Goal: Communication & Community: Participate in discussion

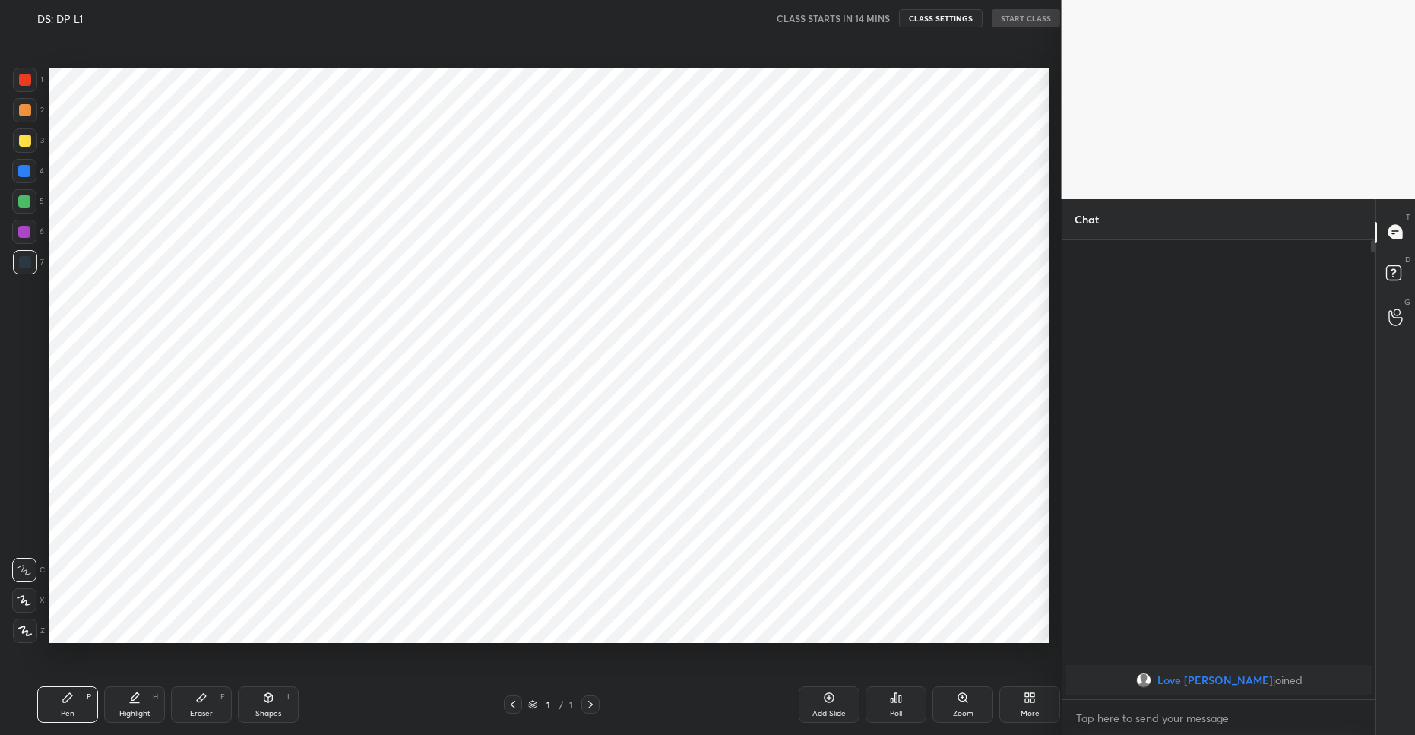
scroll to position [75371, 75008]
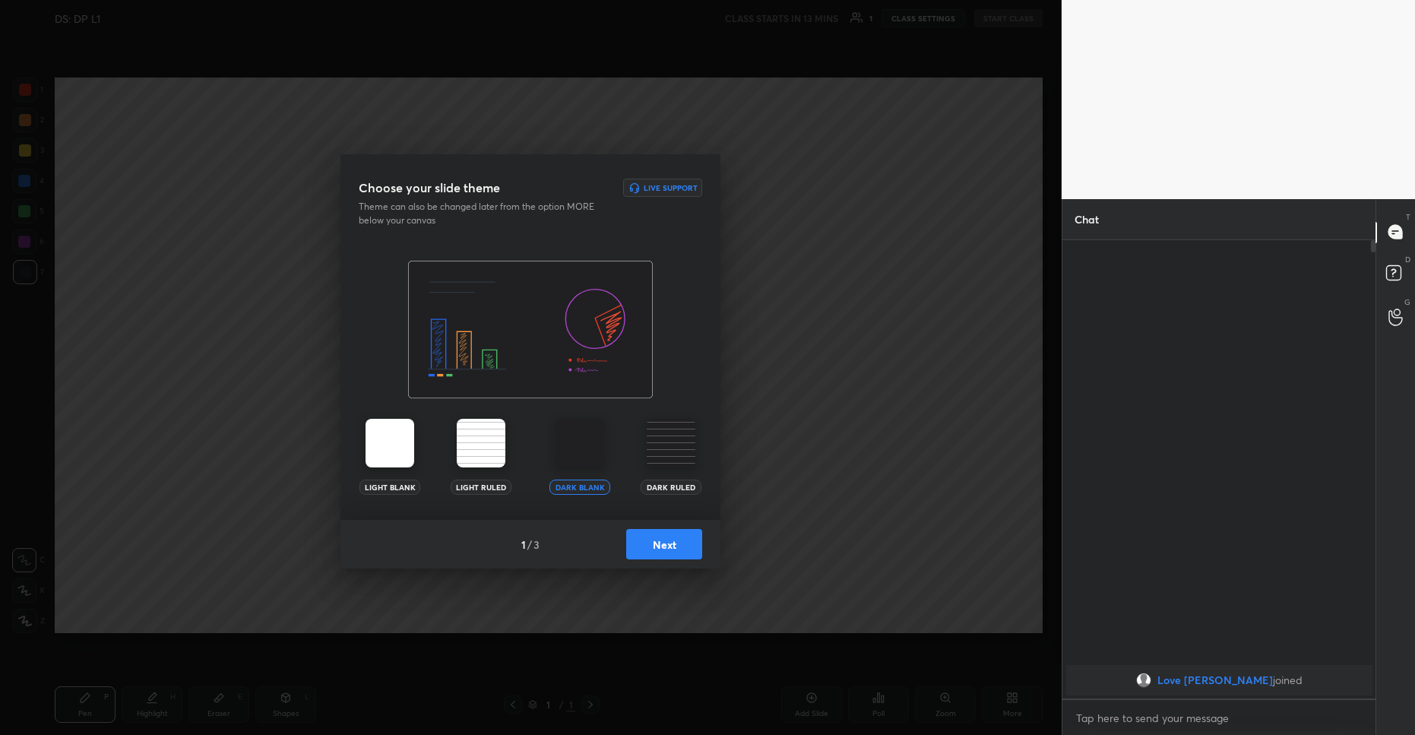
click at [664, 542] on button "Next" at bounding box center [664, 544] width 76 height 30
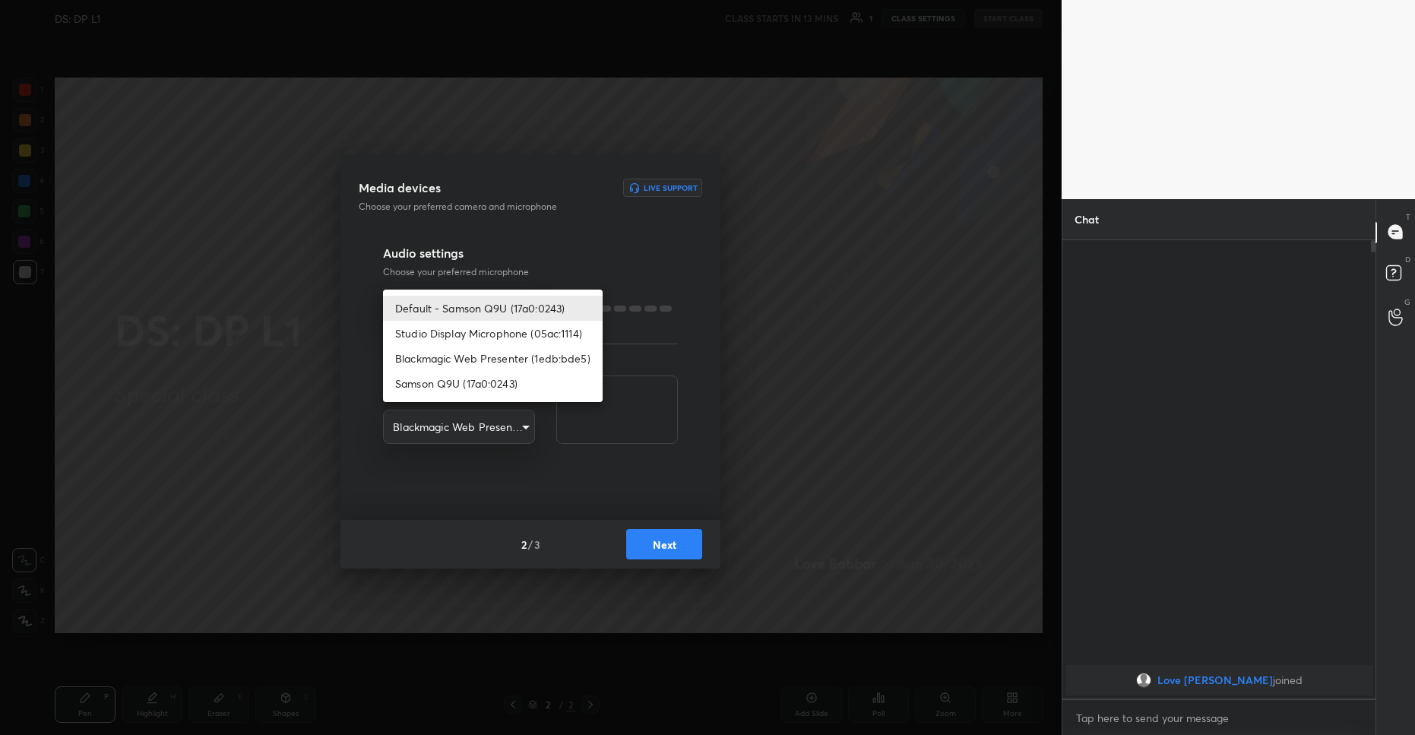
click at [495, 320] on body "1 2 3 4 5 6 7 R O A L C X Z Erase all C X Z DS: DP L1 CLASS STARTS IN 13 MINS 1…" at bounding box center [707, 367] width 1415 height 735
click at [531, 240] on div at bounding box center [707, 367] width 1415 height 735
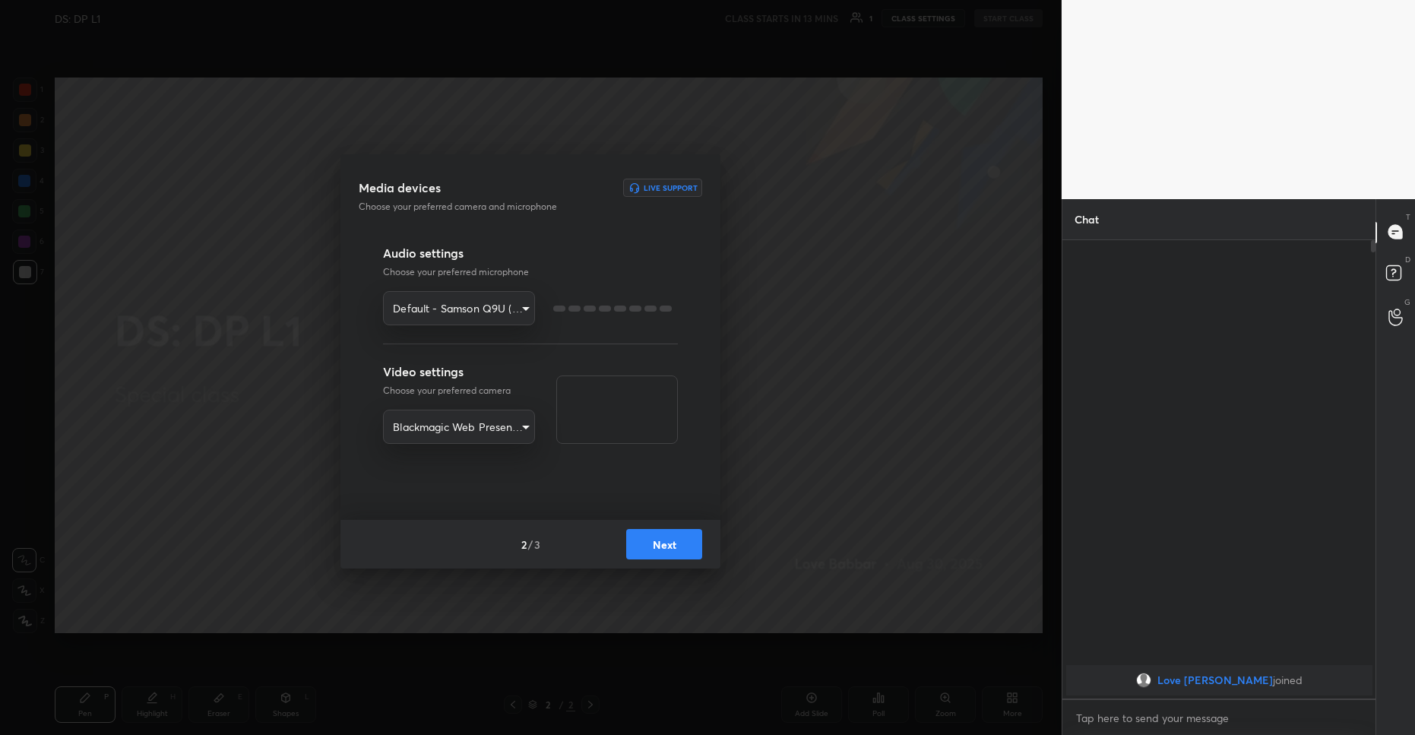
click at [481, 321] on body "1 2 3 4 5 6 7 R O A L C X Z Erase all C X Z DS: DP L1 CLASS STARTS IN 13 MINS 1…" at bounding box center [707, 367] width 1415 height 735
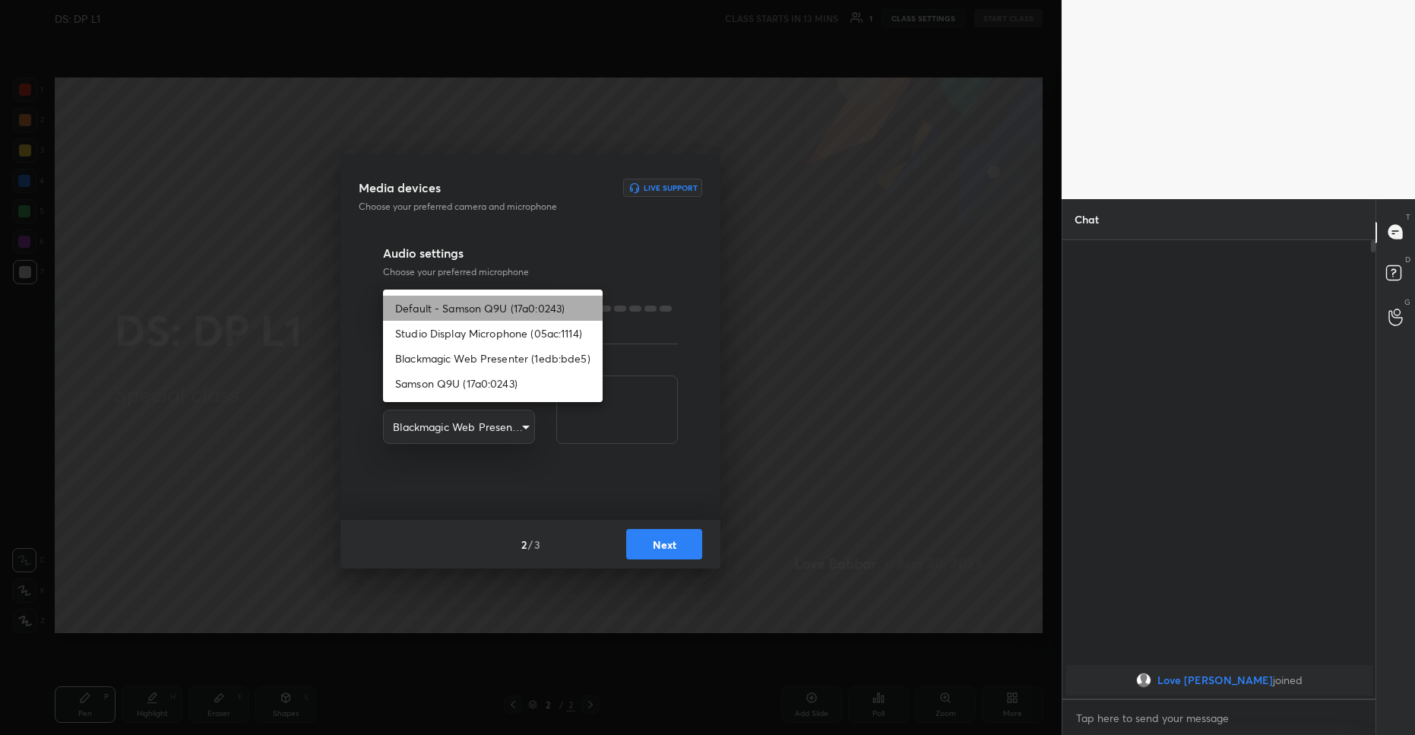
click at [486, 312] on li "Default - Samson Q9U (17a0:0243)" at bounding box center [493, 308] width 220 height 25
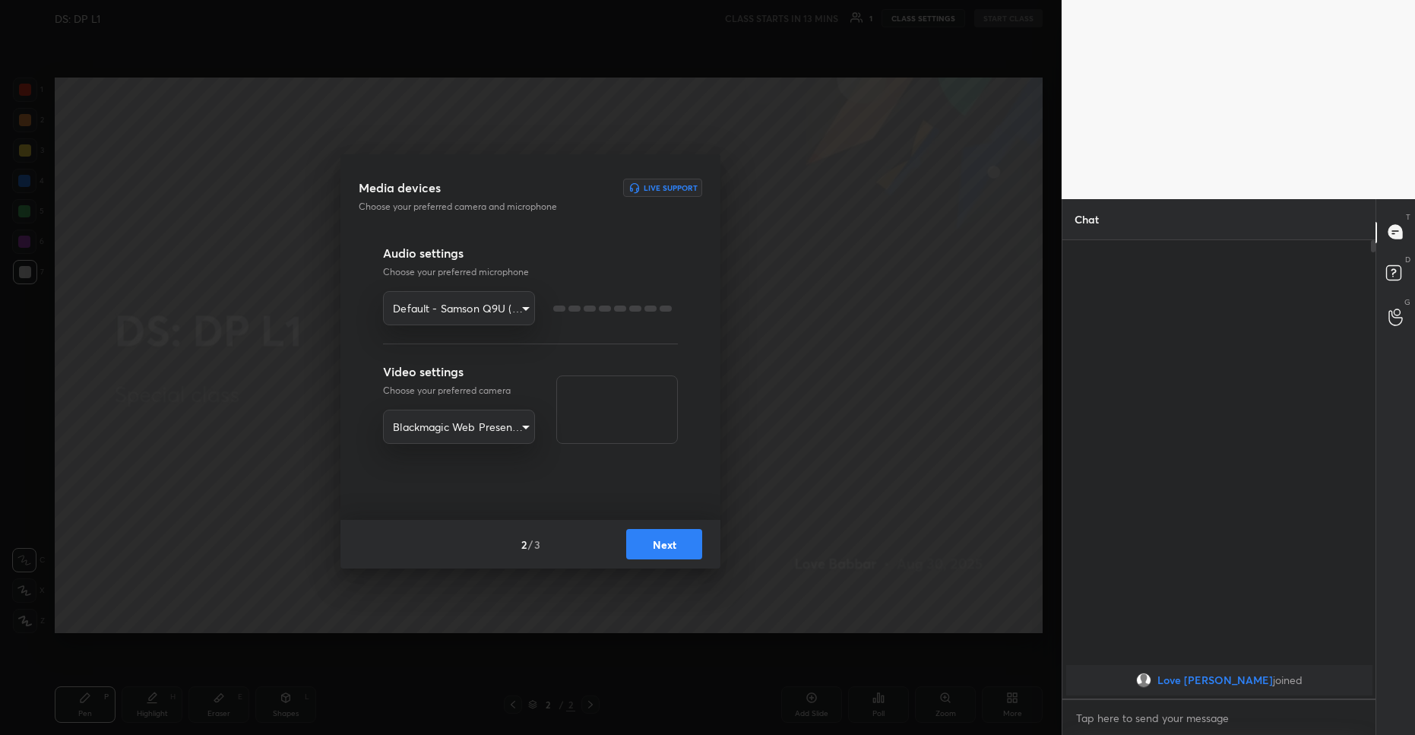
click at [486, 312] on body "1 2 3 4 5 6 7 R O A L C X Z Erase all C X Z DS: DP L1 CLASS STARTS IN 13 MINS 1…" at bounding box center [707, 367] width 1415 height 735
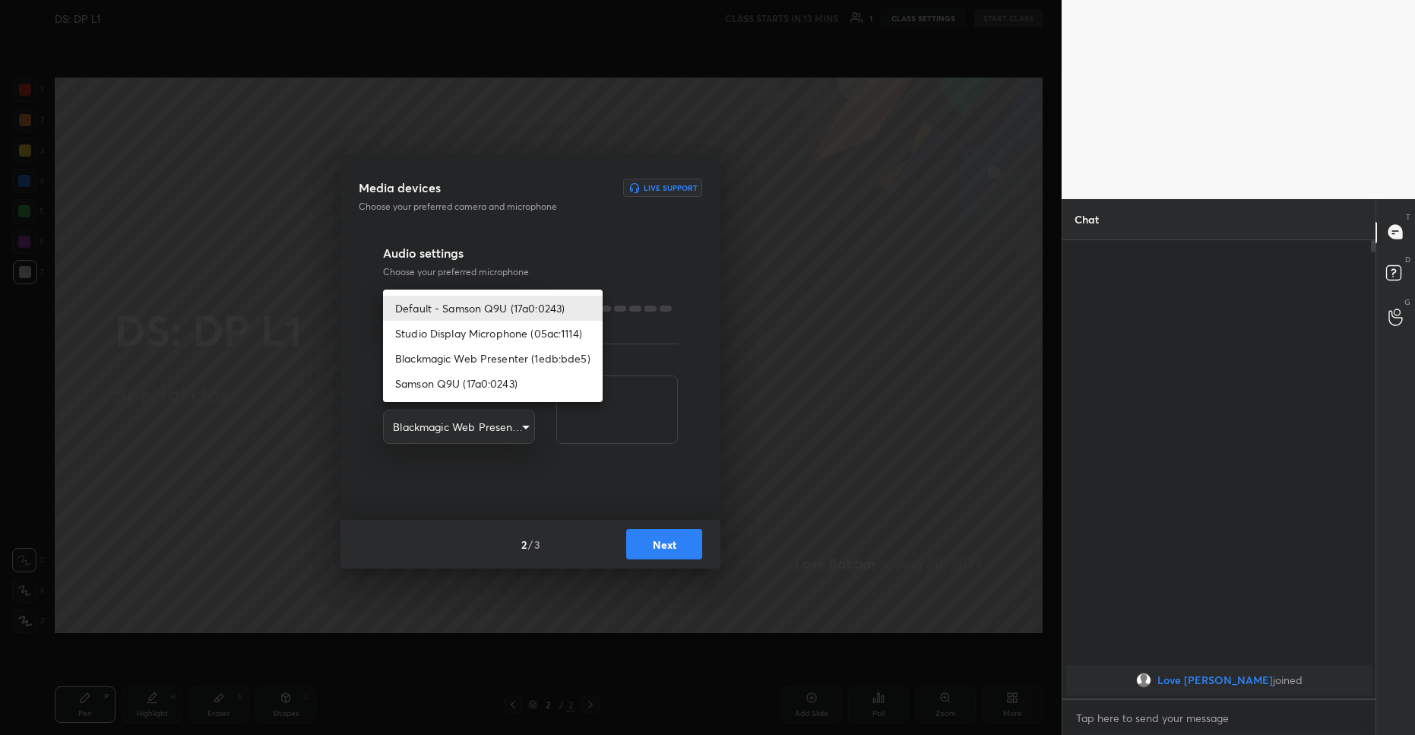
click at [474, 383] on li "Samson Q9U (17a0:0243)" at bounding box center [493, 383] width 220 height 25
type input "22e65b8ad6bad6d842d6b8557efc85bdd361575259db94be01d5daef4aa9f2a3"
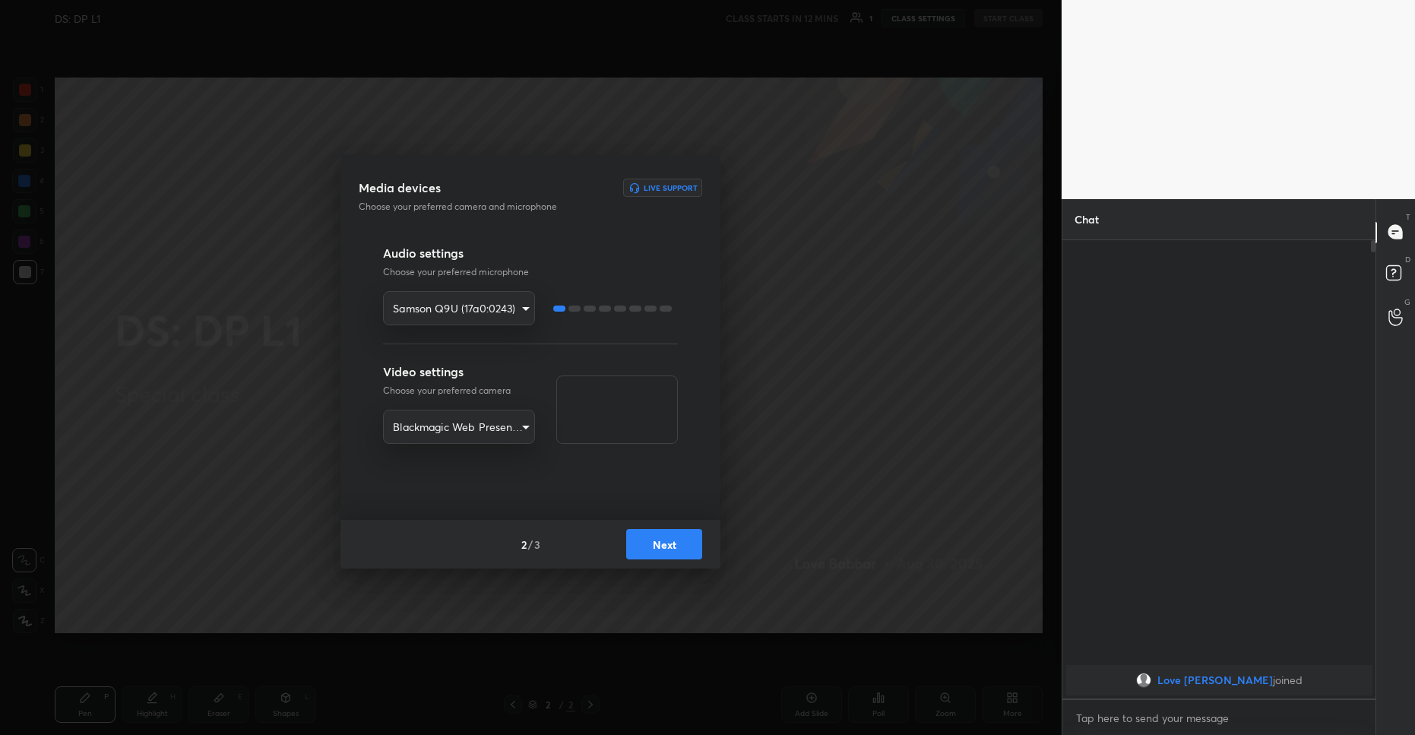
click at [95, 108] on div "Media devices Live Support Choose your preferred camera and microphone Audio se…" at bounding box center [531, 367] width 1062 height 735
click at [670, 547] on button "Next" at bounding box center [664, 544] width 76 height 30
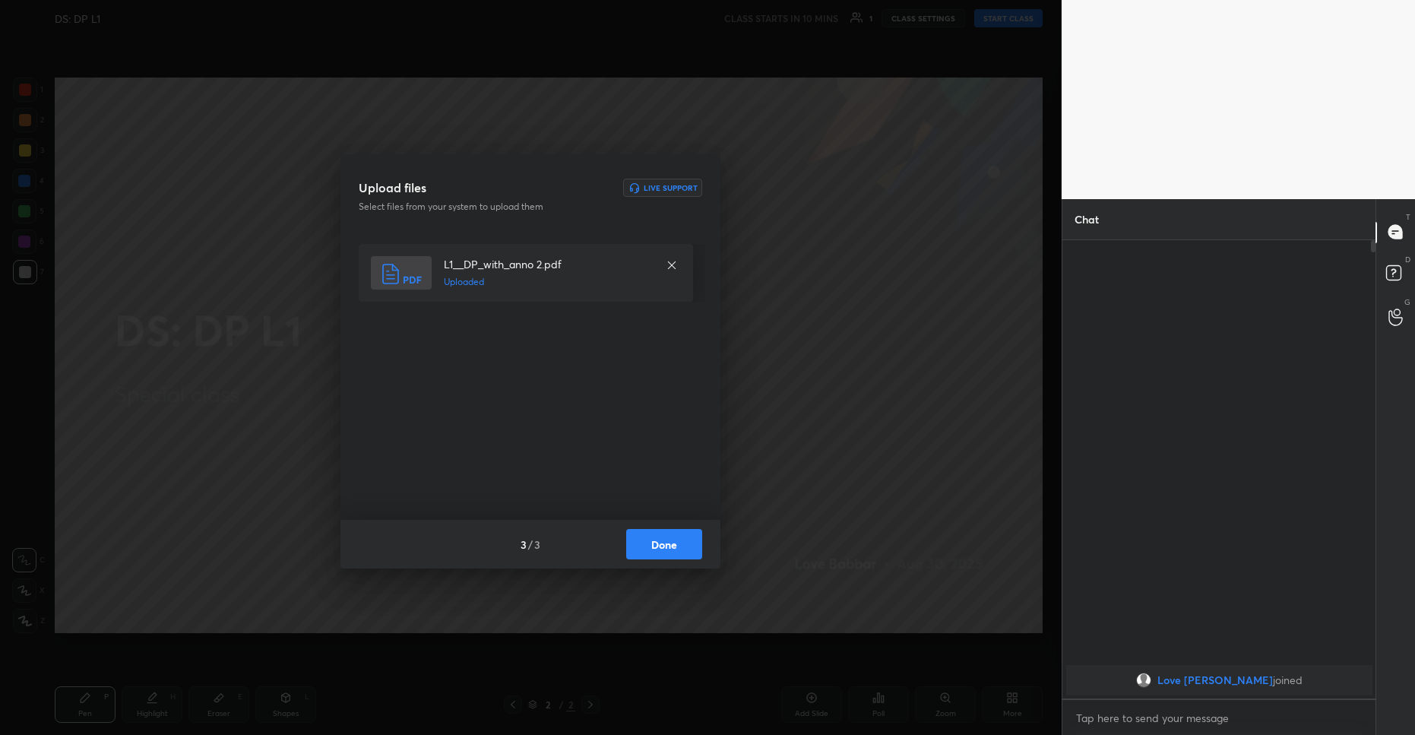
click at [663, 542] on button "Done" at bounding box center [664, 544] width 76 height 30
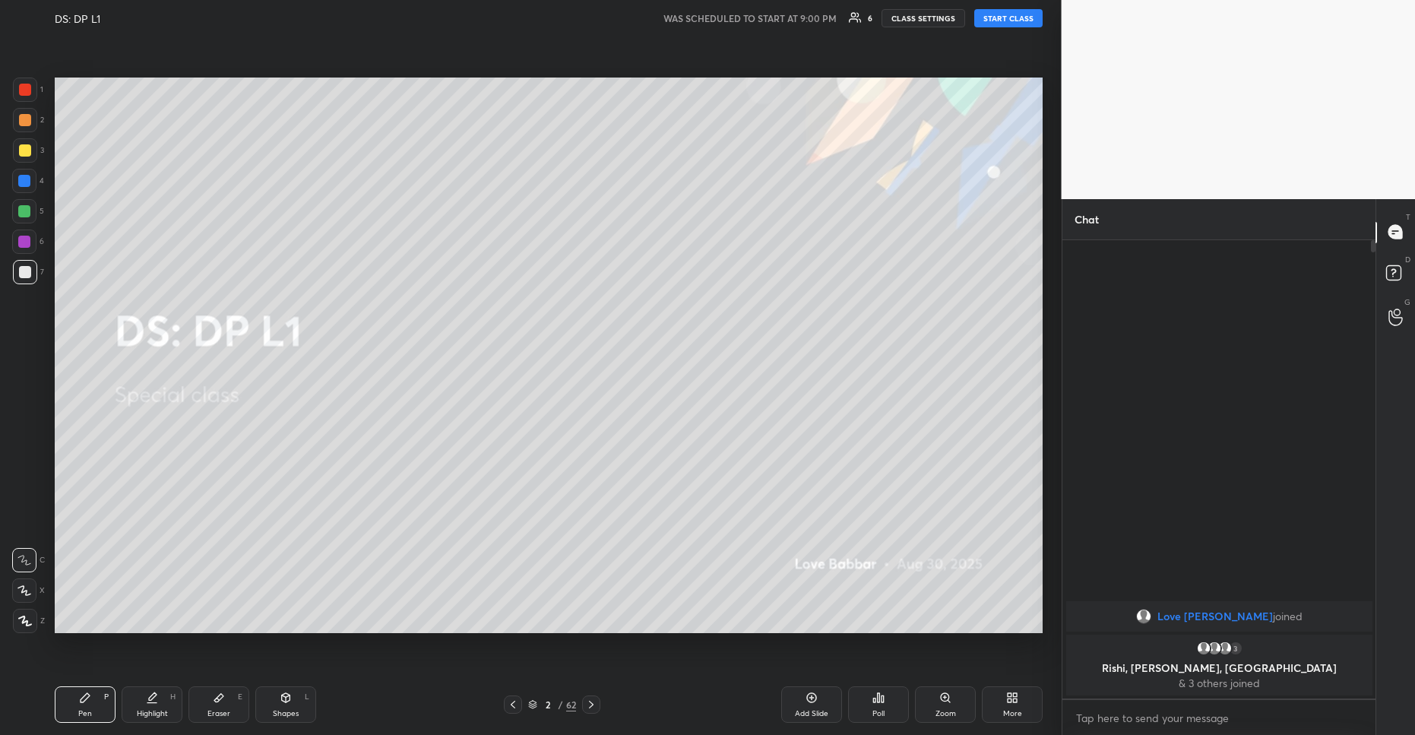
click at [1028, 17] on button "START CLASS" at bounding box center [1008, 18] width 68 height 18
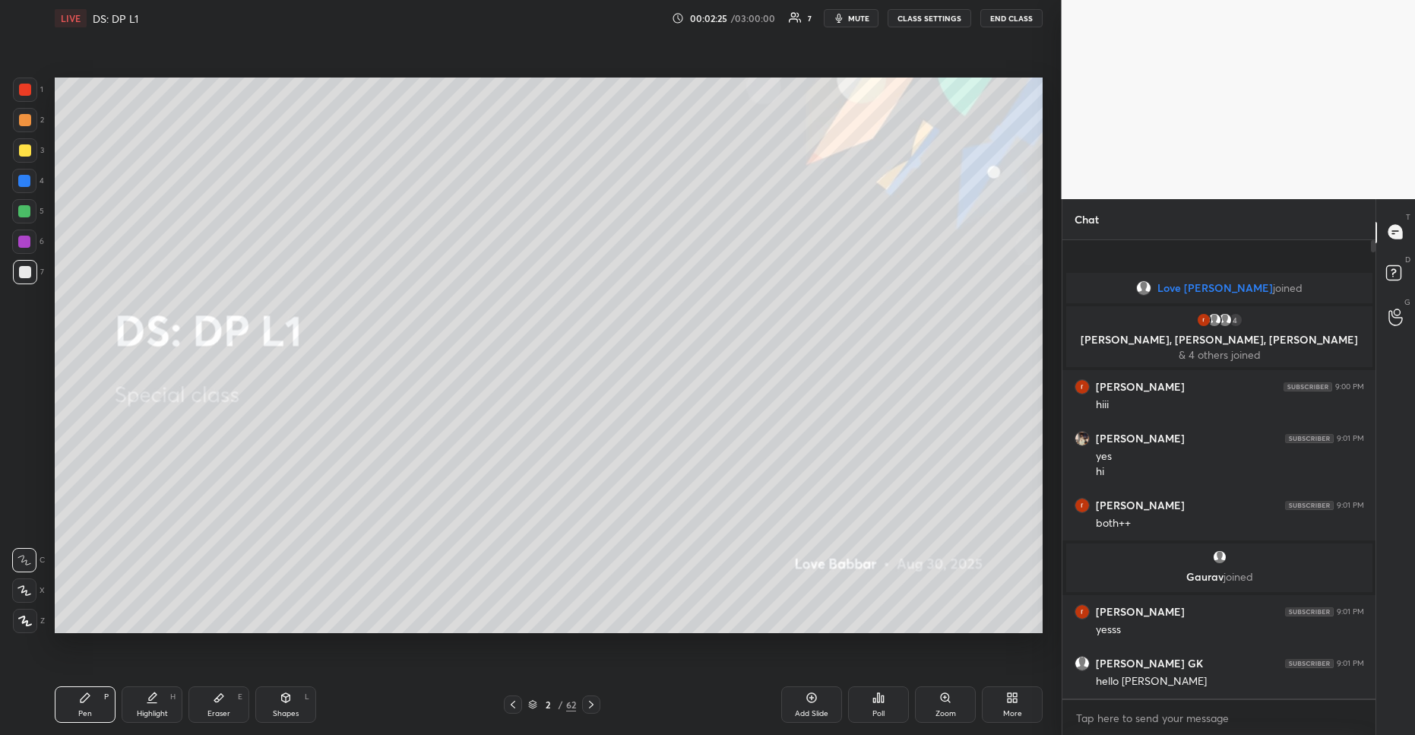
drag, startPoint x: 23, startPoint y: 147, endPoint x: 29, endPoint y: 157, distance: 12.3
click at [25, 148] on div at bounding box center [25, 150] width 12 height 12
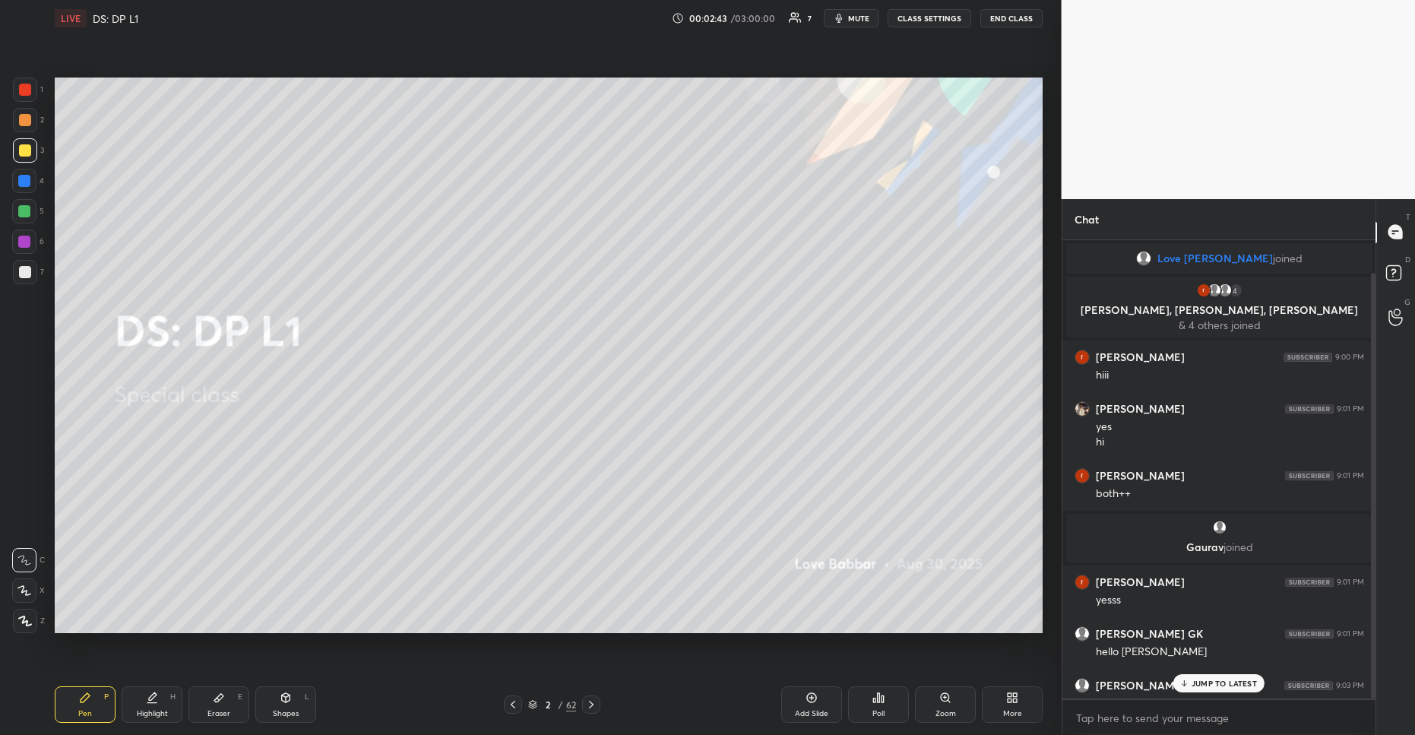
scroll to position [35, 0]
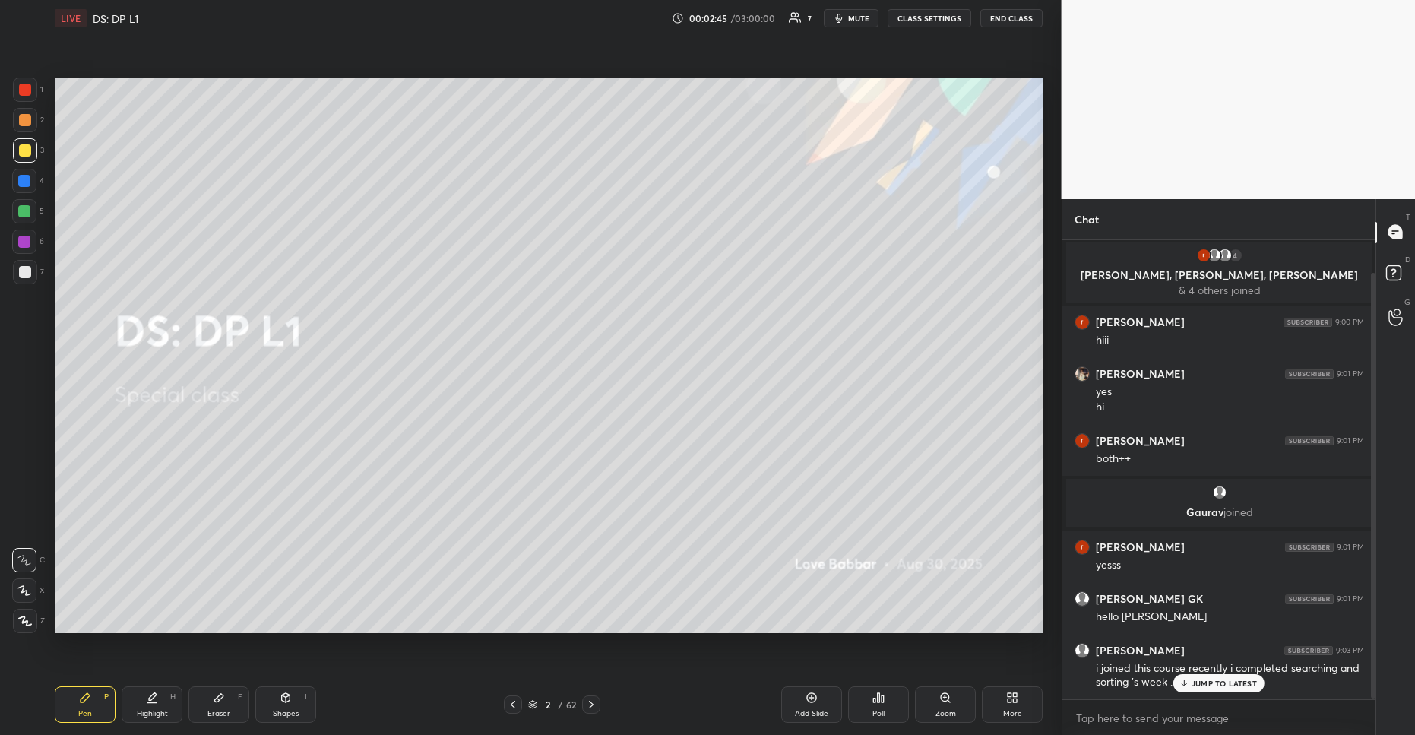
drag, startPoint x: 1234, startPoint y: 695, endPoint x: 1234, endPoint y: 683, distance: 12.2
click at [1234, 694] on div "[PERSON_NAME] 9:03 PM i joined this course recently i completed searching and s…" at bounding box center [1220, 666] width 314 height 65
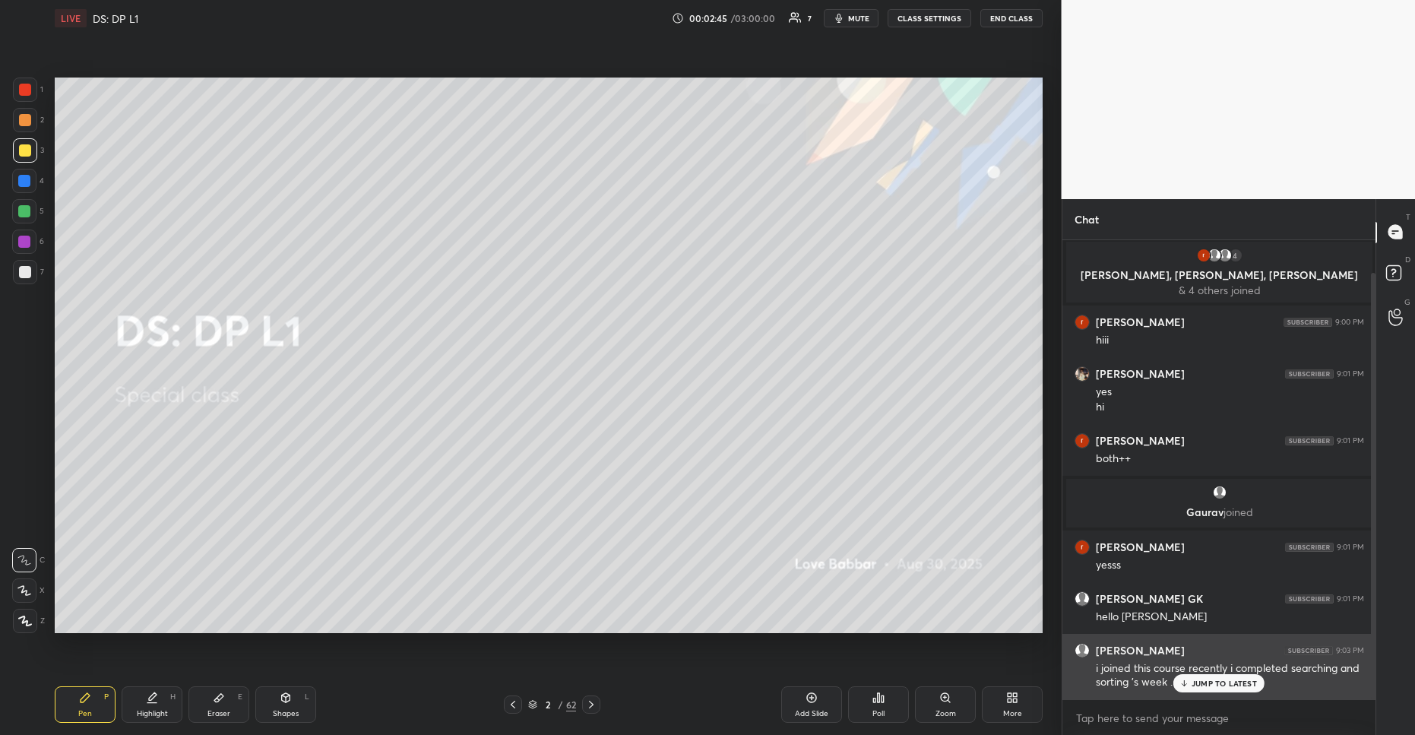
click at [1223, 683] on p "JUMP TO LATEST" at bounding box center [1224, 683] width 65 height 9
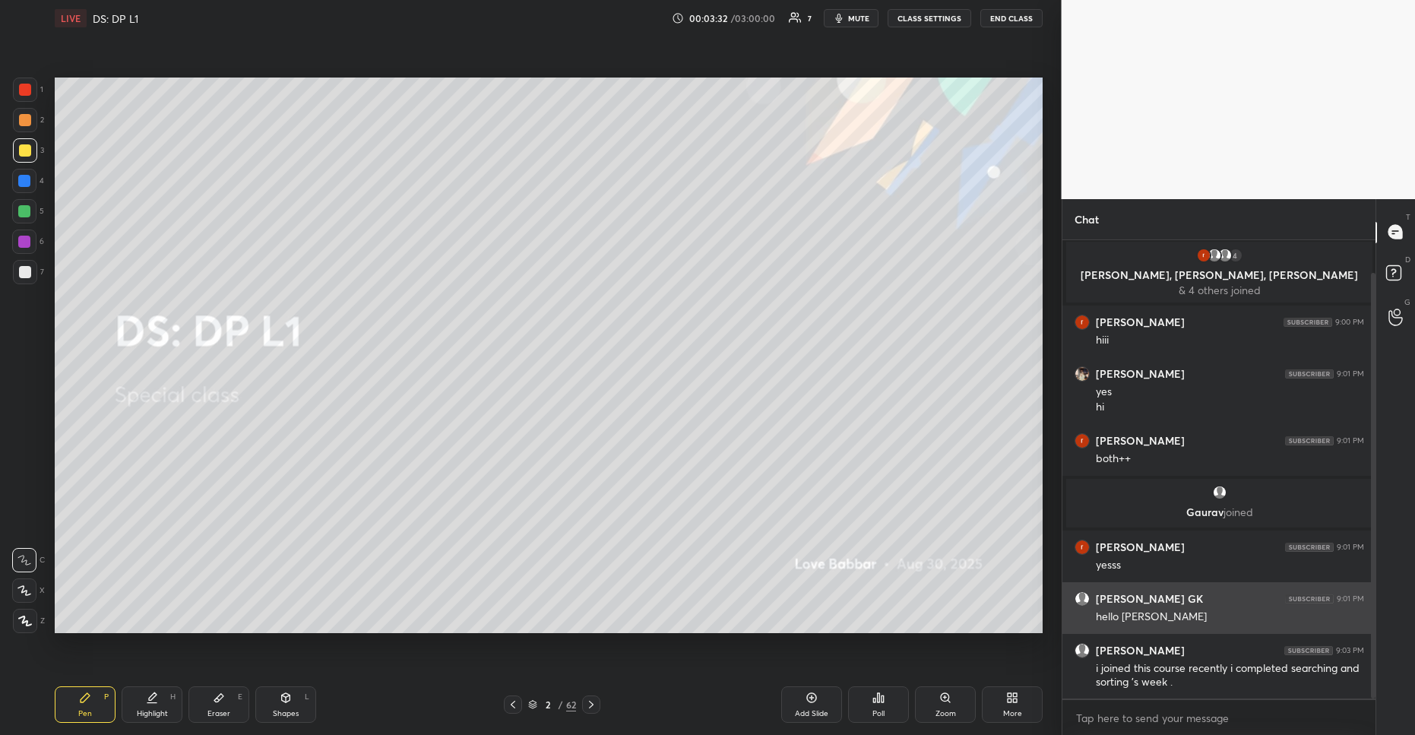
scroll to position [87, 0]
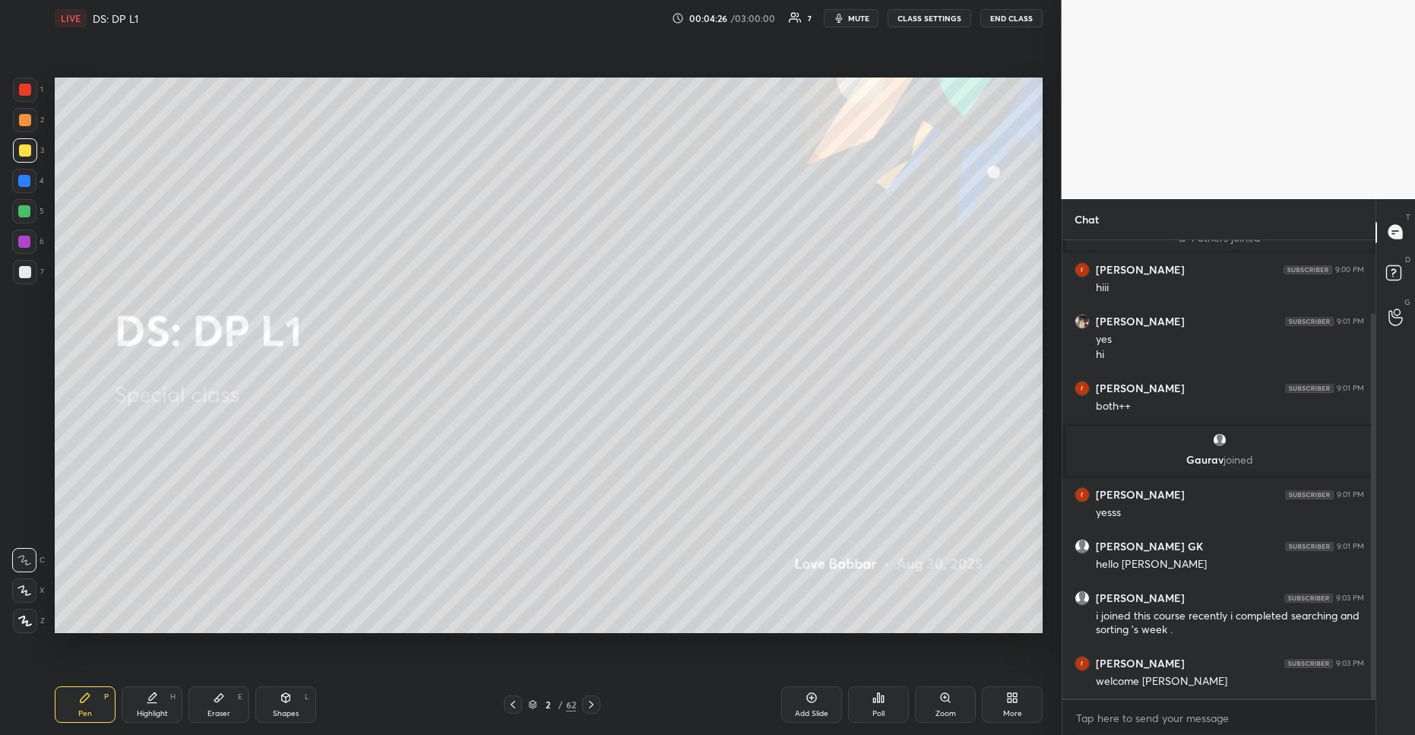
click at [886, 702] on div "Poll" at bounding box center [878, 704] width 61 height 36
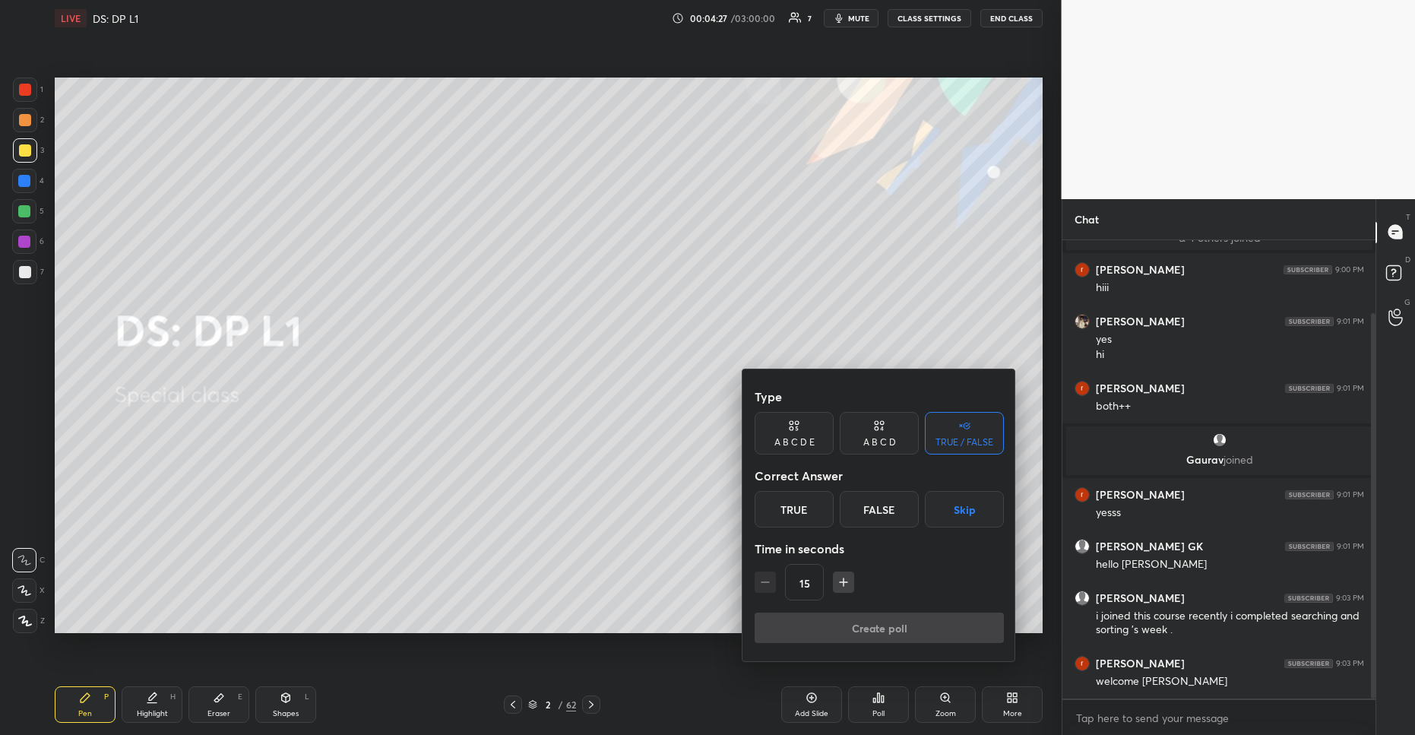
click at [889, 504] on div "False" at bounding box center [879, 509] width 79 height 36
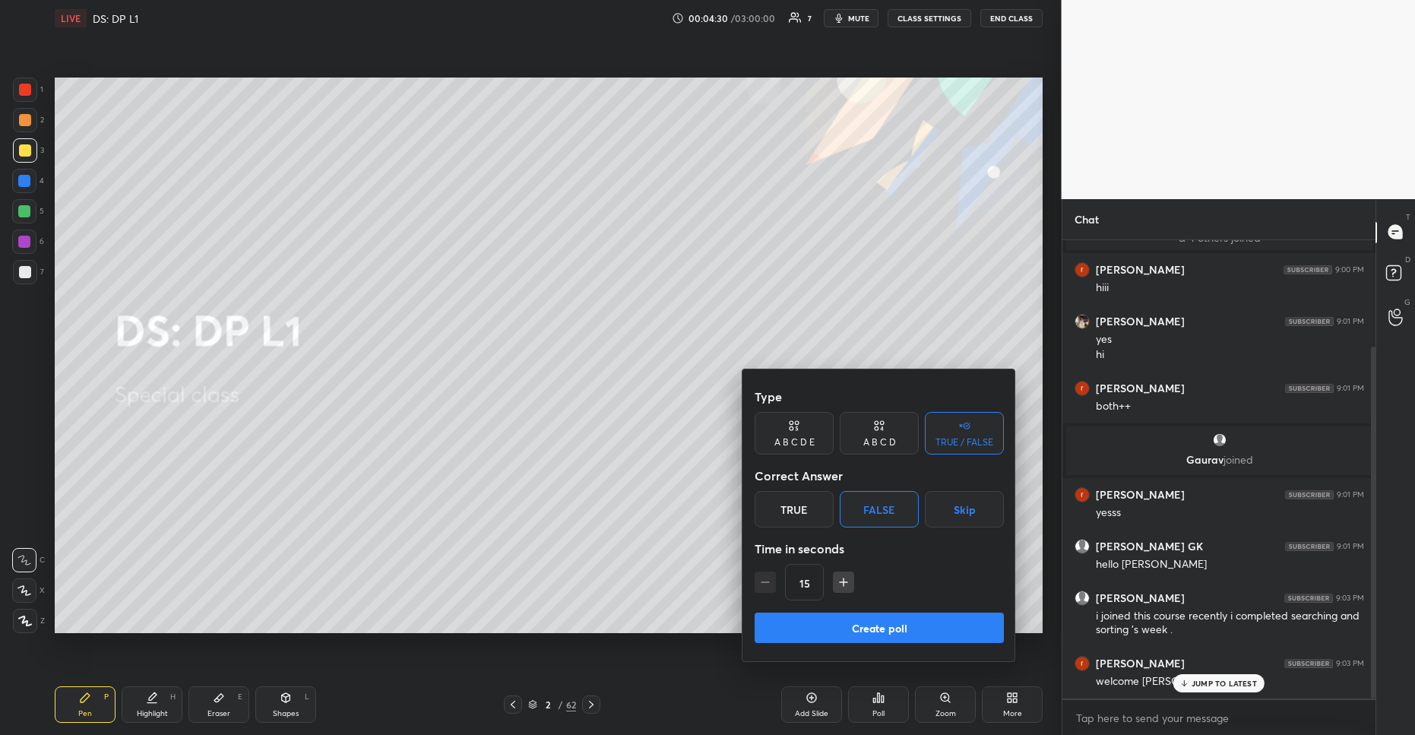
scroll to position [138, 0]
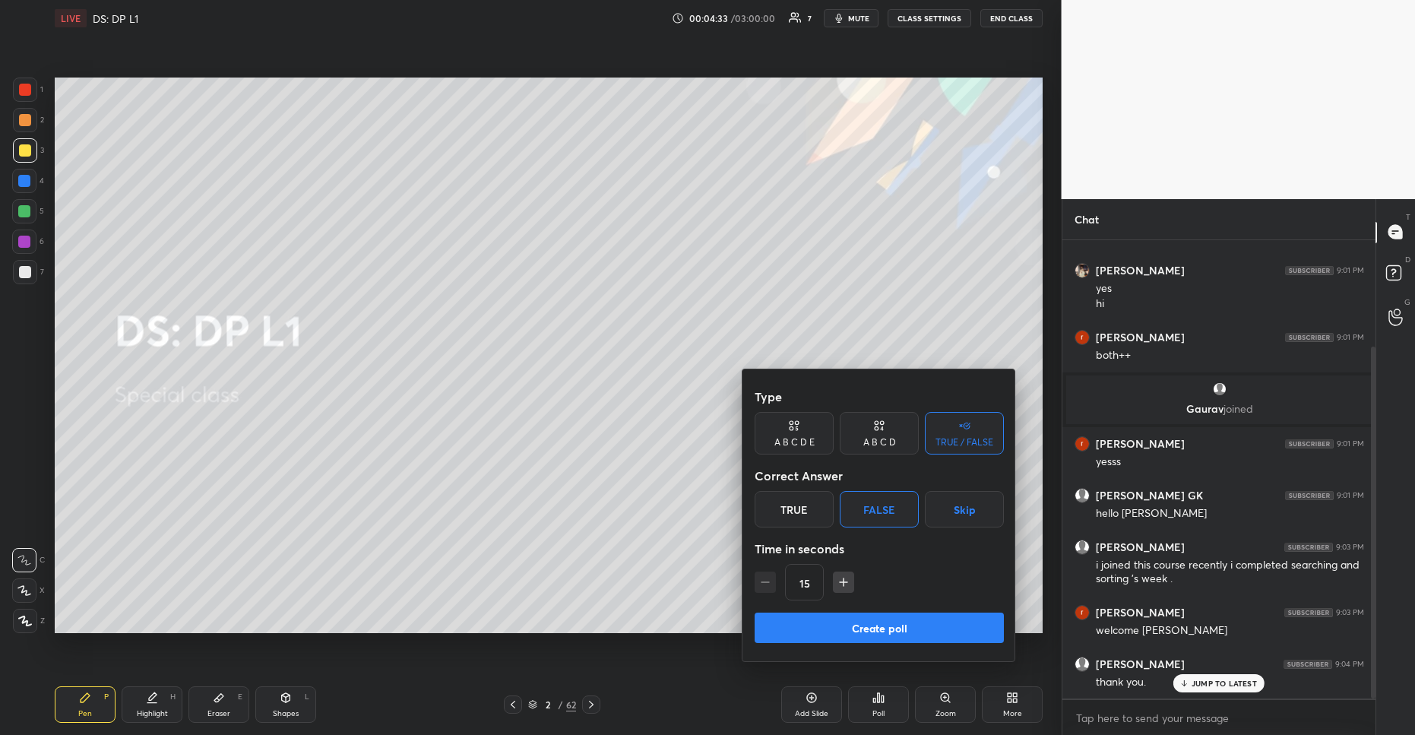
click at [1212, 671] on div at bounding box center [707, 367] width 1415 height 735
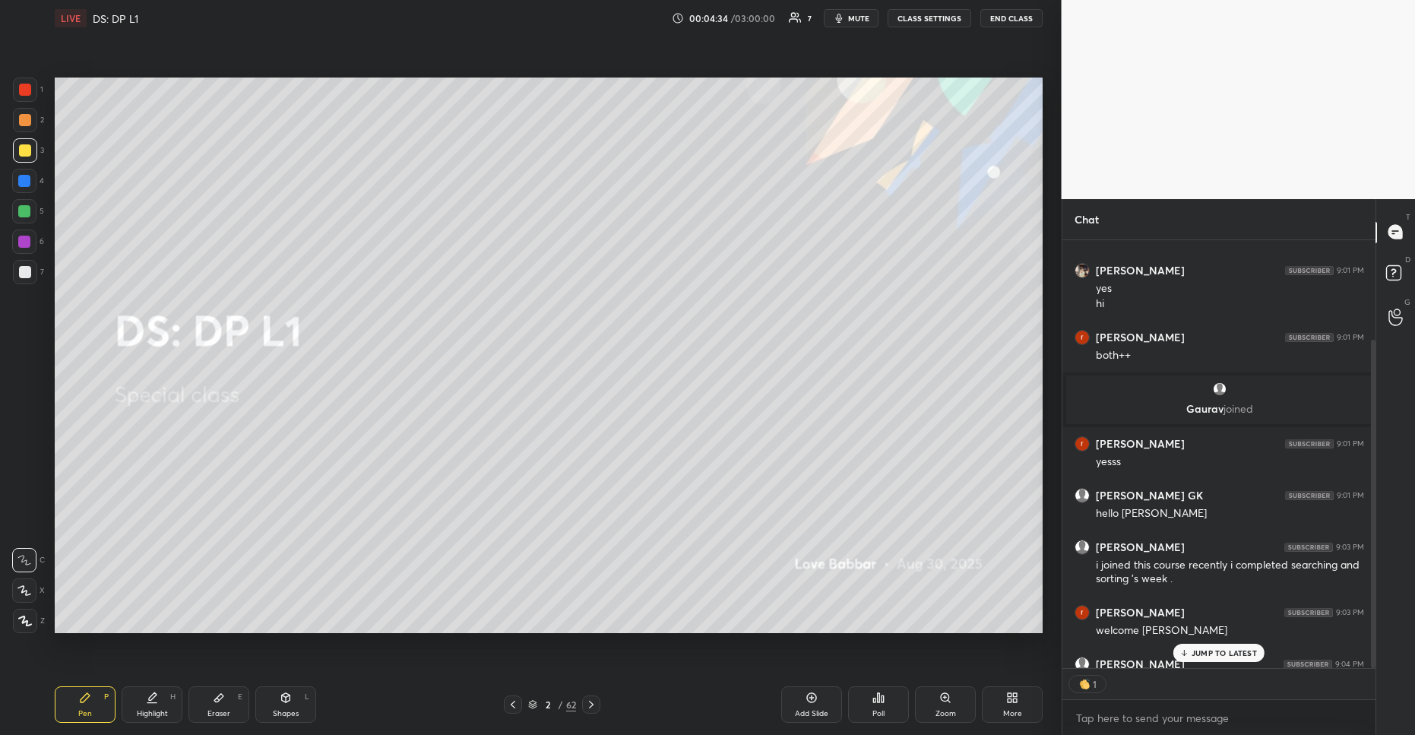
click at [1210, 687] on div "Love [PERSON_NAME] joined 4 rahul, [PERSON_NAME], [PERSON_NAME] & 4 others join…" at bounding box center [1220, 488] width 314 height 496
click at [886, 703] on div "Poll" at bounding box center [878, 704] width 61 height 36
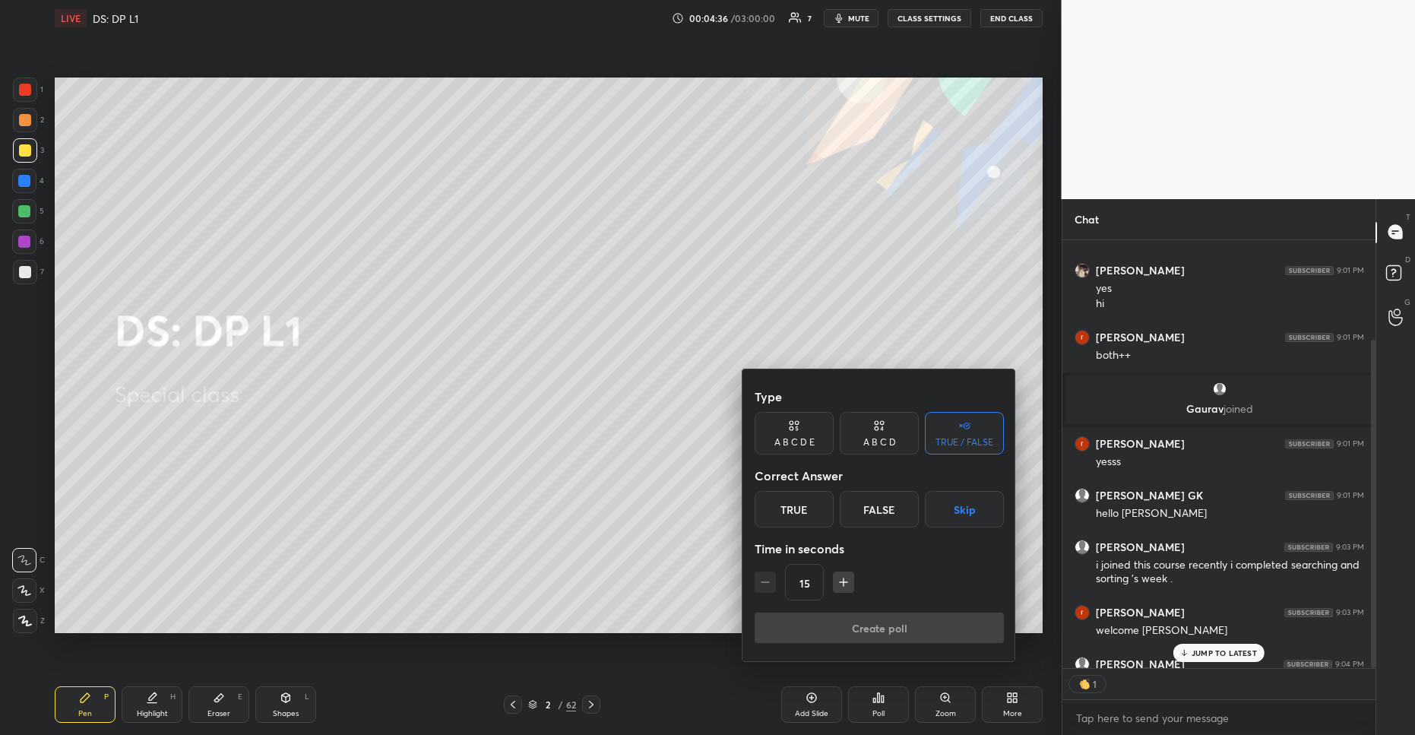
click at [874, 519] on div "False" at bounding box center [879, 509] width 79 height 36
click at [870, 625] on button "Create poll" at bounding box center [879, 628] width 249 height 30
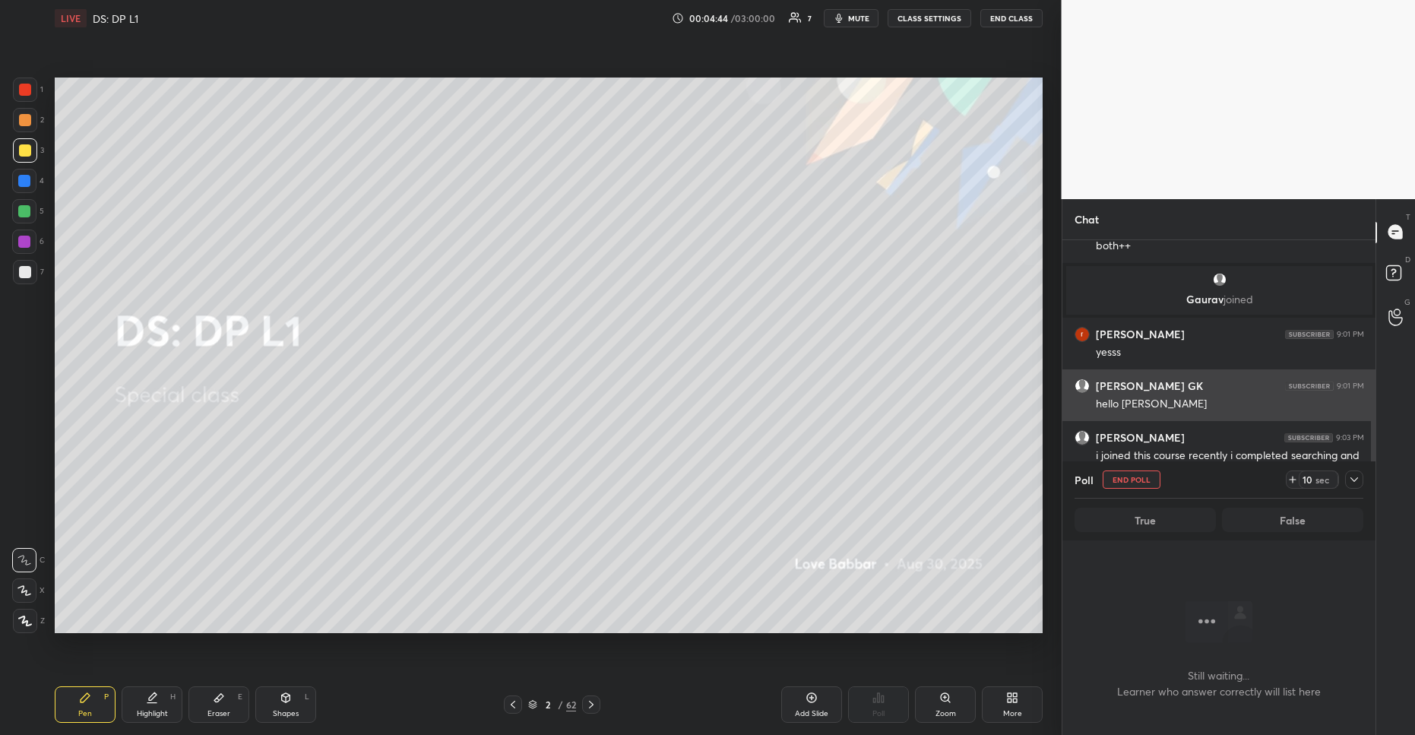
scroll to position [217, 0]
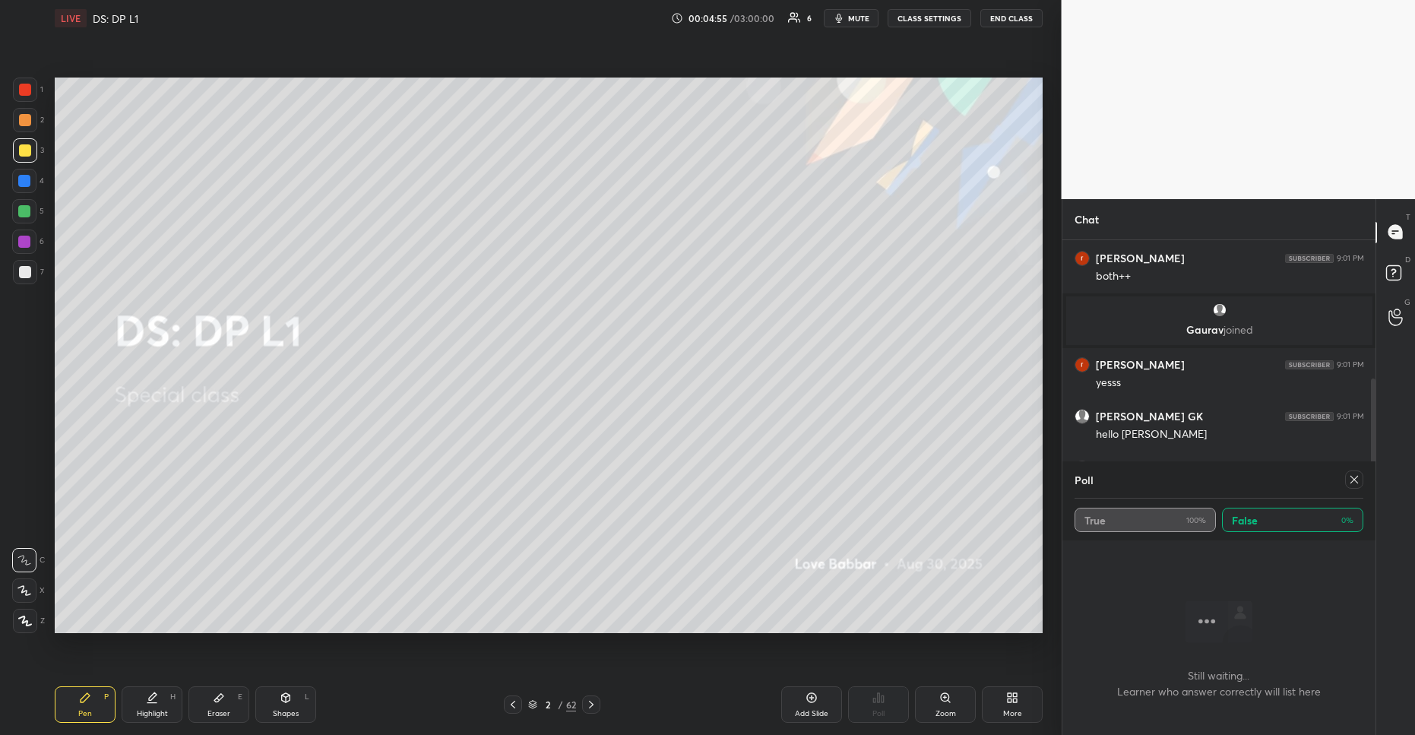
click at [1356, 478] on icon at bounding box center [1355, 480] width 8 height 8
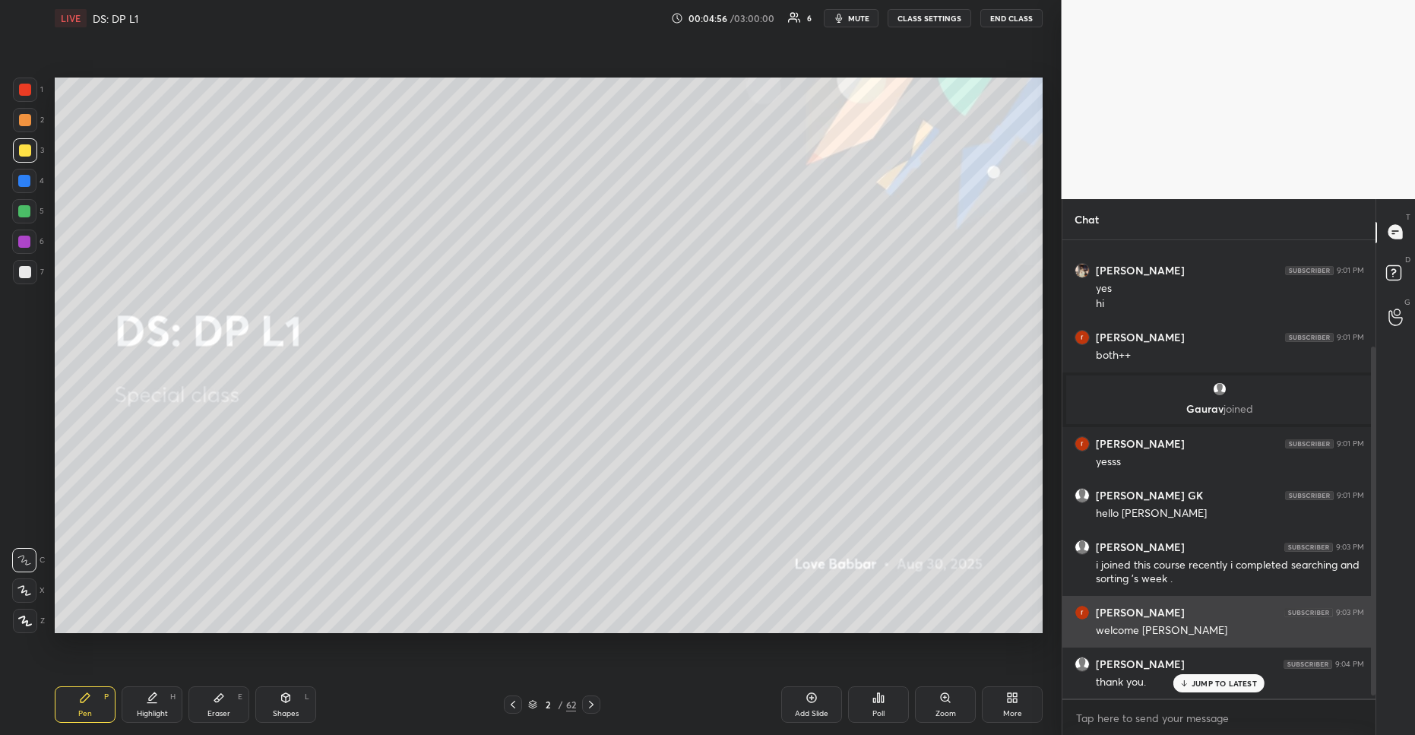
scroll to position [138, 0]
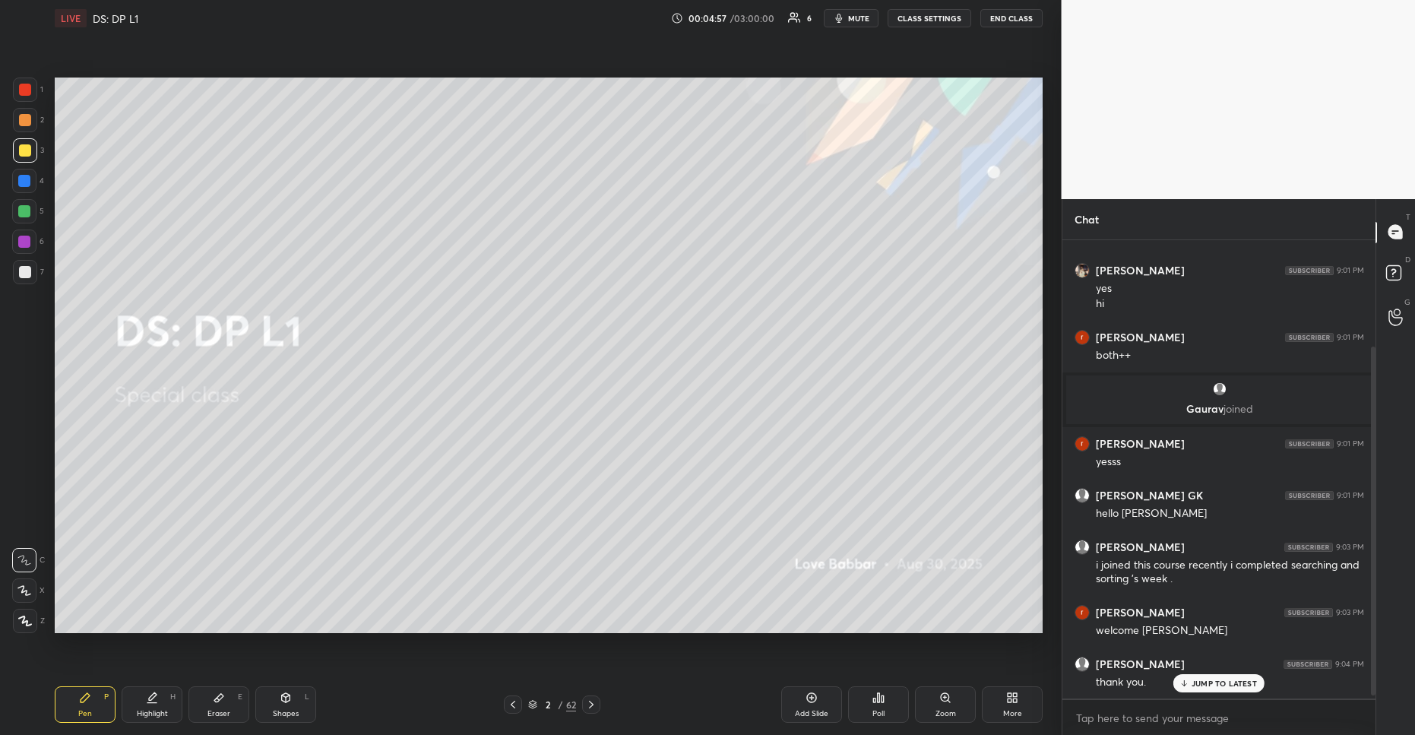
click at [1202, 684] on p "JUMP TO LATEST" at bounding box center [1224, 683] width 65 height 9
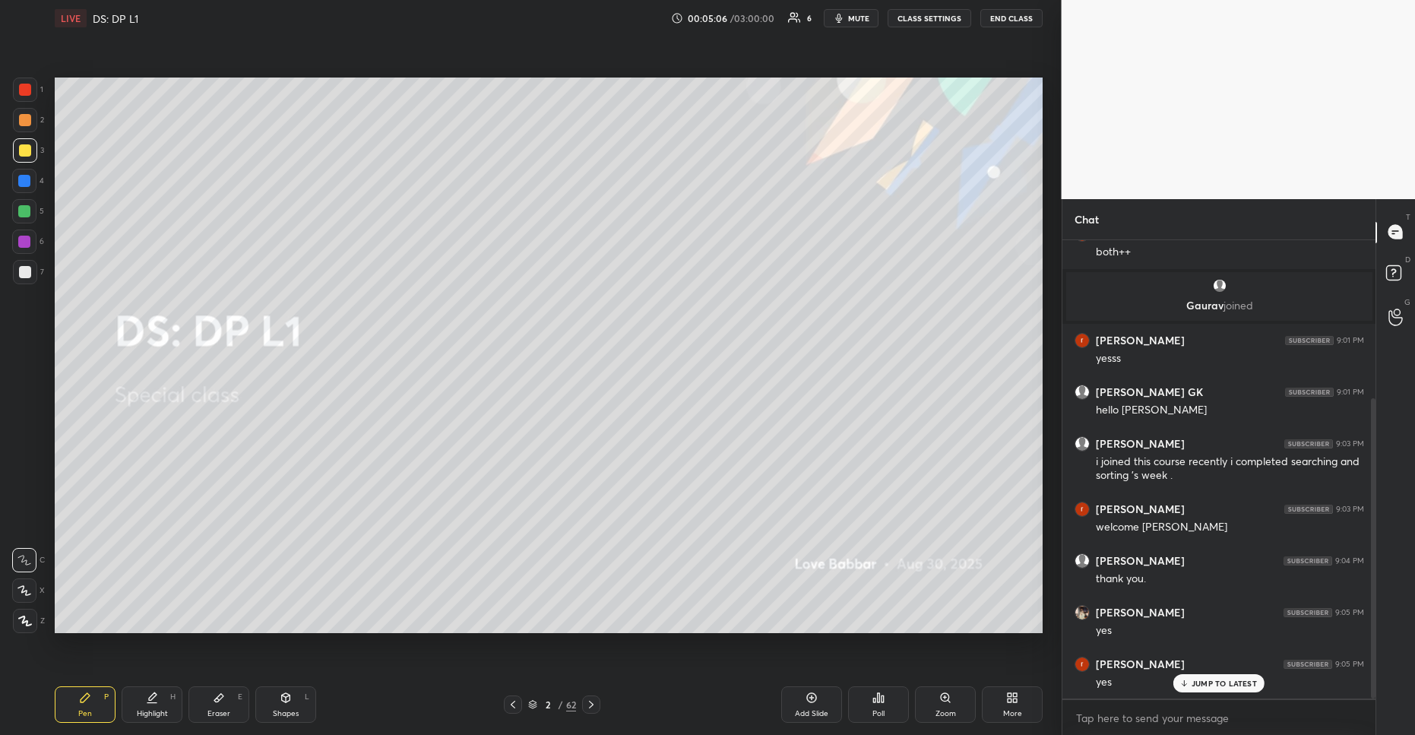
click at [1211, 674] on div "JUMP TO LATEST" at bounding box center [1219, 683] width 91 height 18
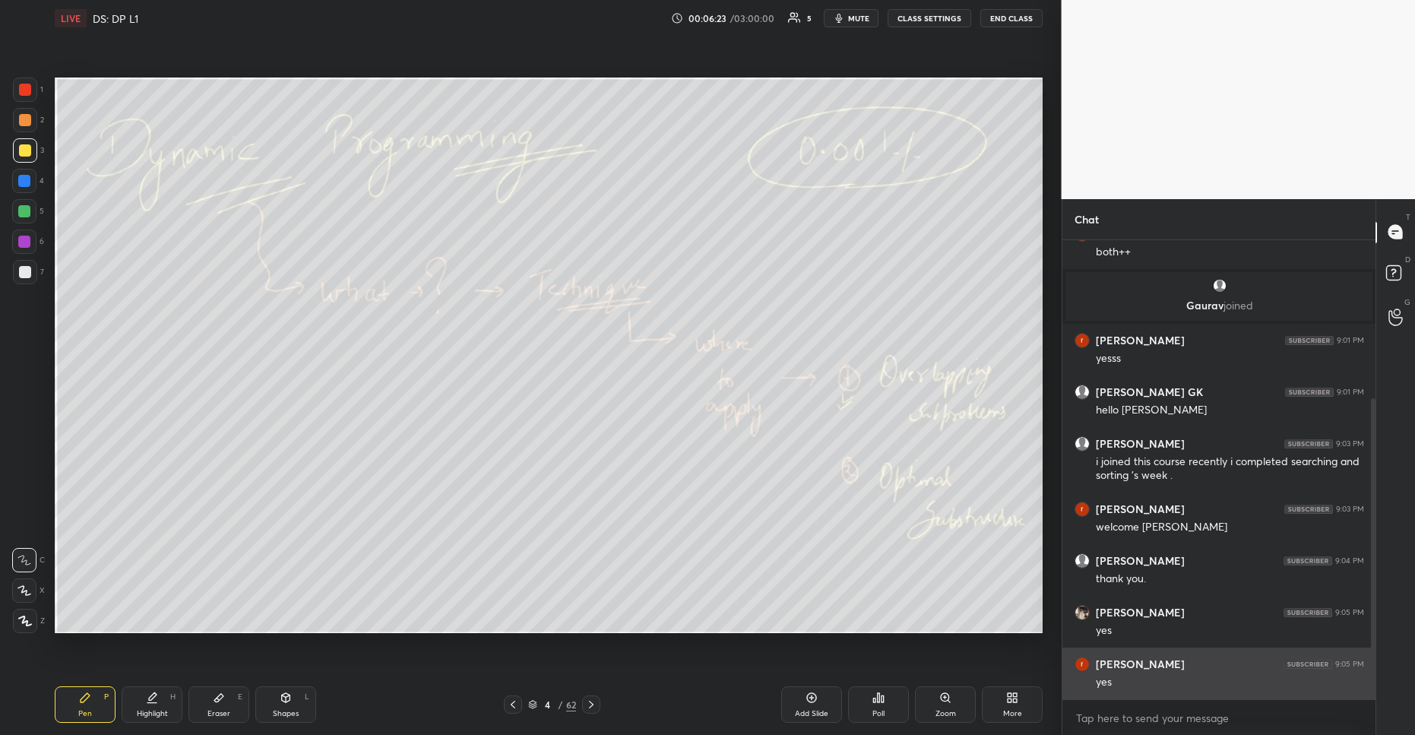
scroll to position [293, 0]
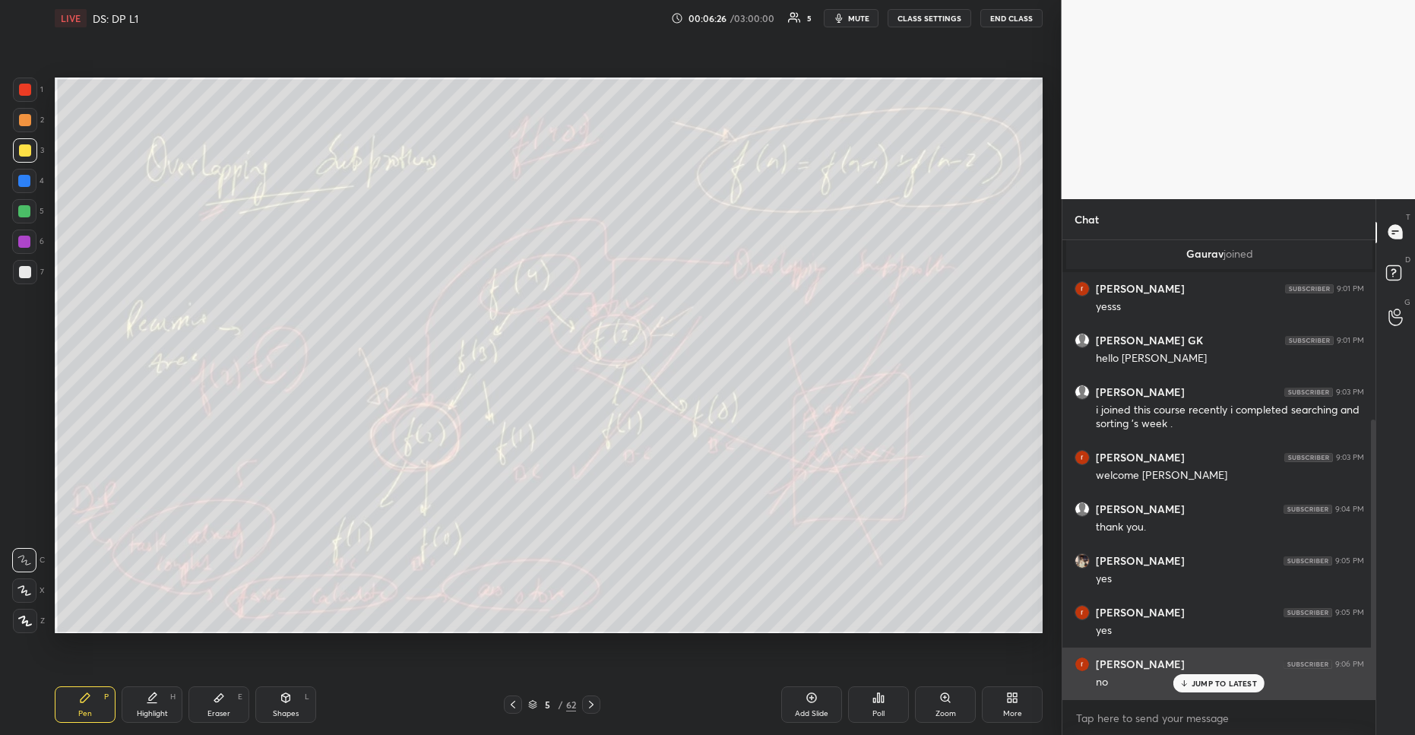
click at [1218, 682] on p "JUMP TO LATEST" at bounding box center [1224, 683] width 65 height 9
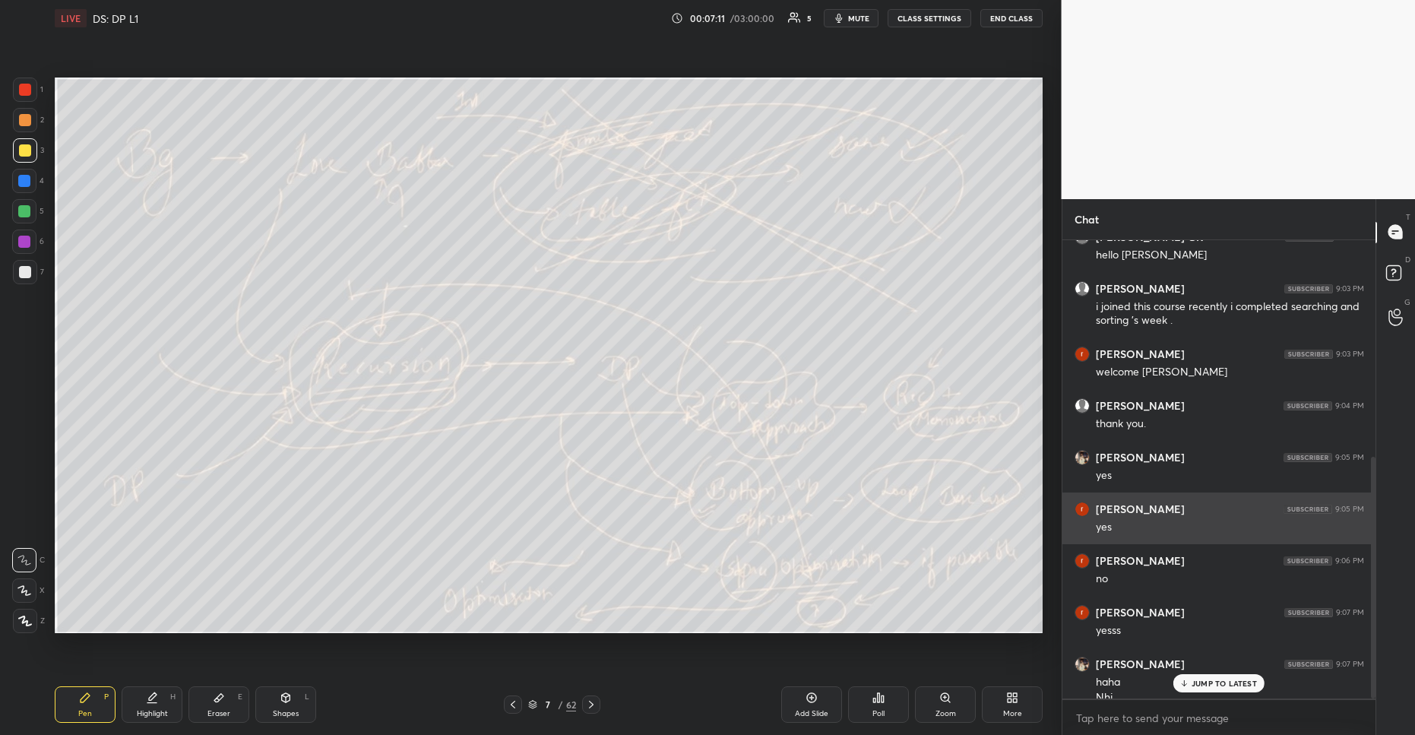
scroll to position [412, 0]
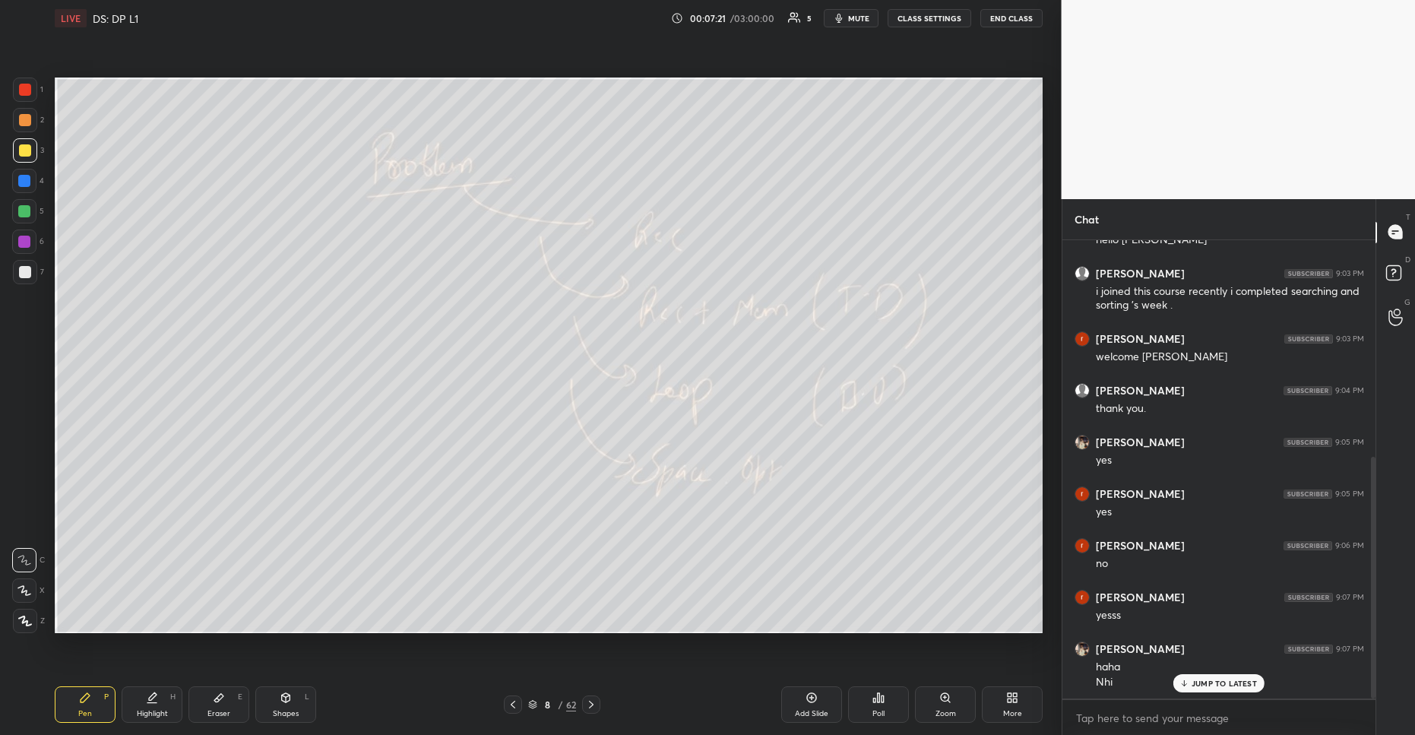
click at [1187, 686] on icon at bounding box center [1185, 683] width 10 height 9
click at [27, 89] on div at bounding box center [25, 90] width 12 height 12
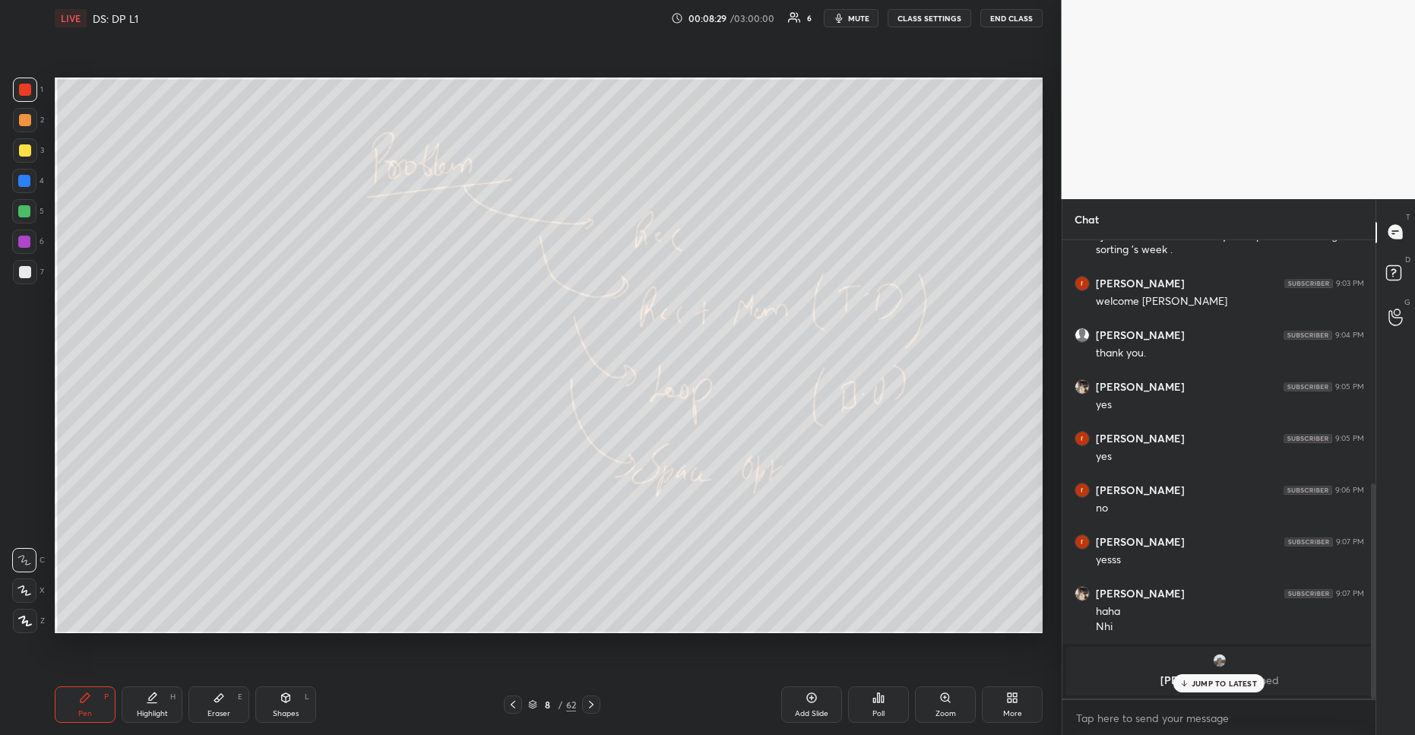
scroll to position [518, 0]
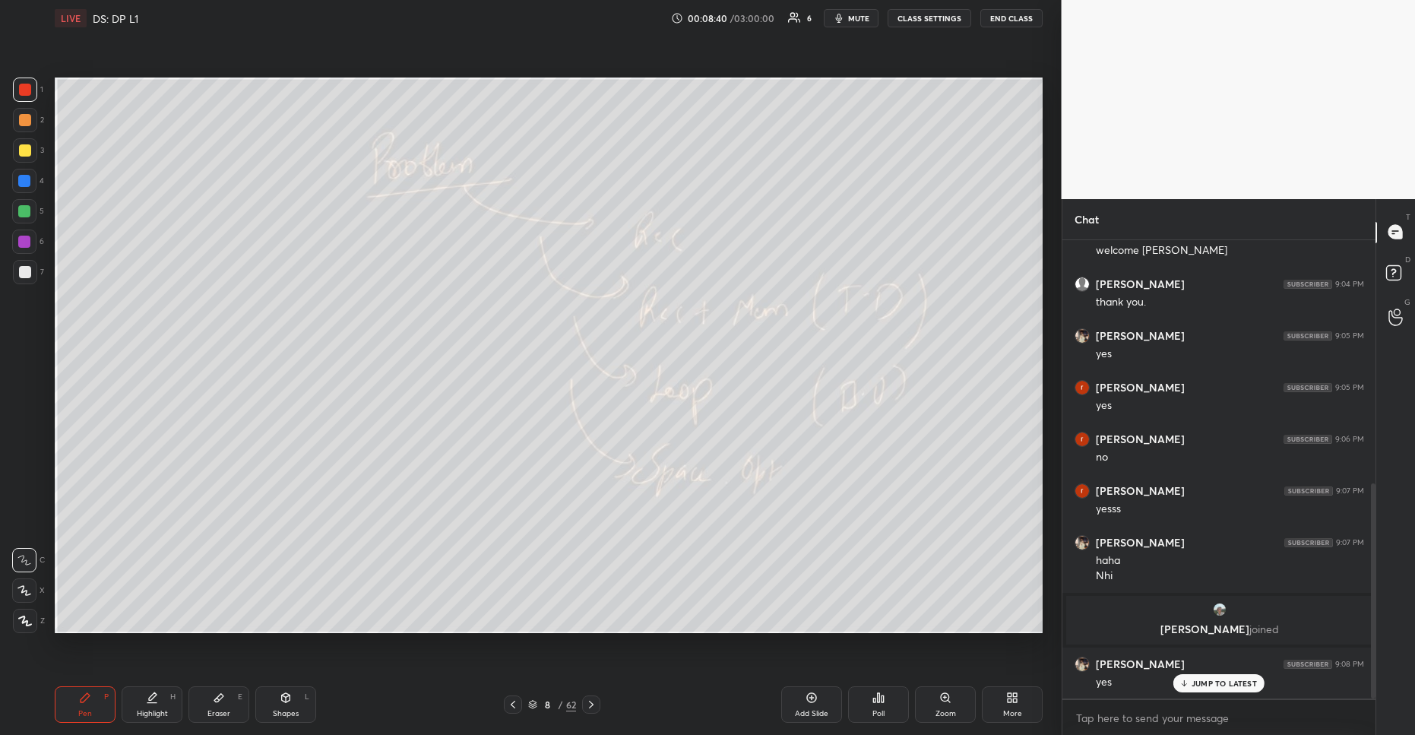
click at [1217, 683] on p "JUMP TO LATEST" at bounding box center [1224, 683] width 65 height 9
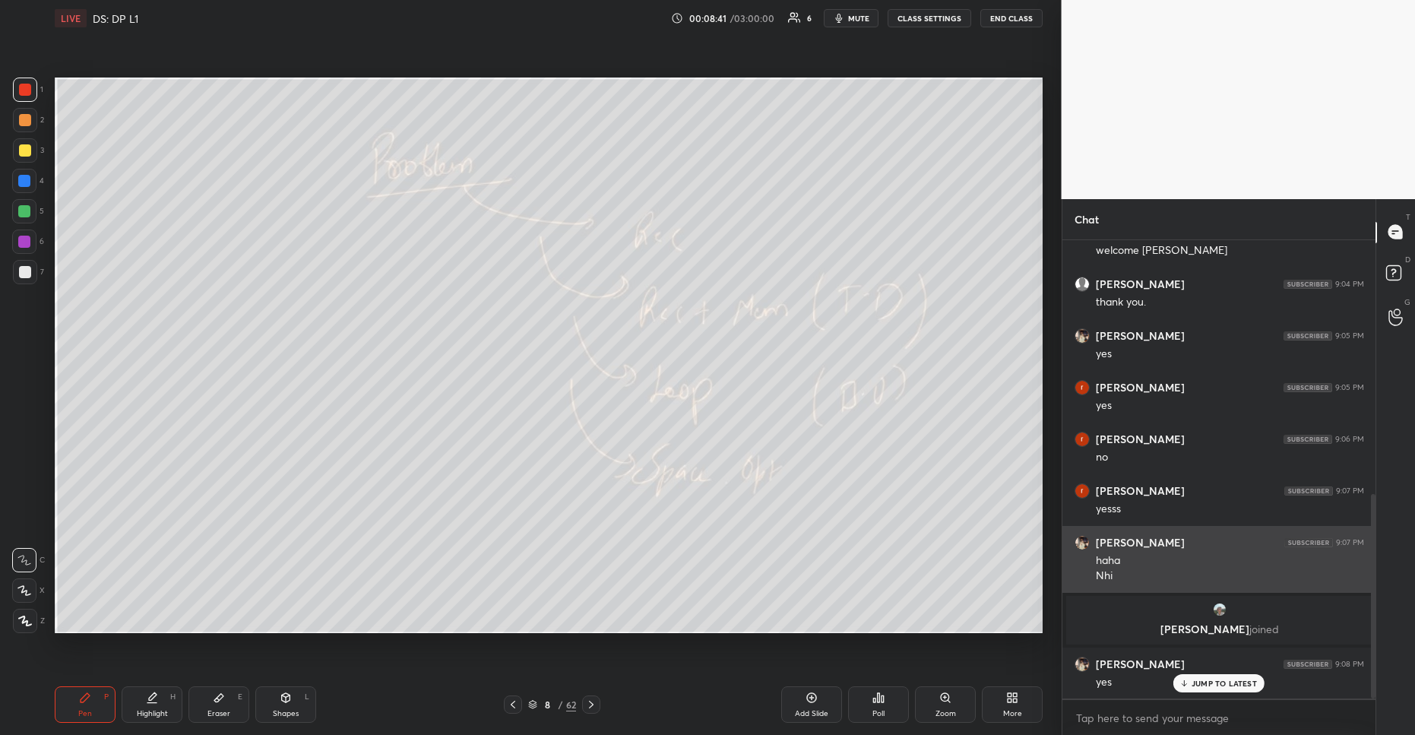
scroll to position [570, 0]
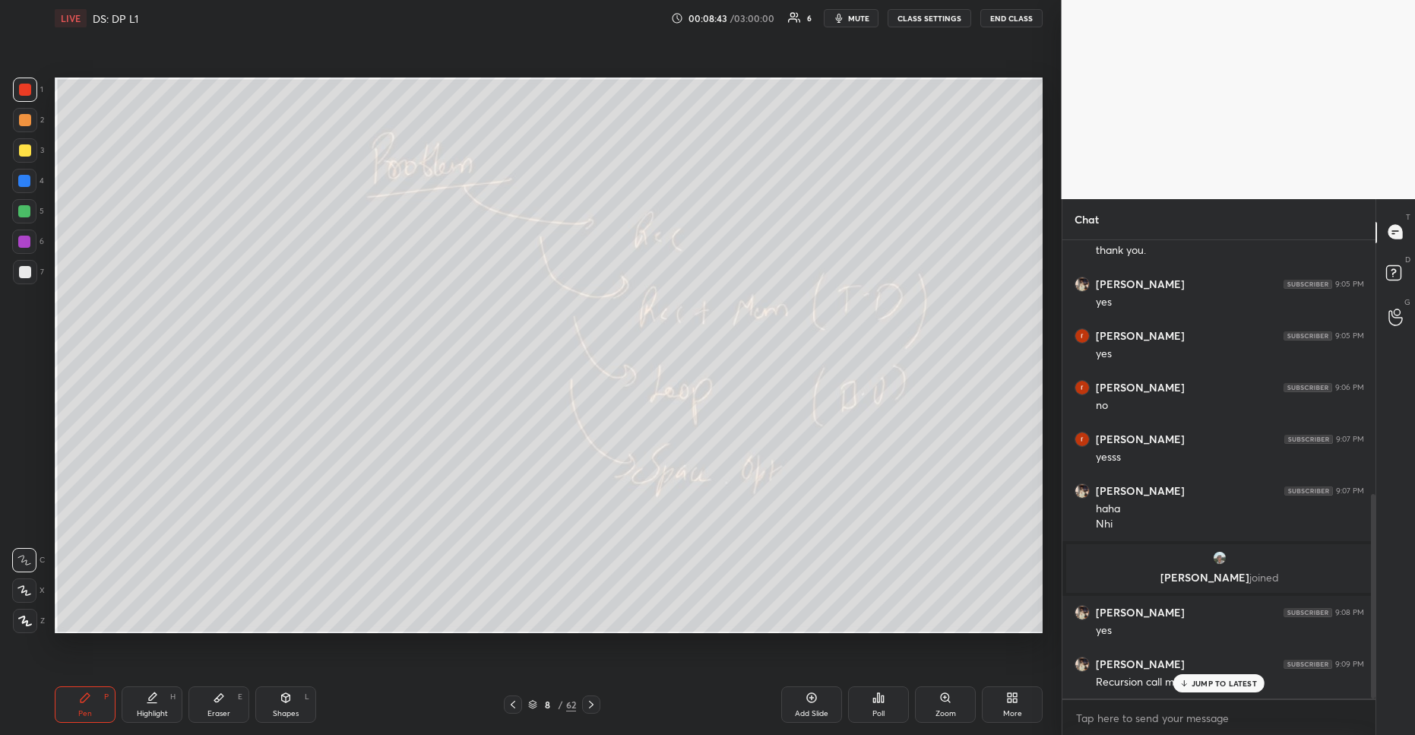
click at [1209, 683] on p "JUMP TO LATEST" at bounding box center [1224, 683] width 65 height 9
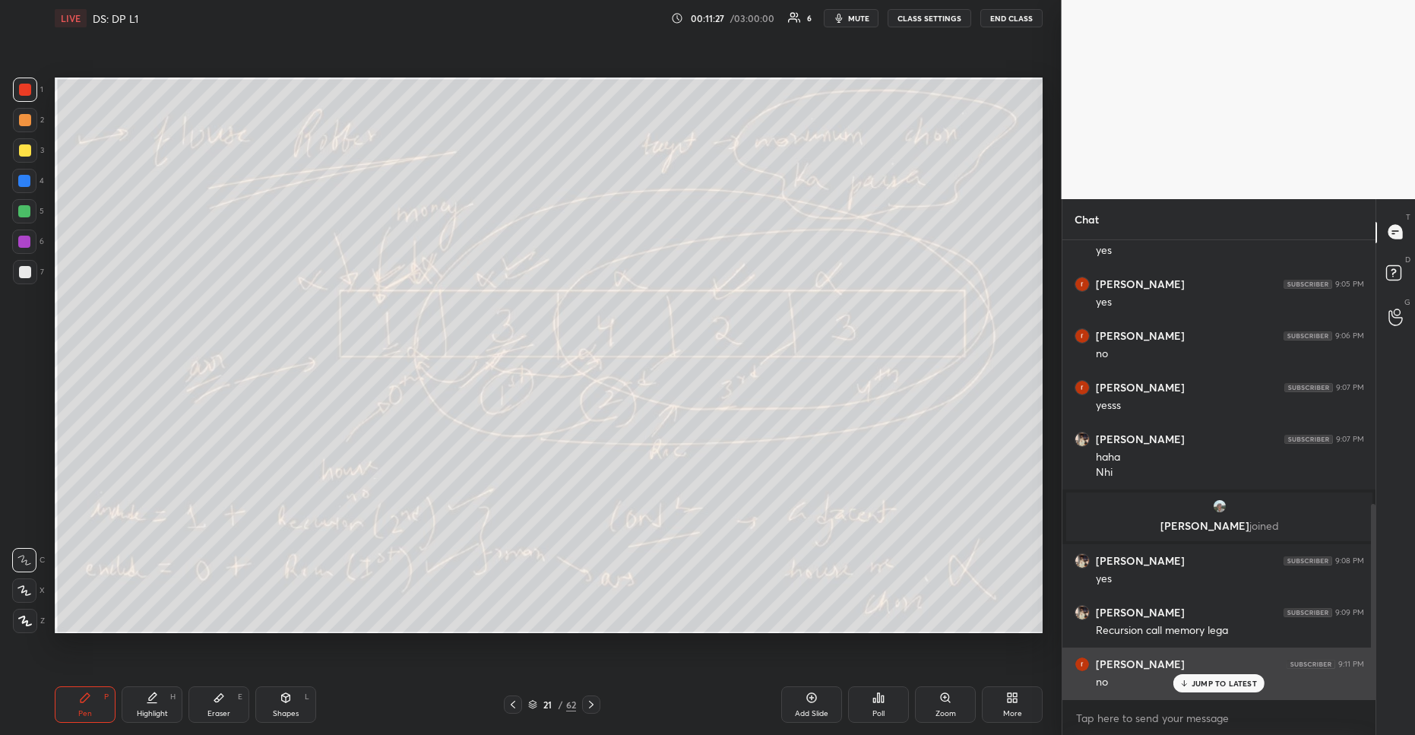
click at [1202, 692] on div "JUMP TO LATEST" at bounding box center [1219, 683] width 91 height 18
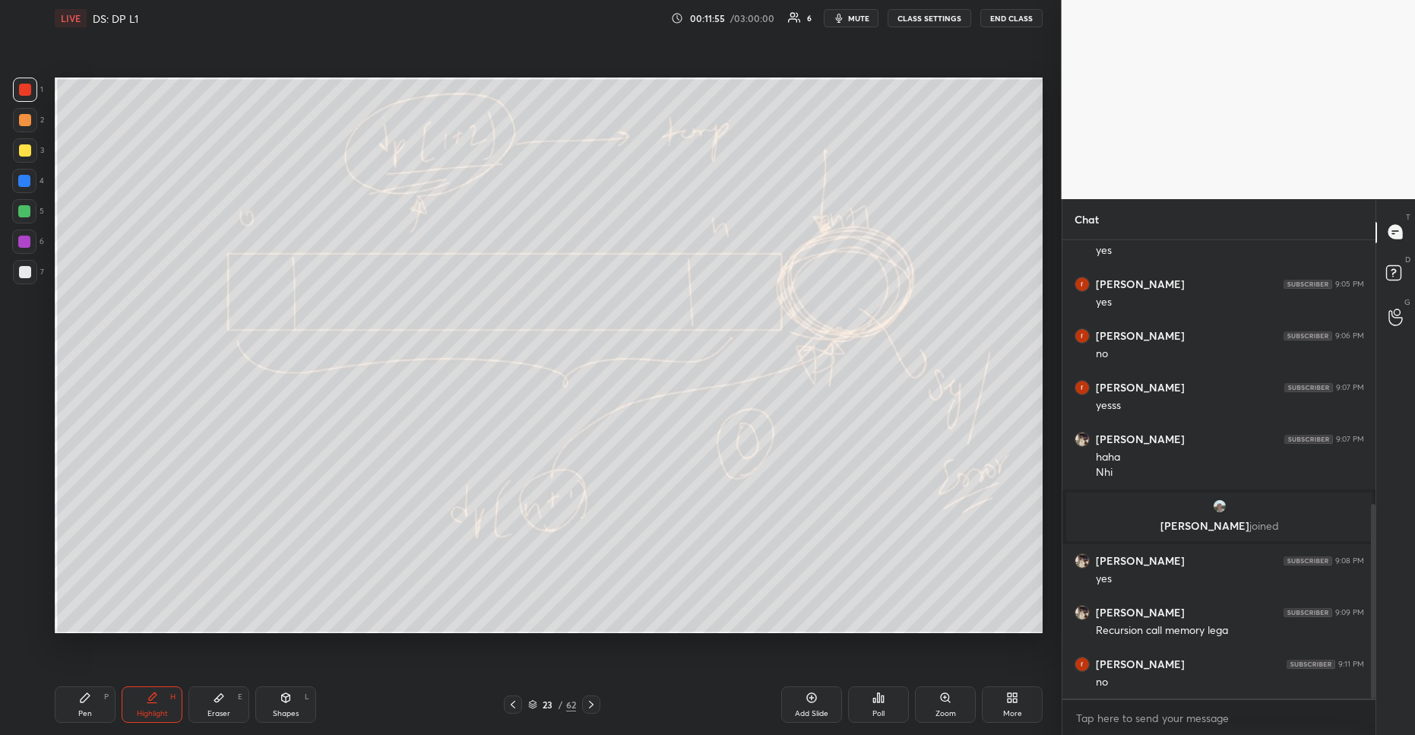
click at [876, 710] on div "Poll" at bounding box center [879, 714] width 12 height 8
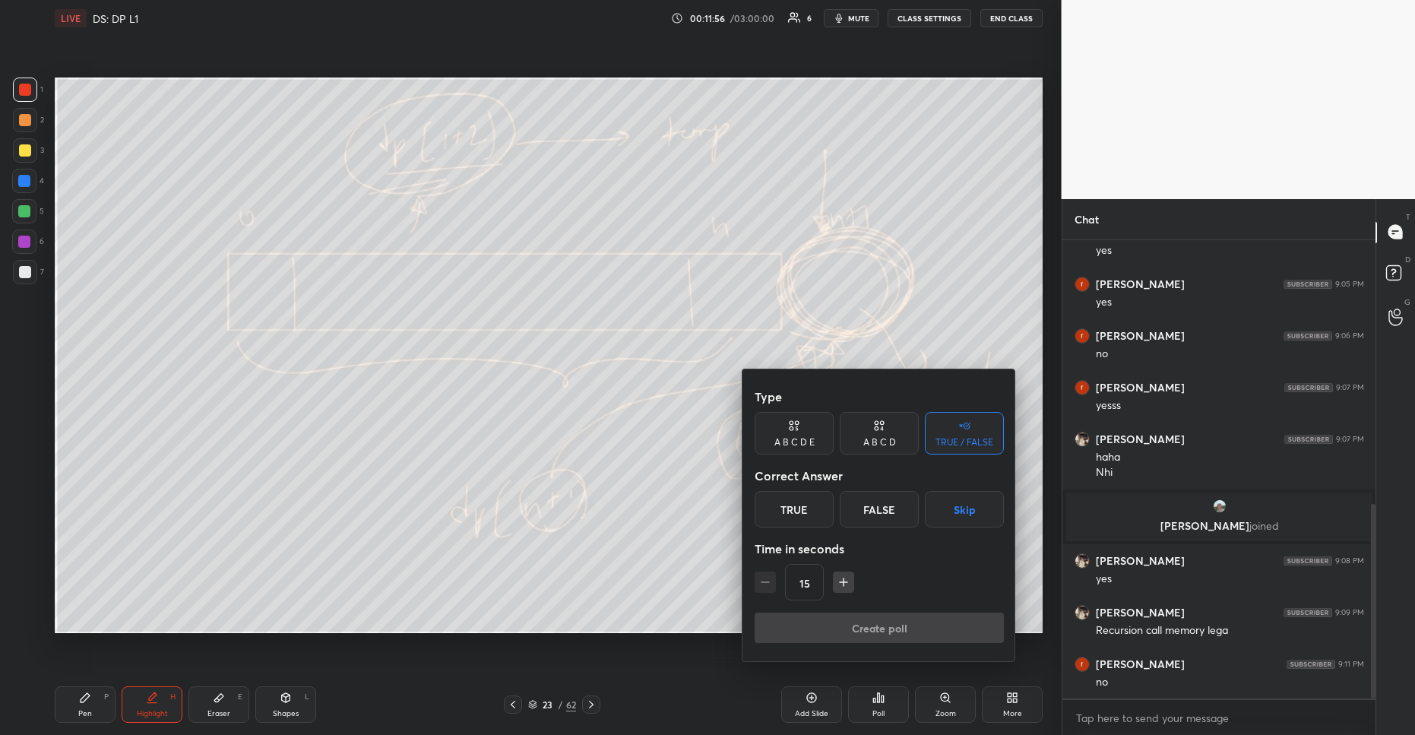
click at [874, 514] on div "False" at bounding box center [879, 509] width 79 height 36
click at [880, 638] on button "Create poll" at bounding box center [879, 628] width 249 height 30
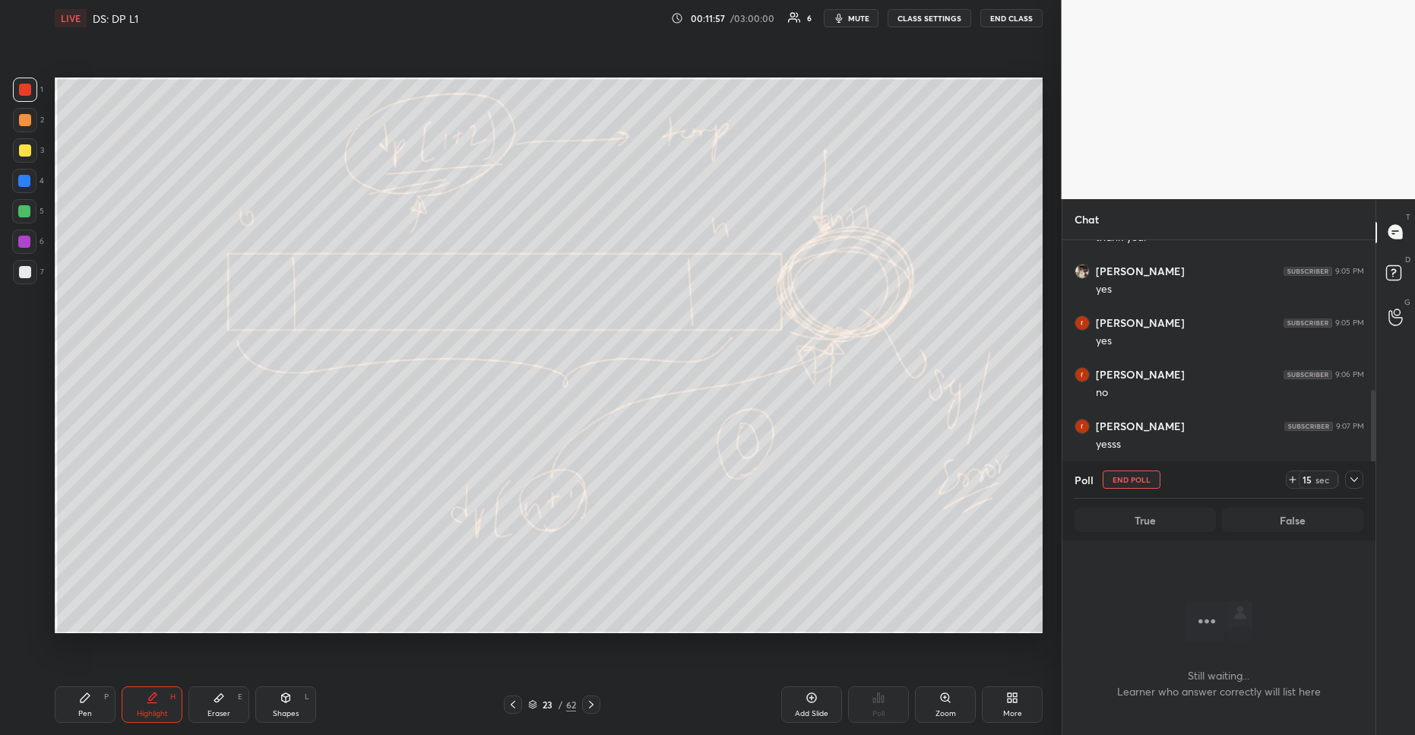
scroll to position [380, 0]
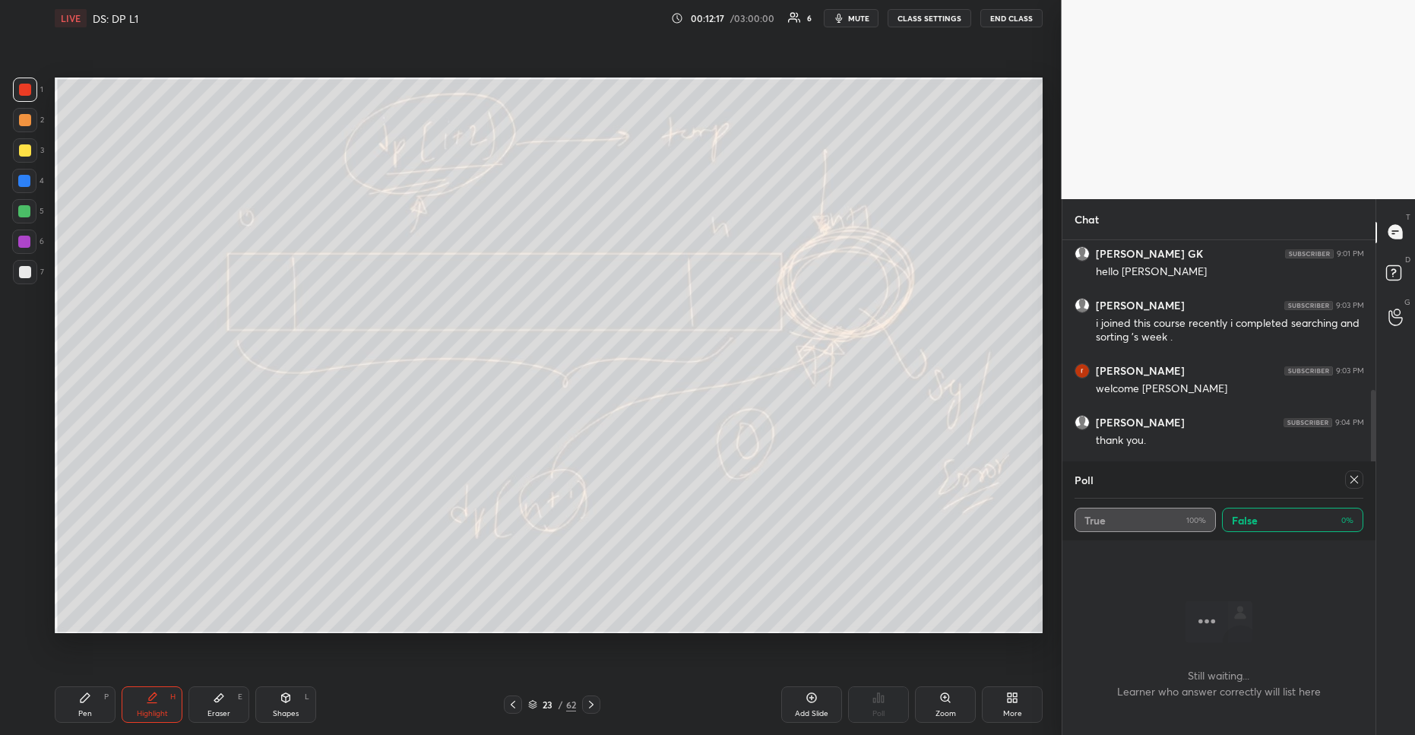
click at [1351, 481] on icon at bounding box center [1354, 480] width 12 height 12
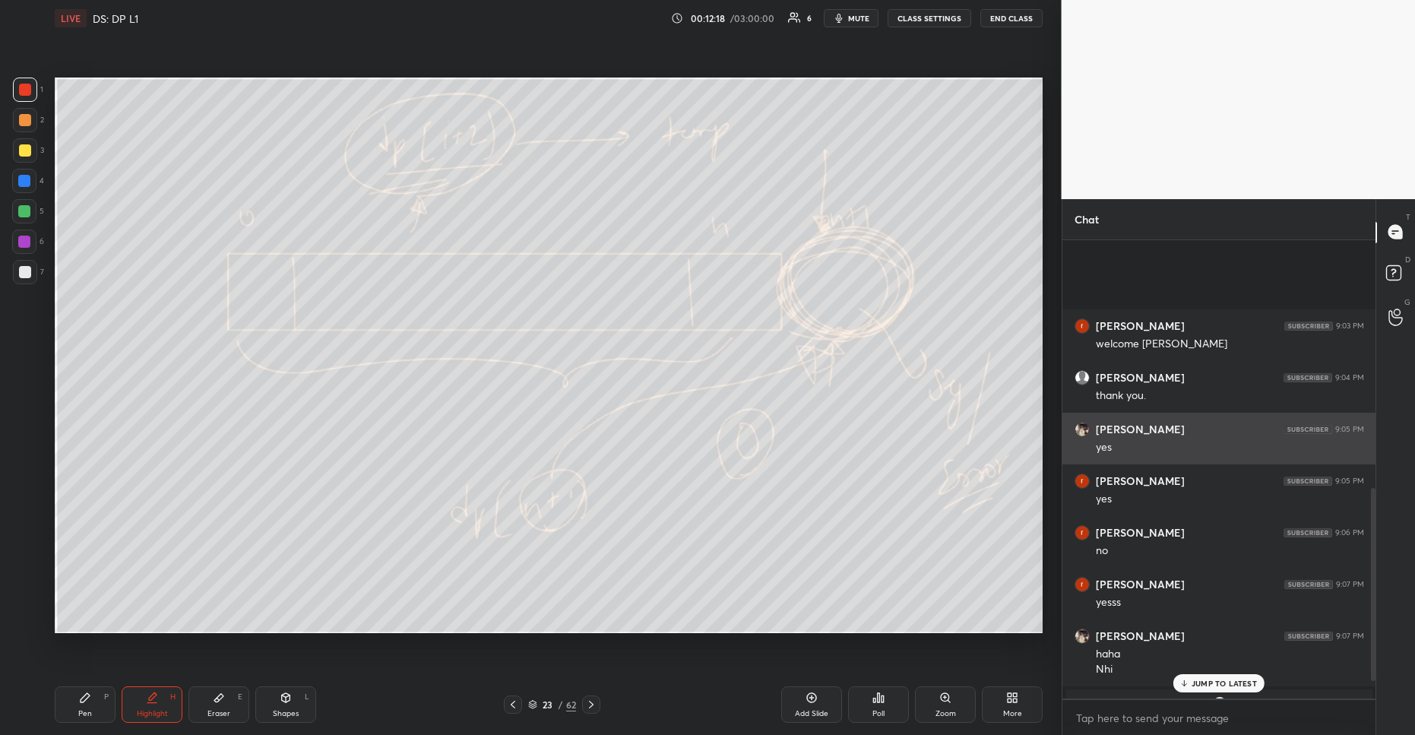
scroll to position [622, 0]
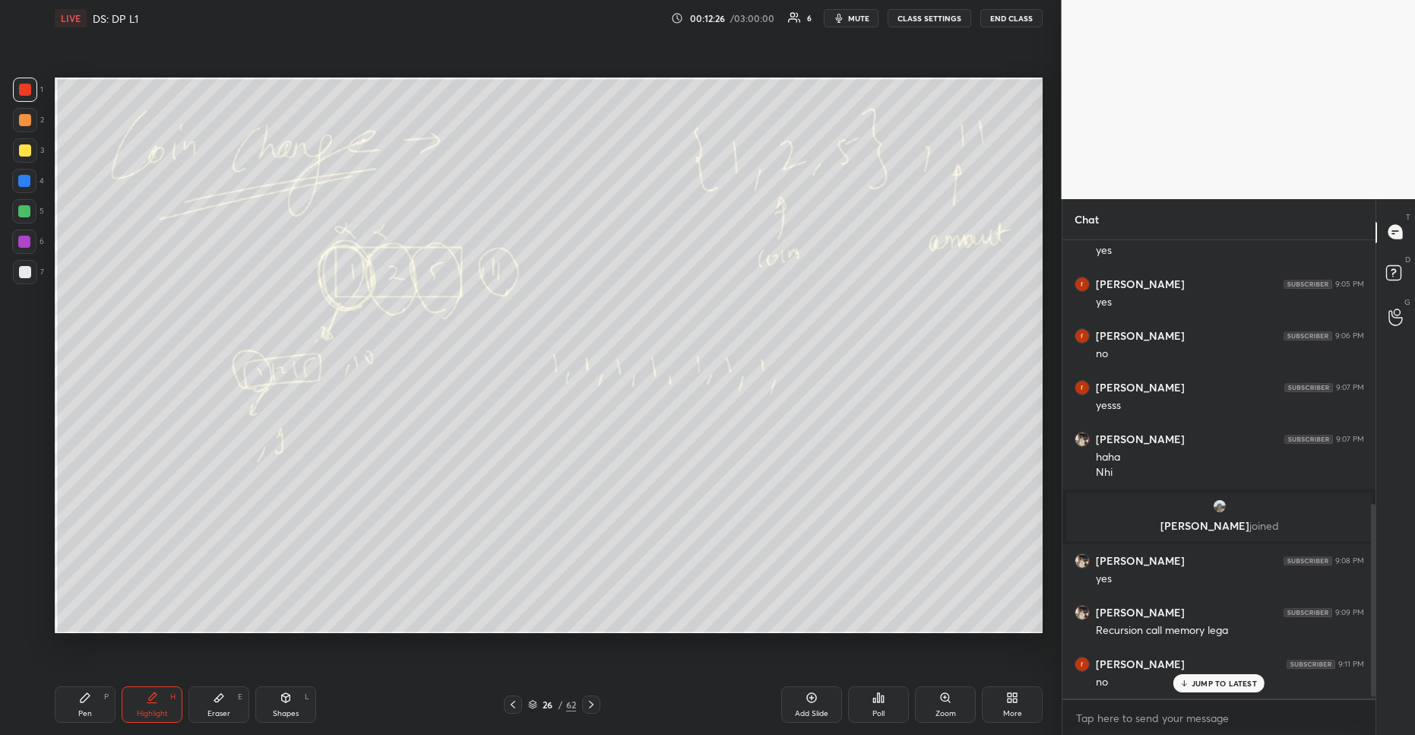
click at [1210, 687] on p "JUMP TO LATEST" at bounding box center [1224, 683] width 65 height 9
click at [876, 699] on icon at bounding box center [875, 701] width 2 height 4
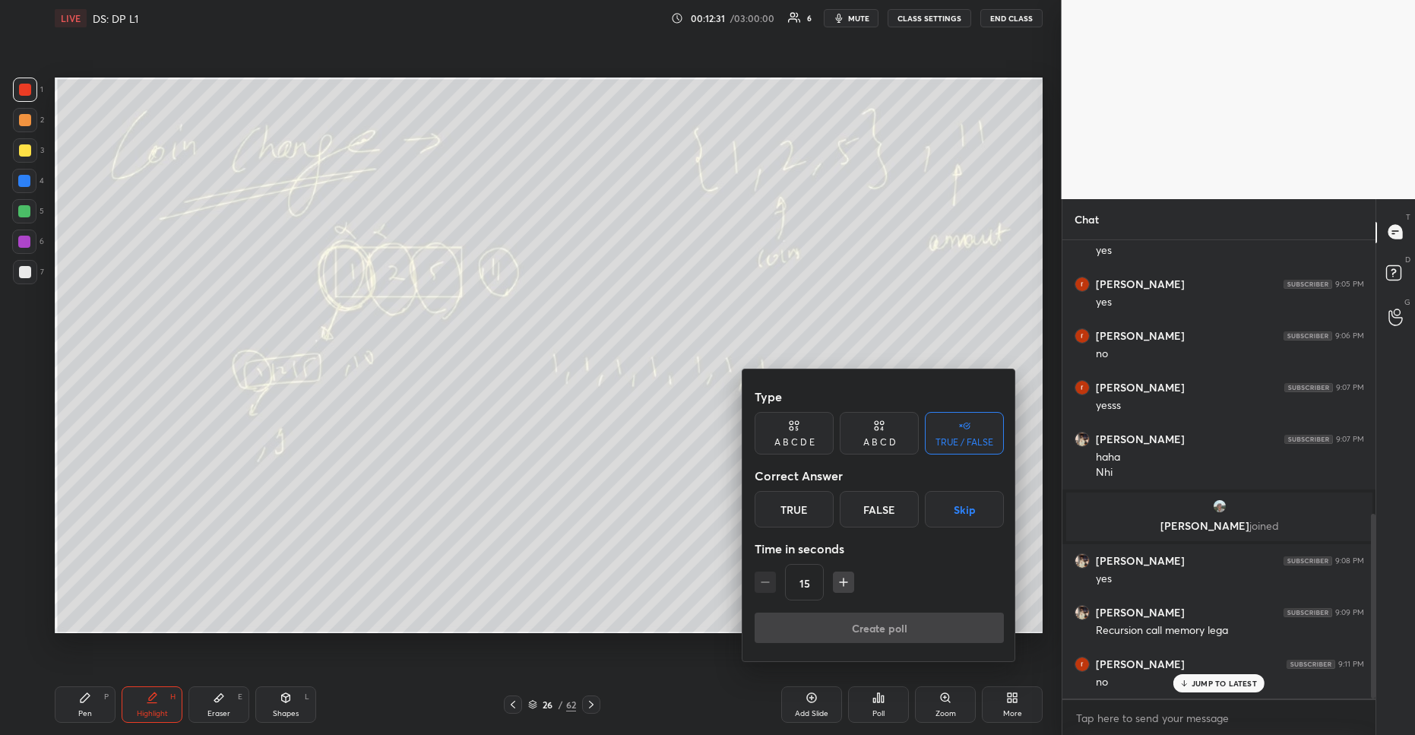
scroll to position [676, 0]
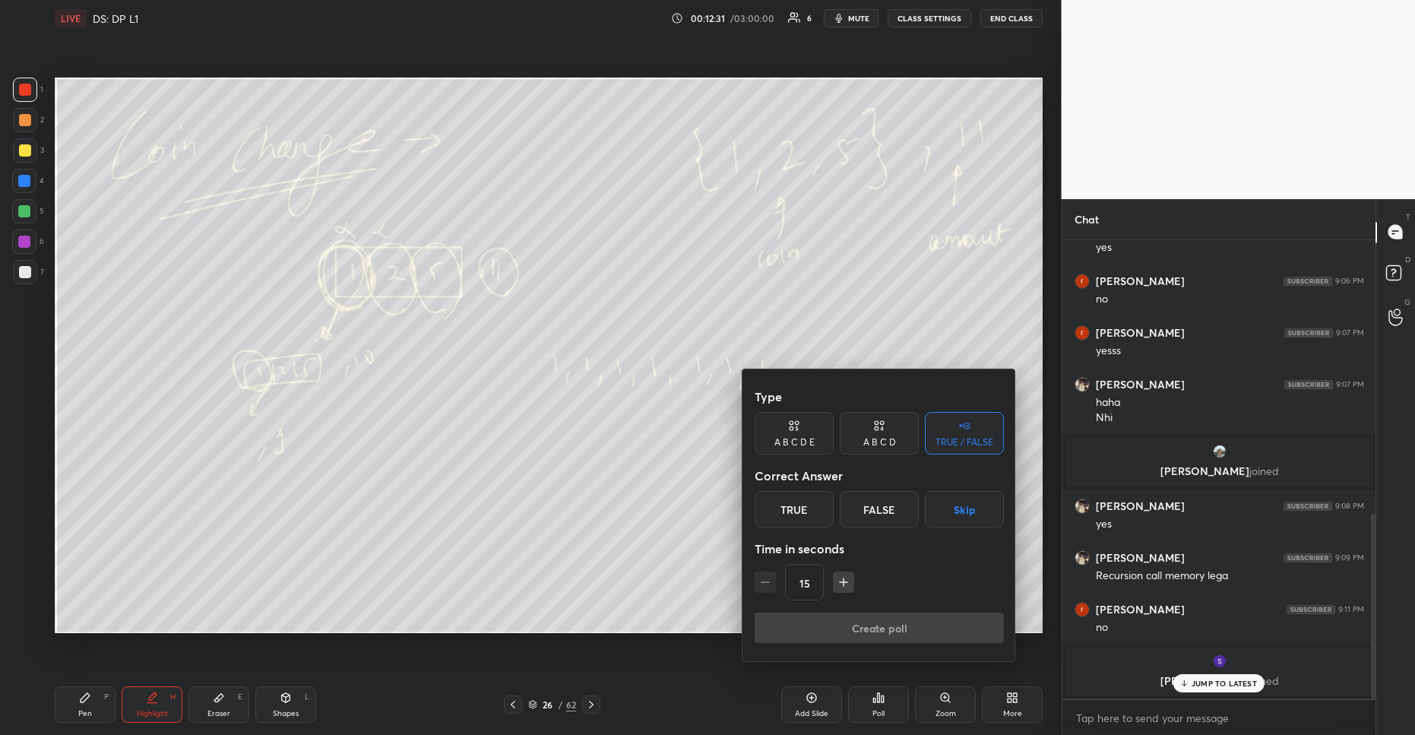
click at [876, 518] on div "False" at bounding box center [879, 509] width 79 height 36
click at [884, 629] on button "Create poll" at bounding box center [879, 628] width 249 height 30
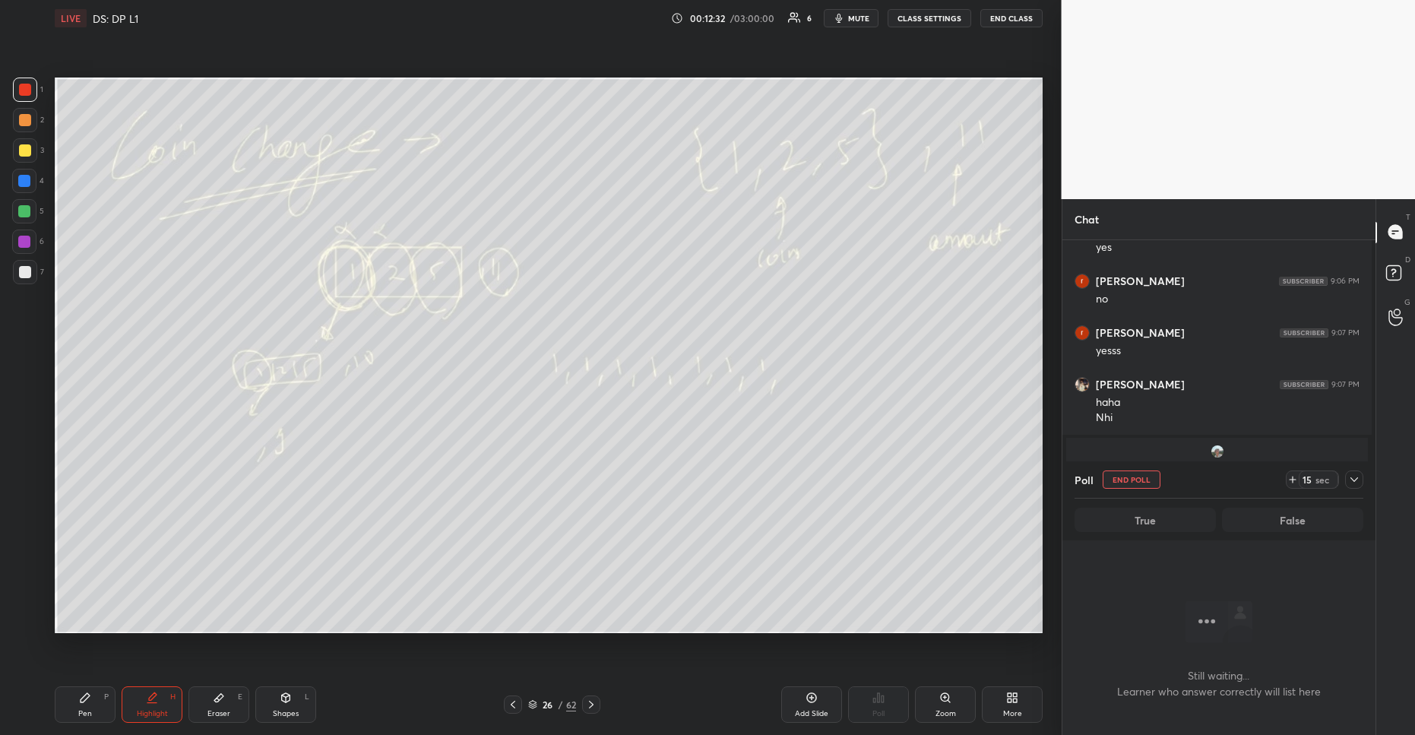
scroll to position [388, 304]
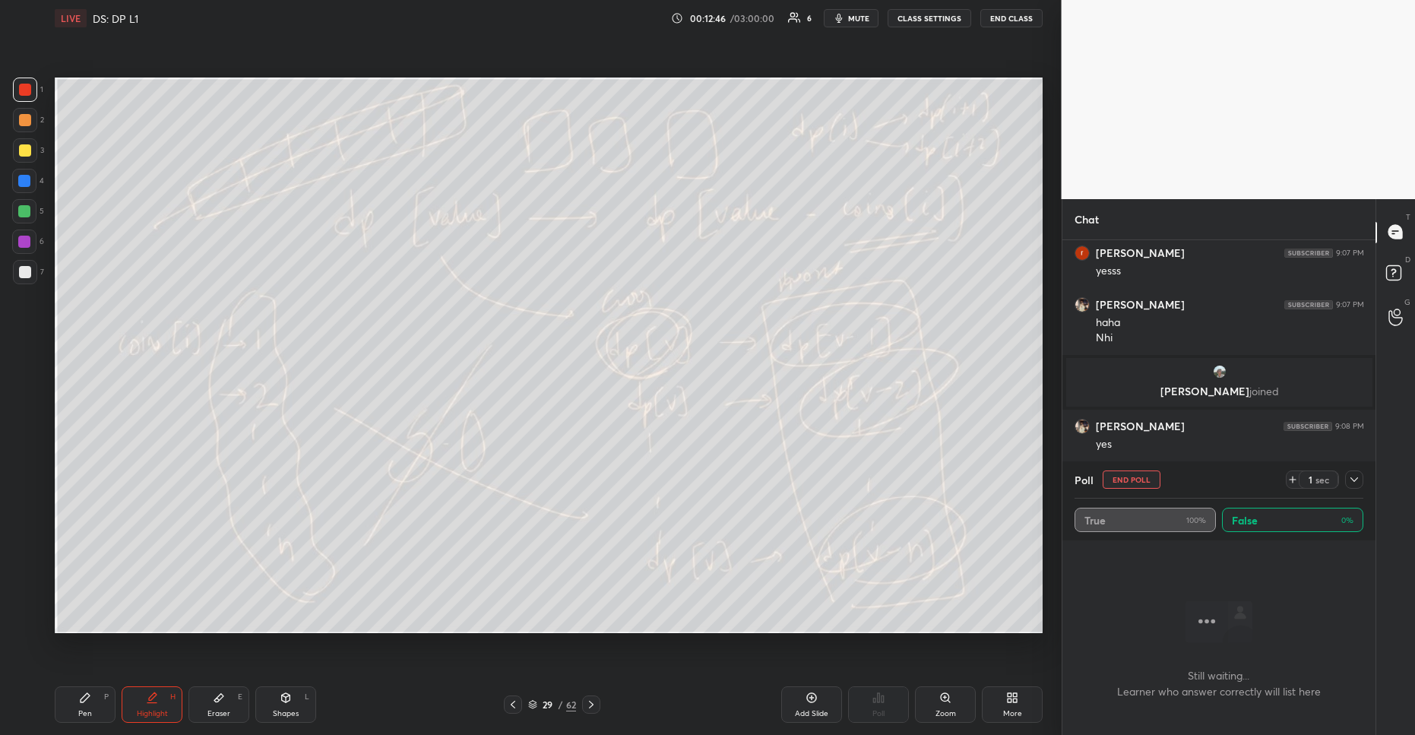
click at [1142, 477] on button "END POLL" at bounding box center [1132, 479] width 58 height 18
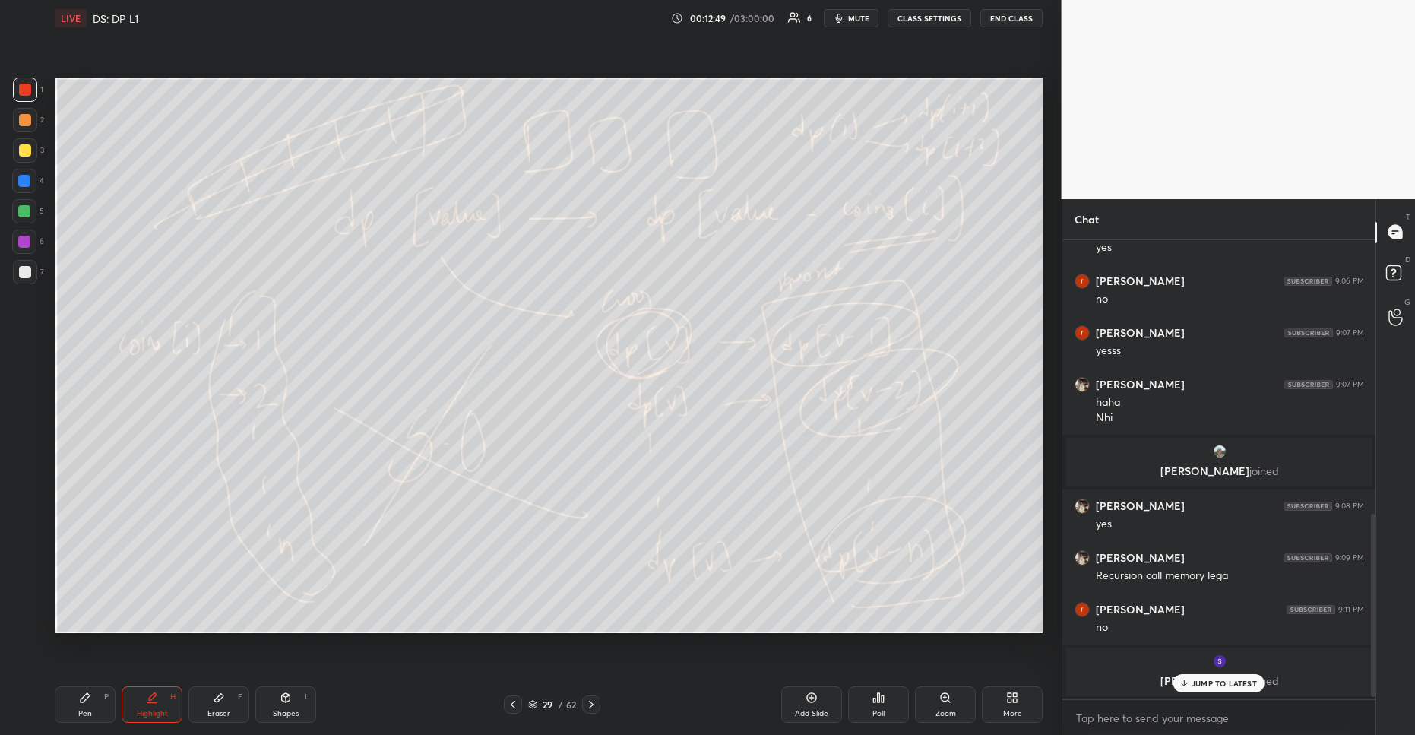
click at [1198, 687] on p "JUMP TO LATEST" at bounding box center [1224, 683] width 65 height 9
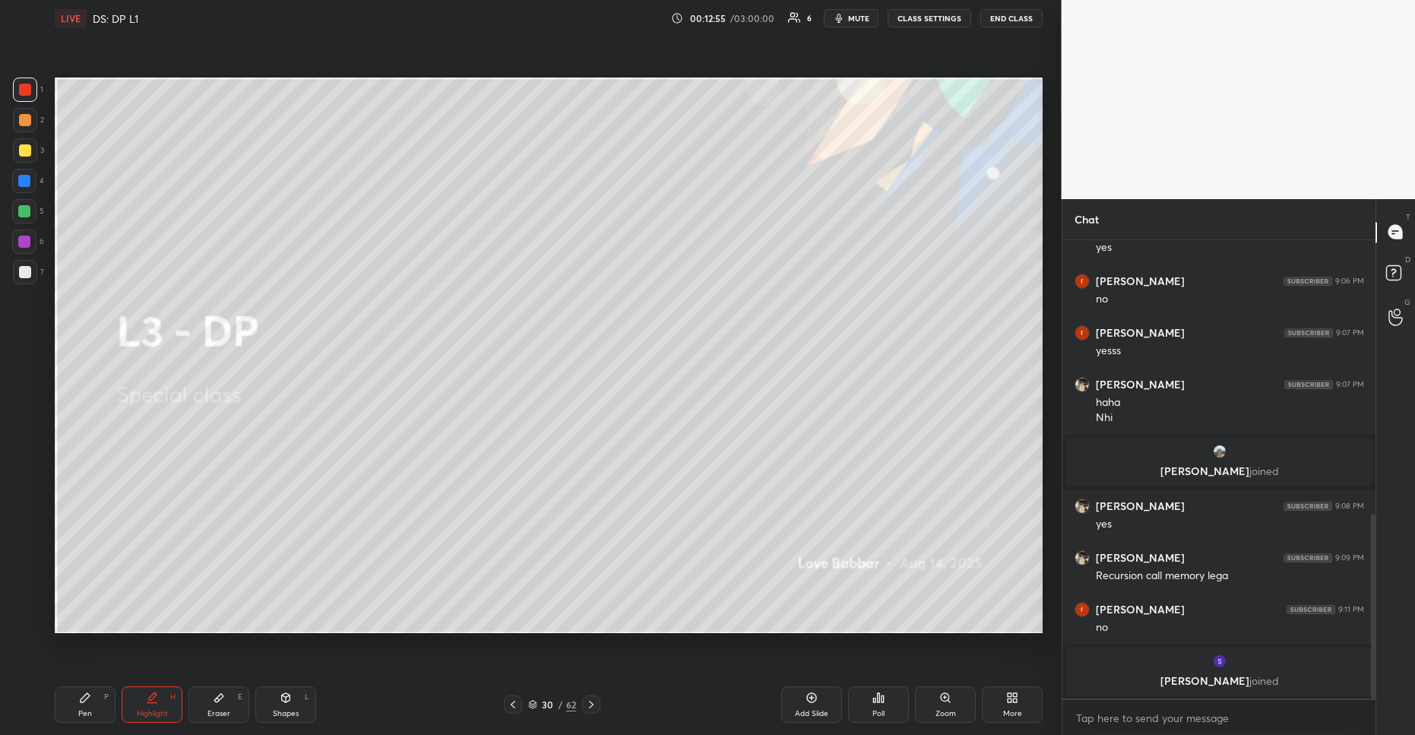
click at [24, 216] on div at bounding box center [24, 211] width 12 height 12
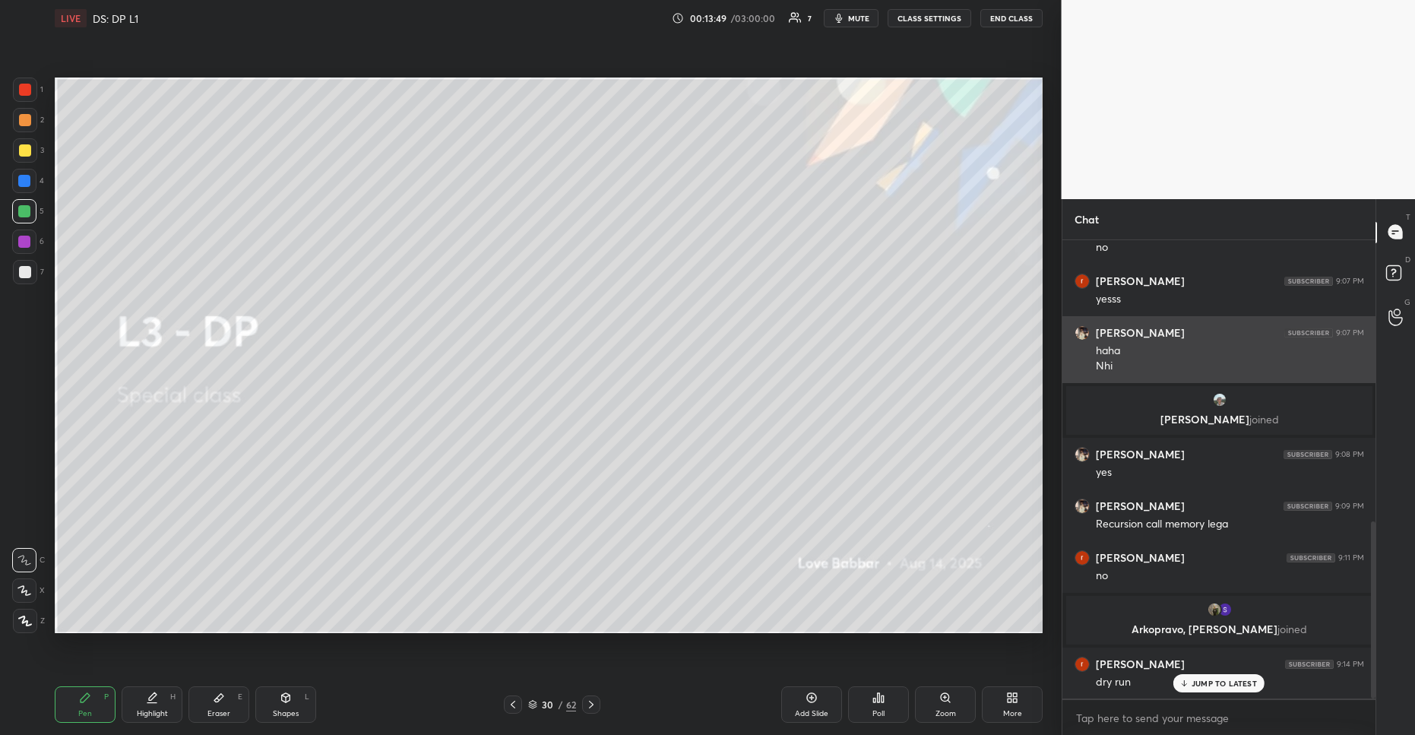
scroll to position [783, 0]
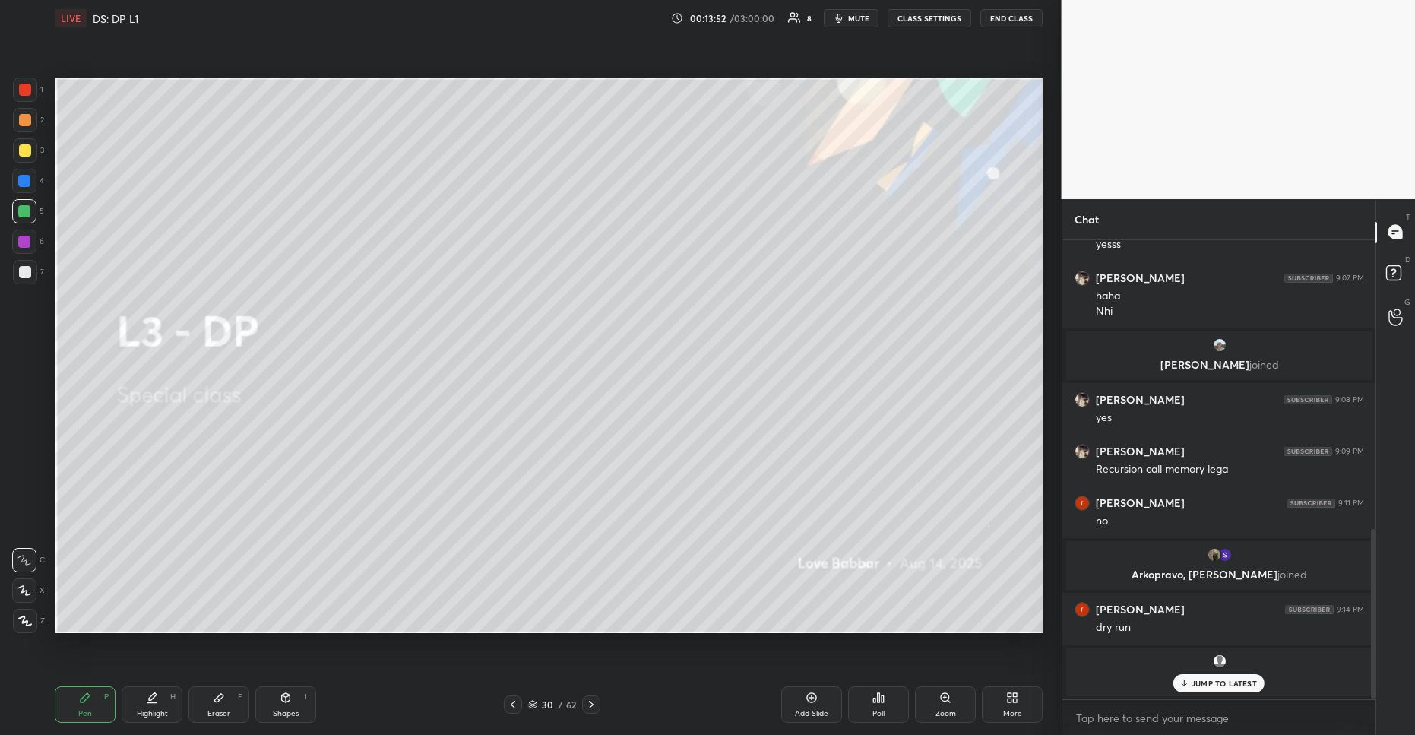
drag, startPoint x: 1197, startPoint y: 687, endPoint x: 1179, endPoint y: 686, distance: 18.3
click at [1198, 686] on p "JUMP TO LATEST" at bounding box center [1224, 683] width 65 height 9
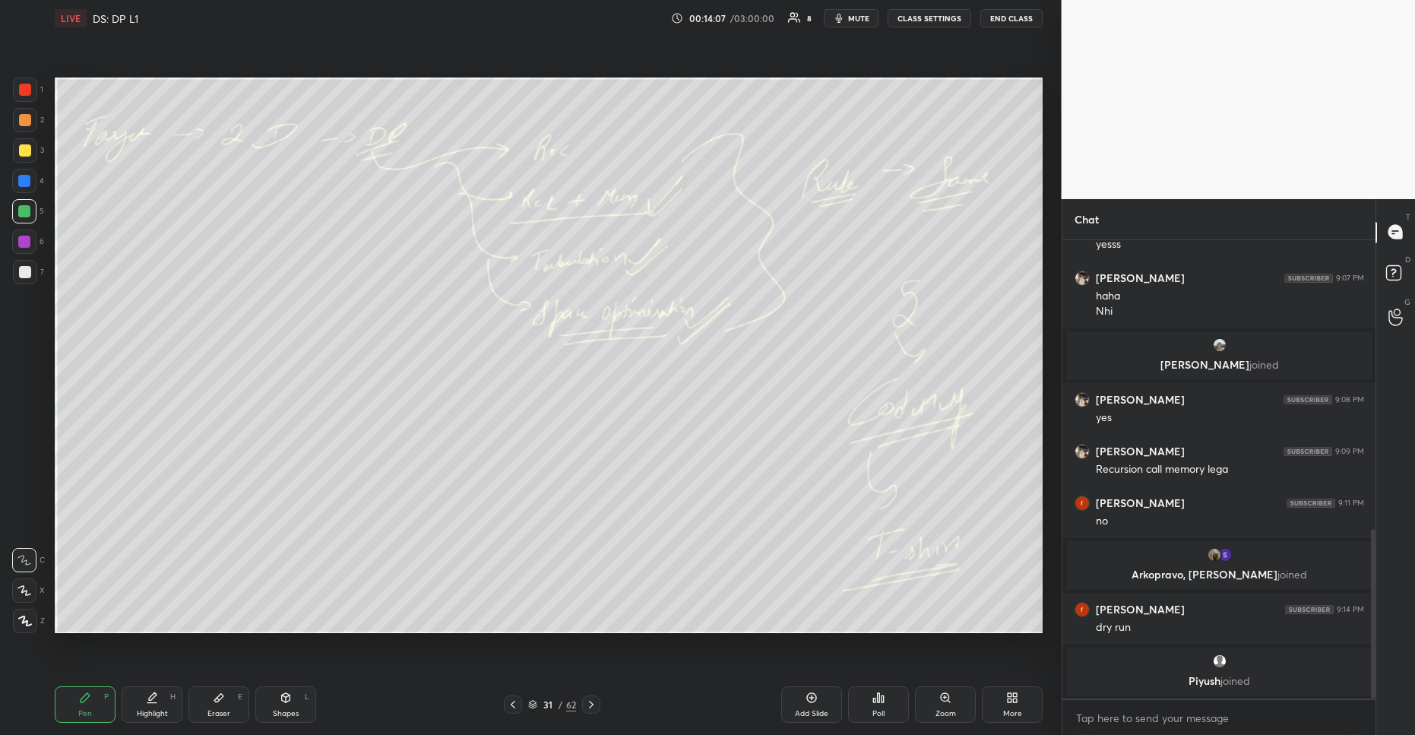
click at [19, 158] on div at bounding box center [25, 150] width 24 height 24
drag, startPoint x: 29, startPoint y: 270, endPoint x: 48, endPoint y: 279, distance: 21.1
click at [30, 269] on div at bounding box center [25, 272] width 12 height 12
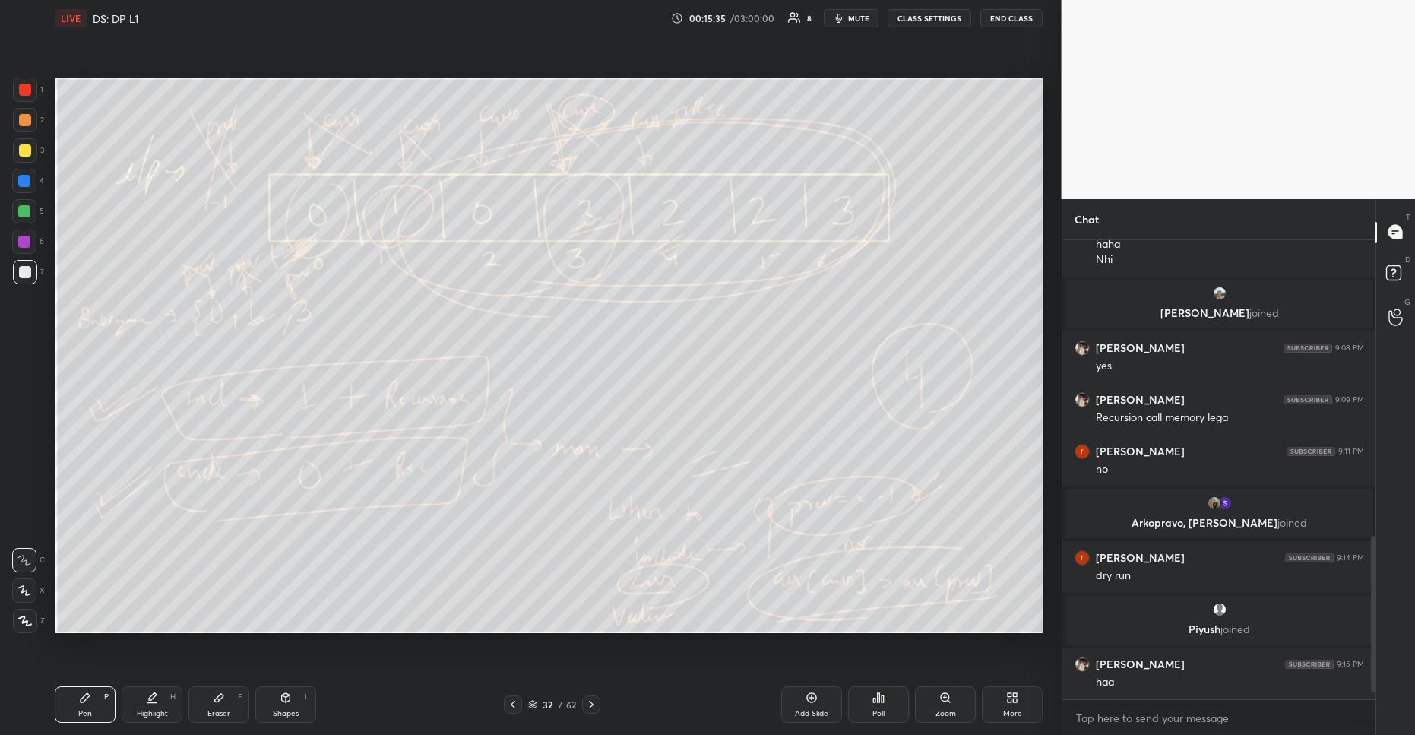
scroll to position [886, 0]
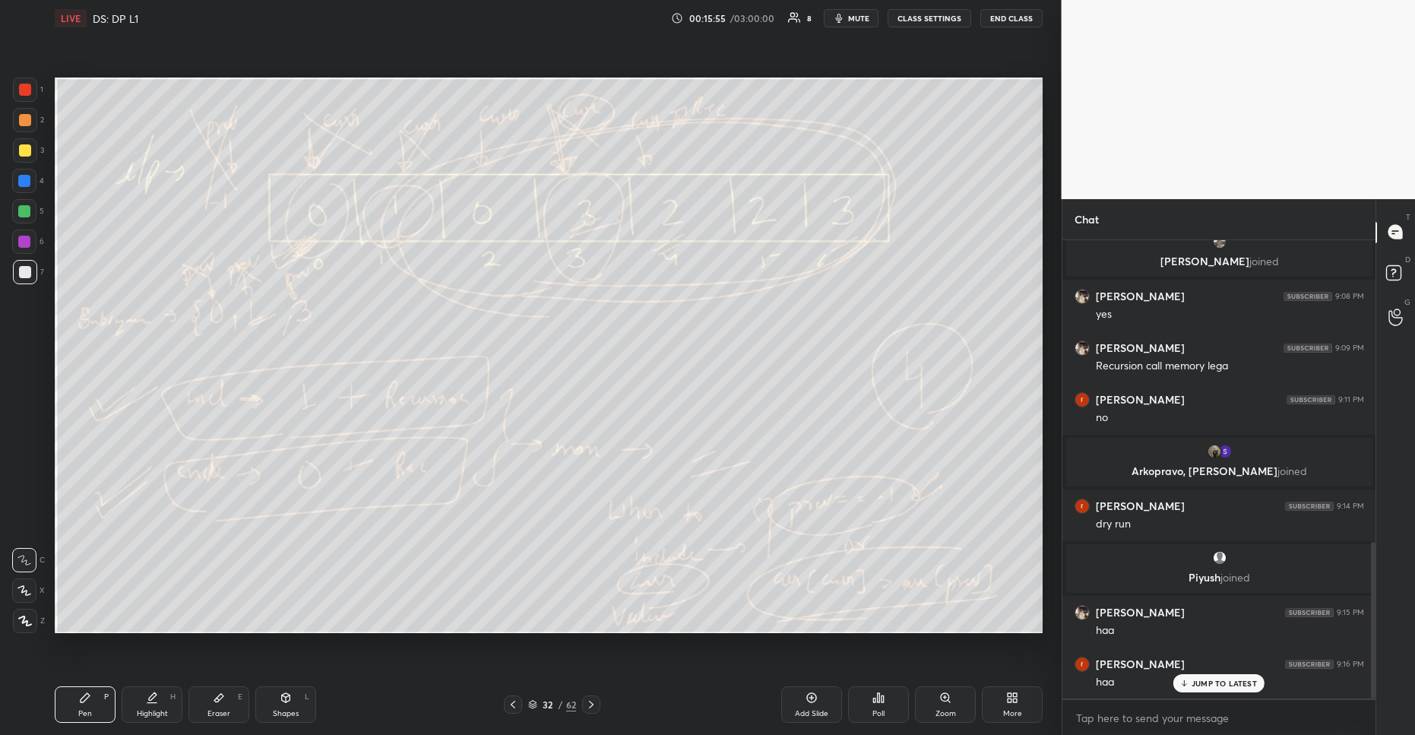
click at [881, 699] on icon at bounding box center [879, 698] width 12 height 12
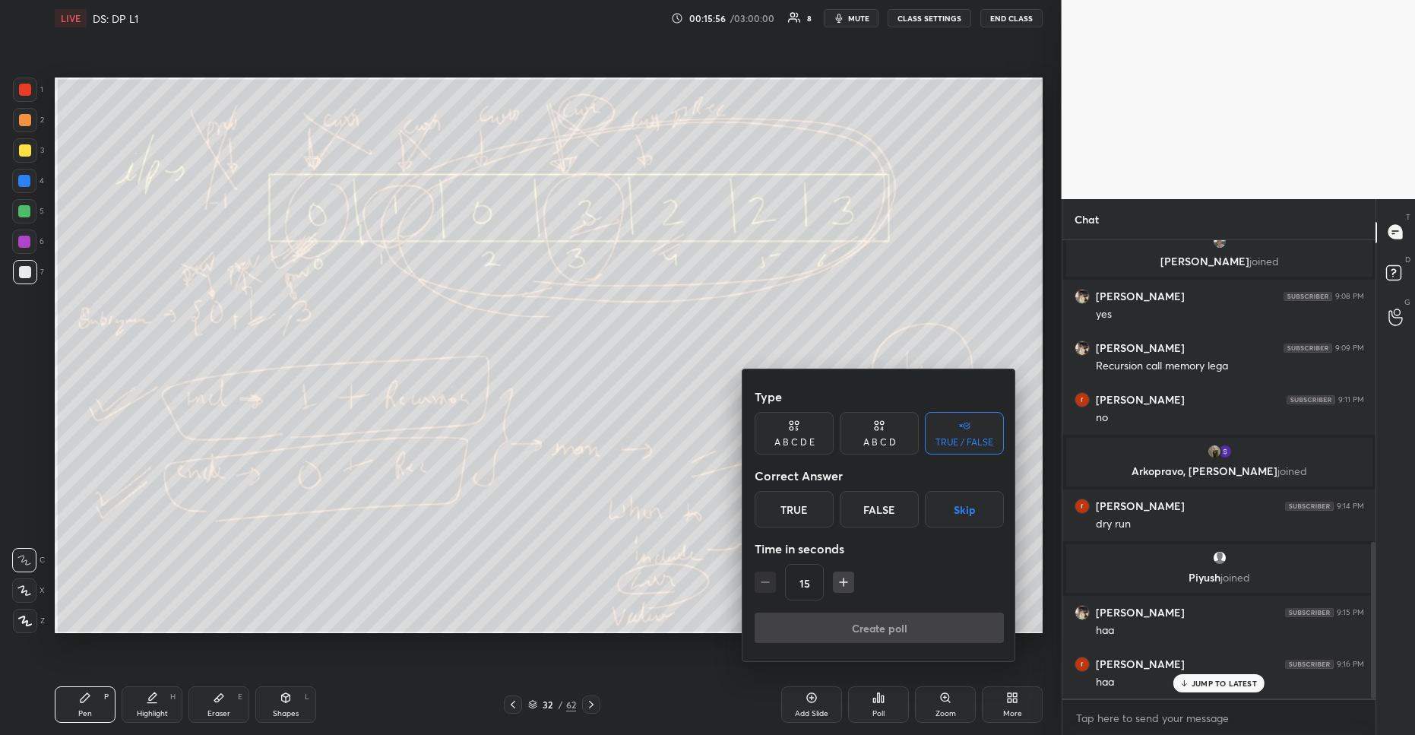
click at [884, 514] on div "False" at bounding box center [879, 509] width 79 height 36
click at [893, 634] on button "Create poll" at bounding box center [879, 628] width 249 height 30
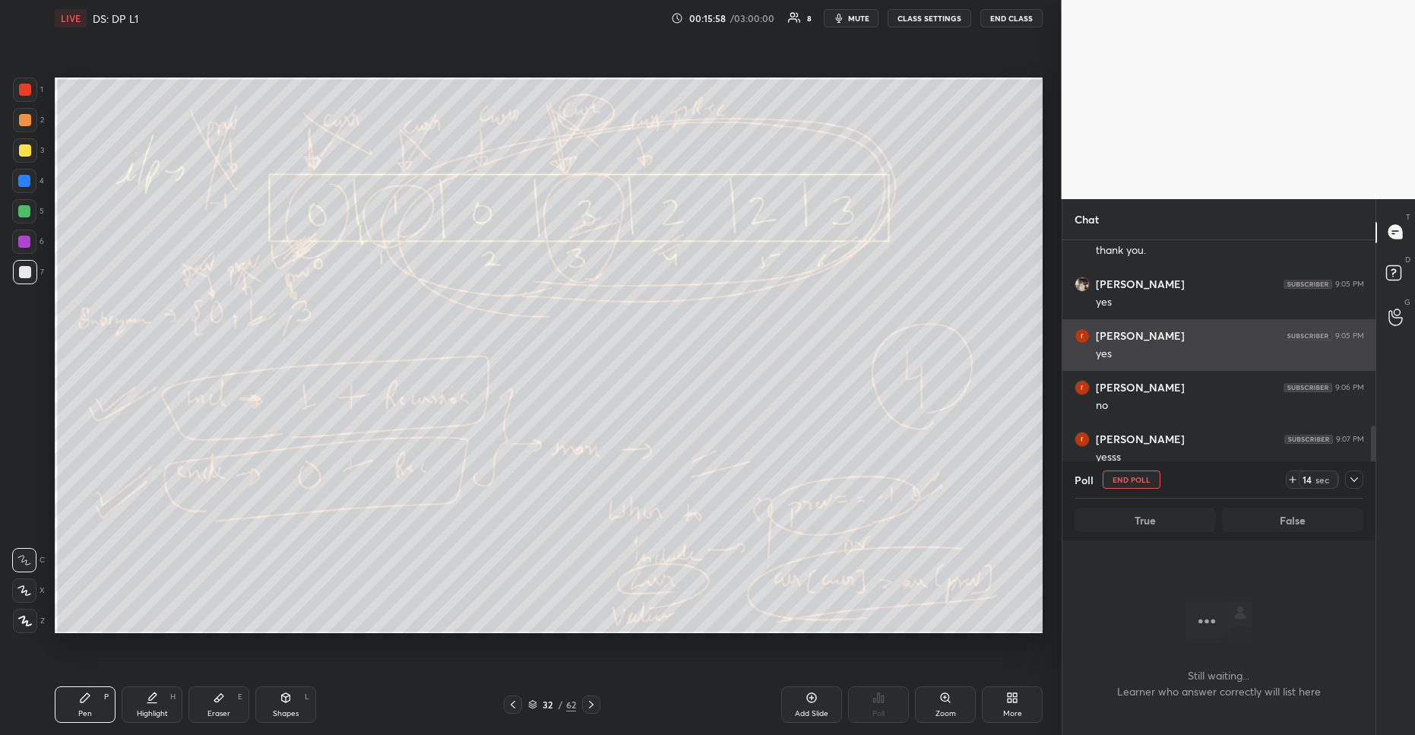
scroll to position [965, 0]
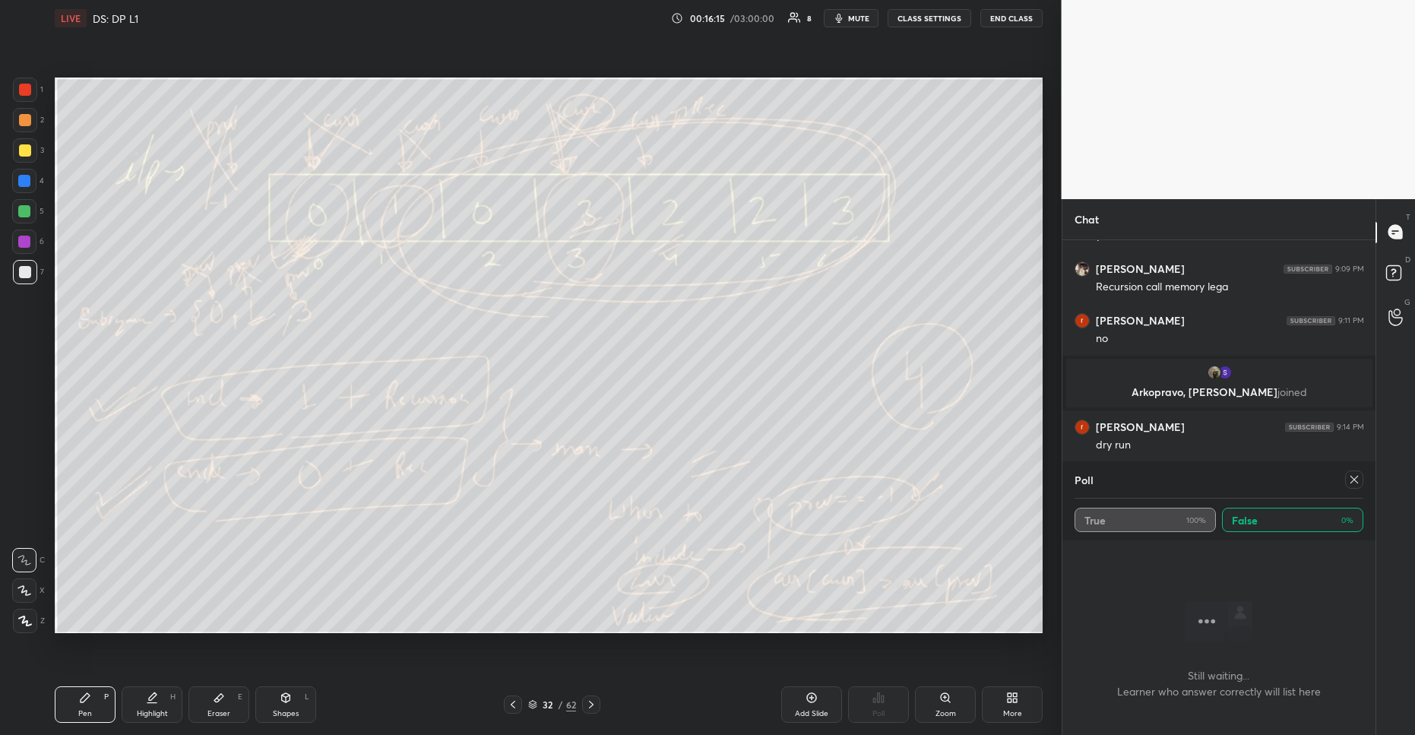
click at [1358, 477] on icon at bounding box center [1354, 480] width 12 height 12
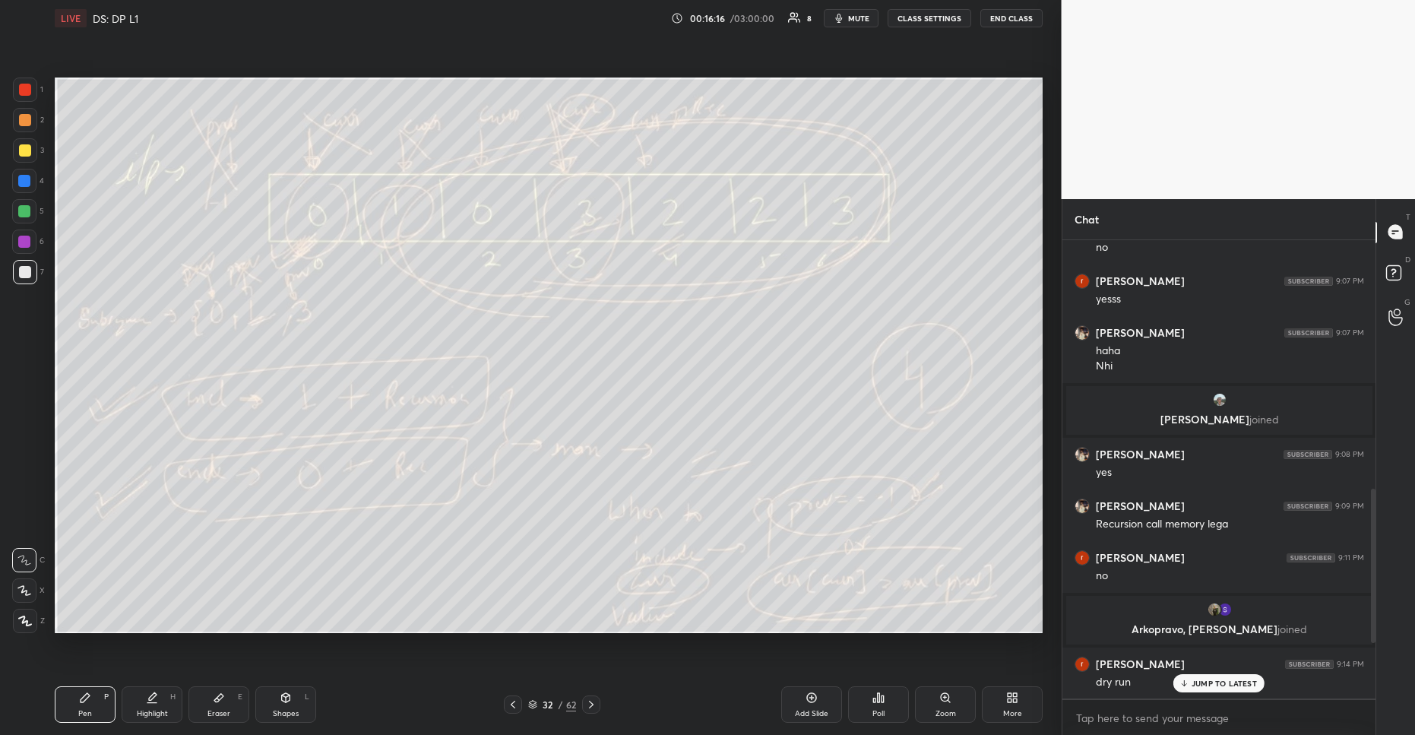
scroll to position [886, 0]
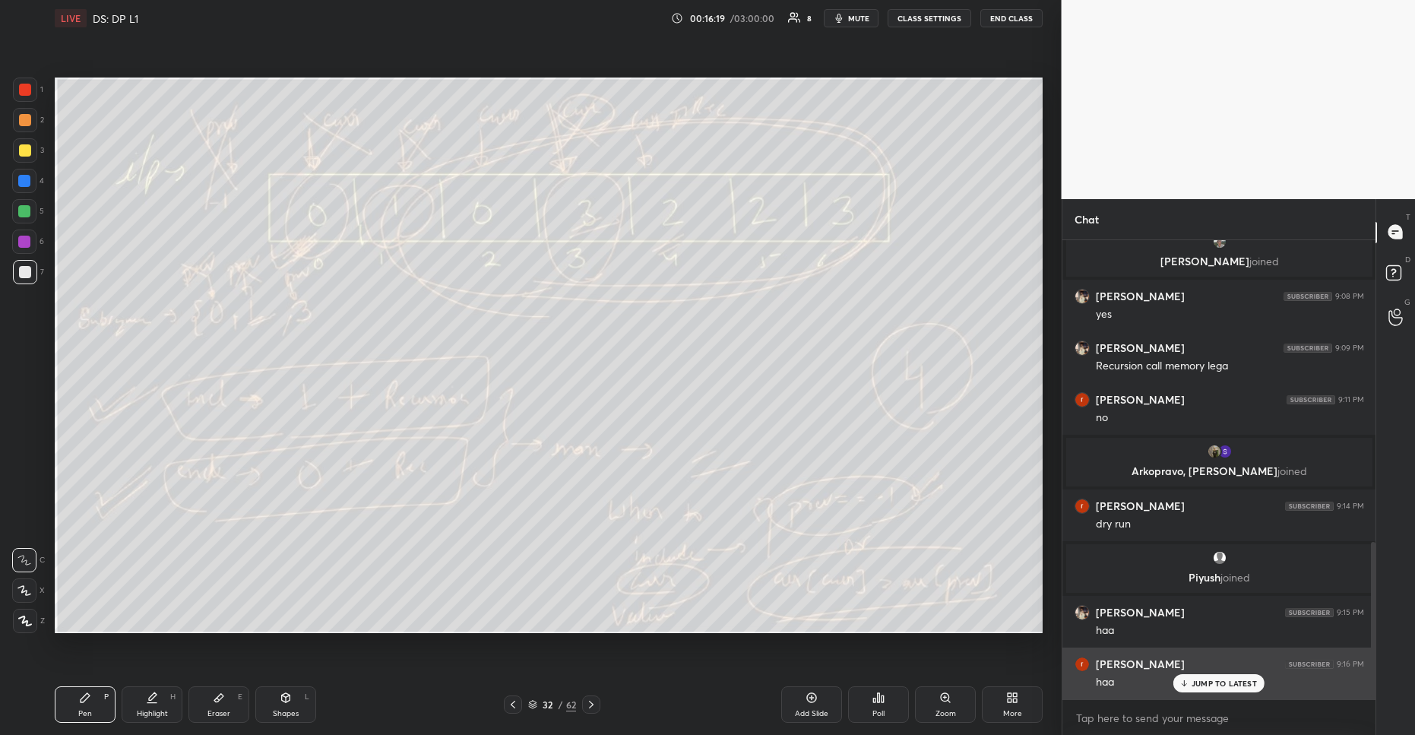
click at [1204, 672] on div "haa" at bounding box center [1230, 681] width 268 height 18
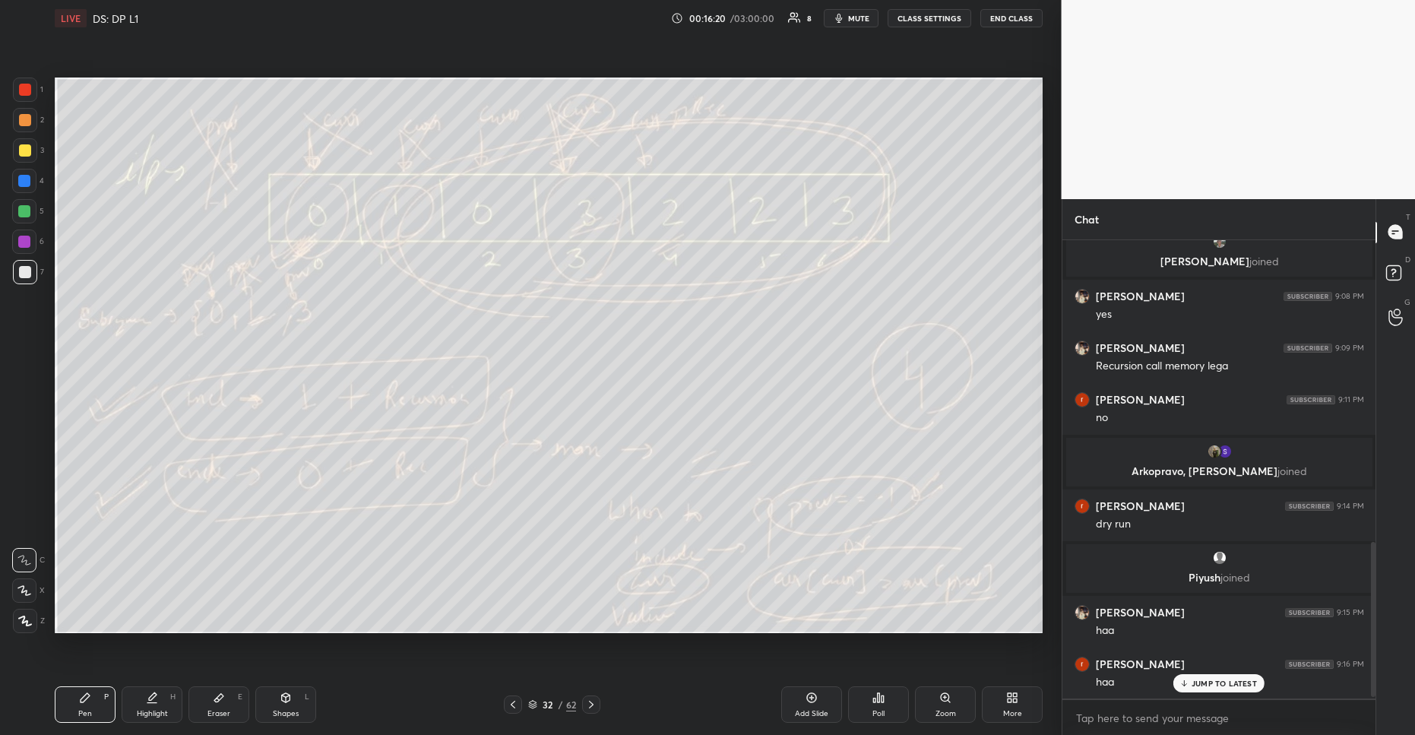
click at [1198, 681] on p "JUMP TO LATEST" at bounding box center [1224, 683] width 65 height 9
click at [22, 179] on div at bounding box center [24, 181] width 12 height 12
click at [873, 696] on icon at bounding box center [879, 698] width 12 height 12
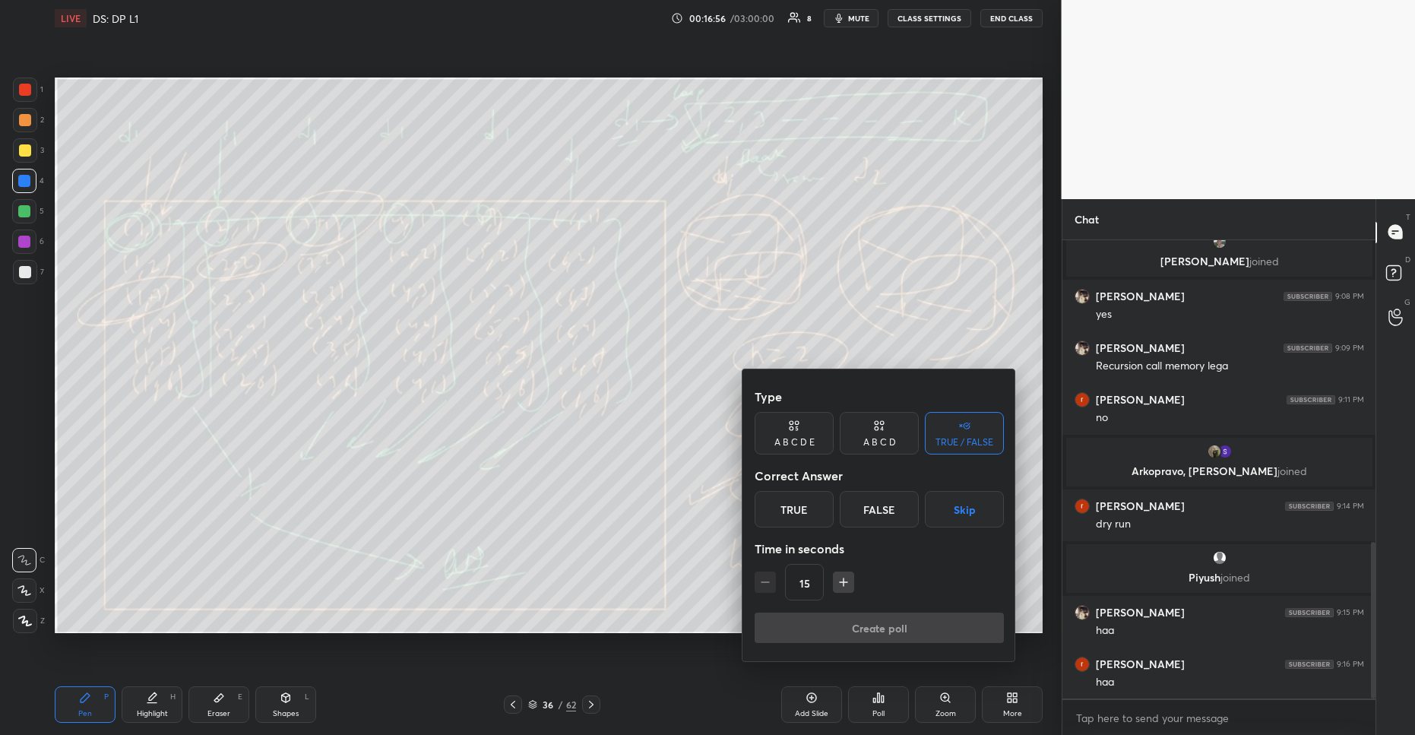
click at [878, 506] on div "False" at bounding box center [879, 509] width 79 height 36
click at [607, 490] on div at bounding box center [707, 367] width 1415 height 735
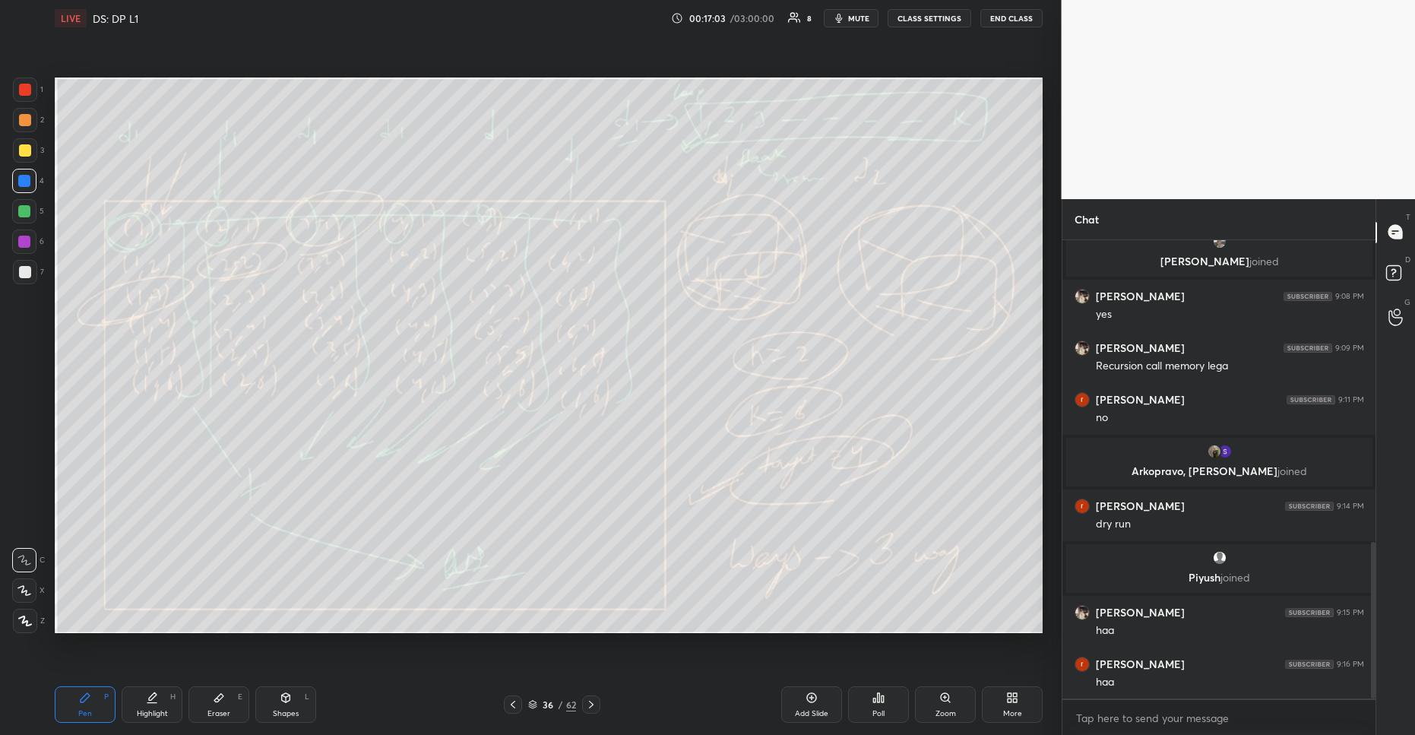
click at [896, 707] on div "Poll" at bounding box center [878, 704] width 61 height 36
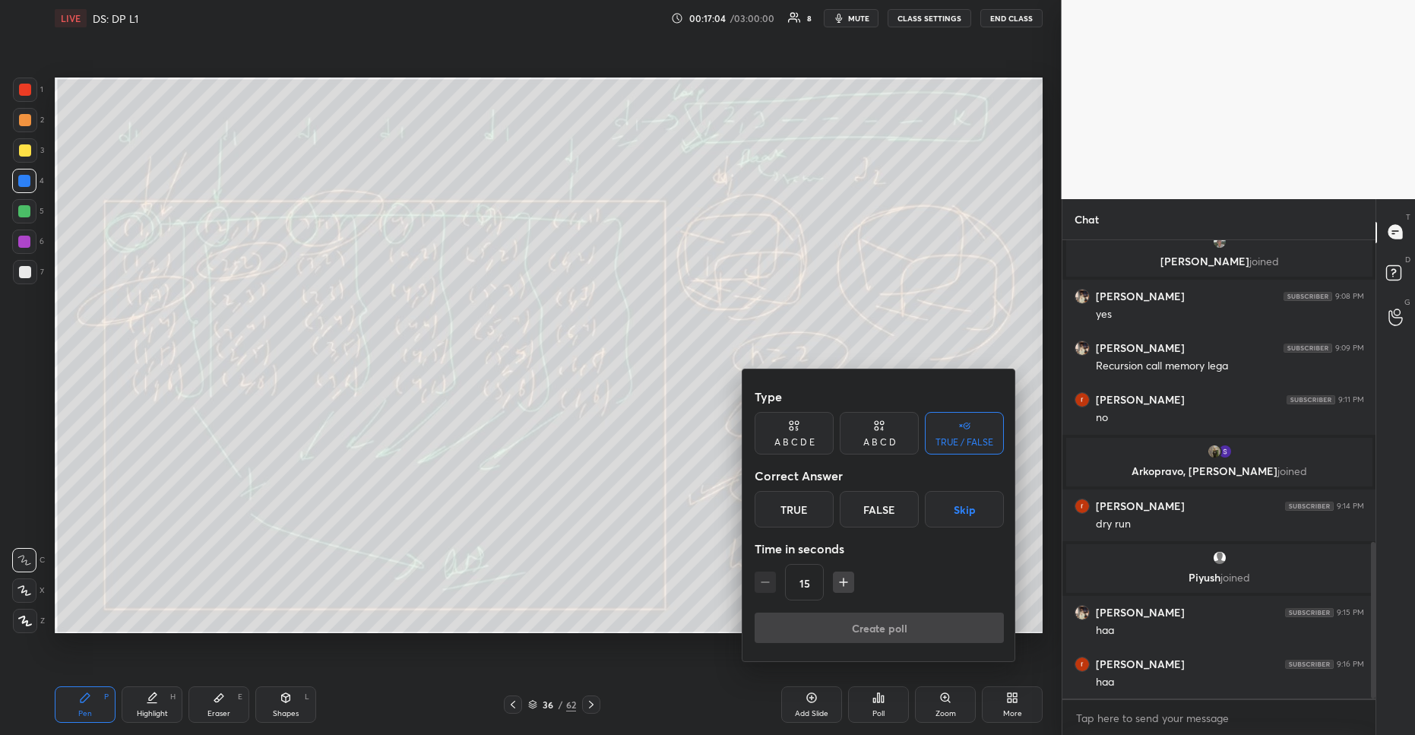
click at [887, 510] on div "False" at bounding box center [879, 509] width 79 height 36
click at [858, 626] on button "Create poll" at bounding box center [879, 628] width 249 height 30
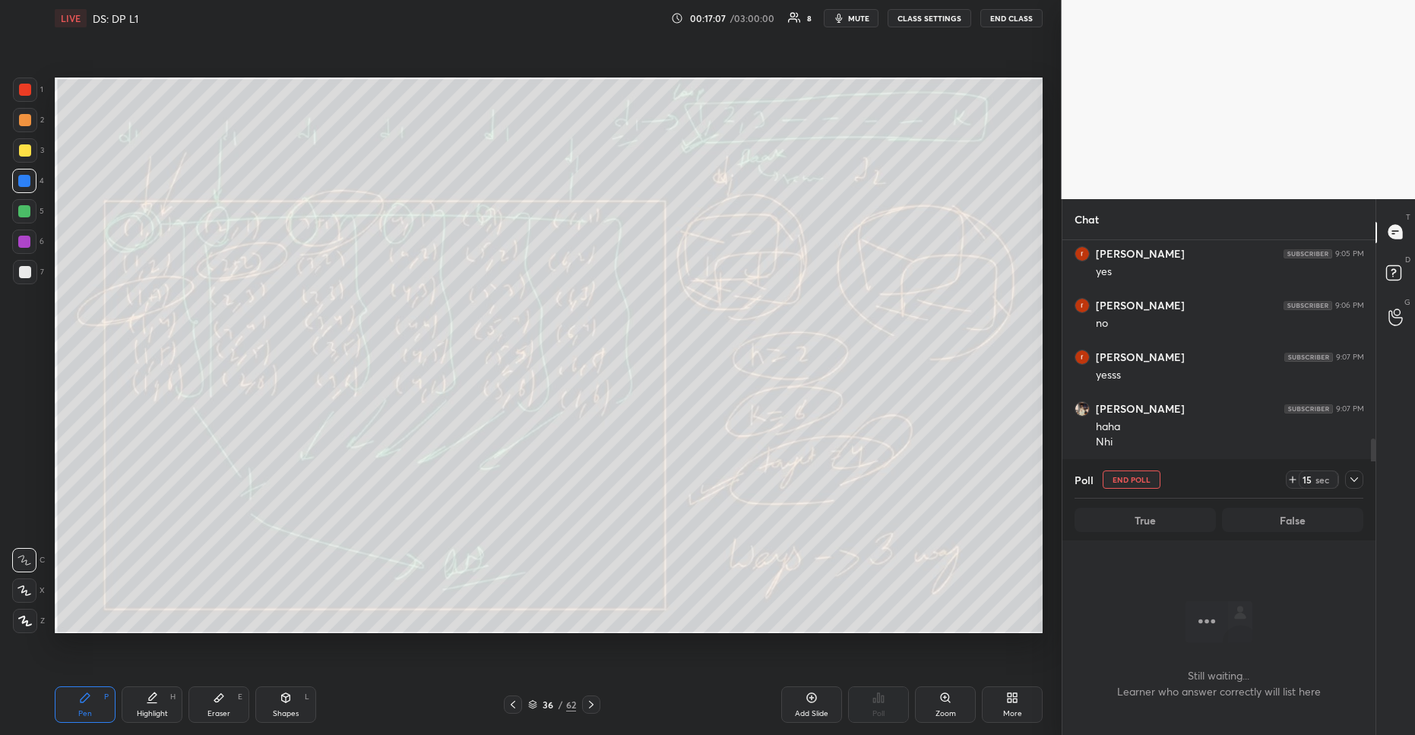
scroll to position [942, 0]
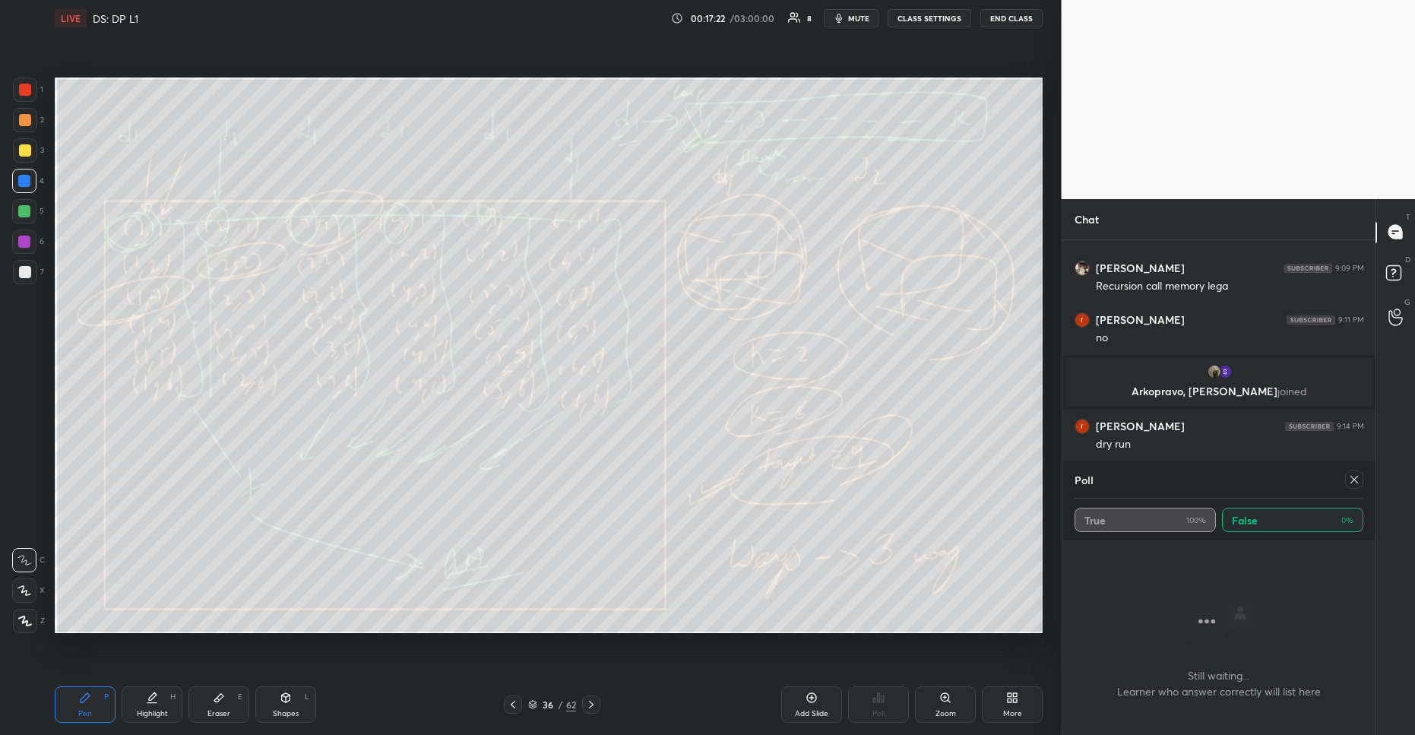
click at [1358, 479] on icon at bounding box center [1354, 480] width 12 height 12
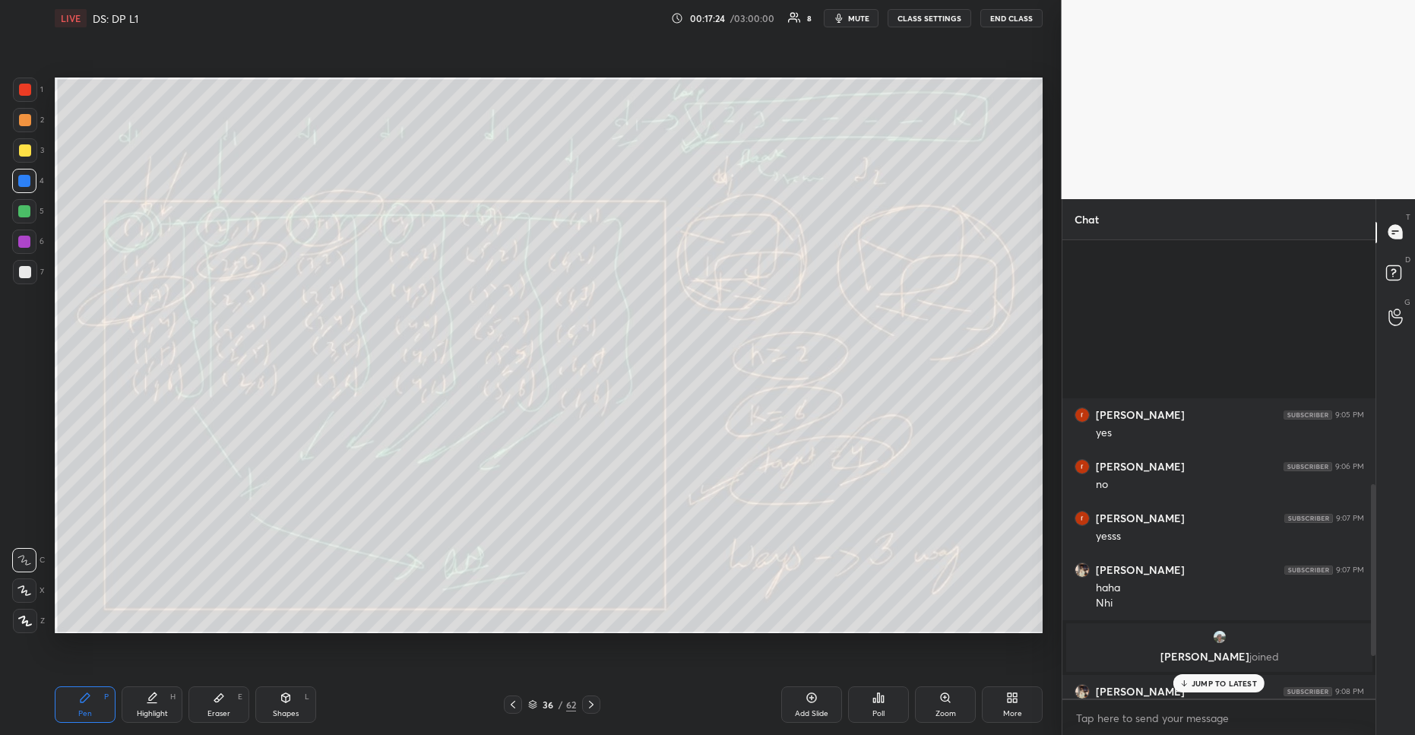
scroll to position [886, 0]
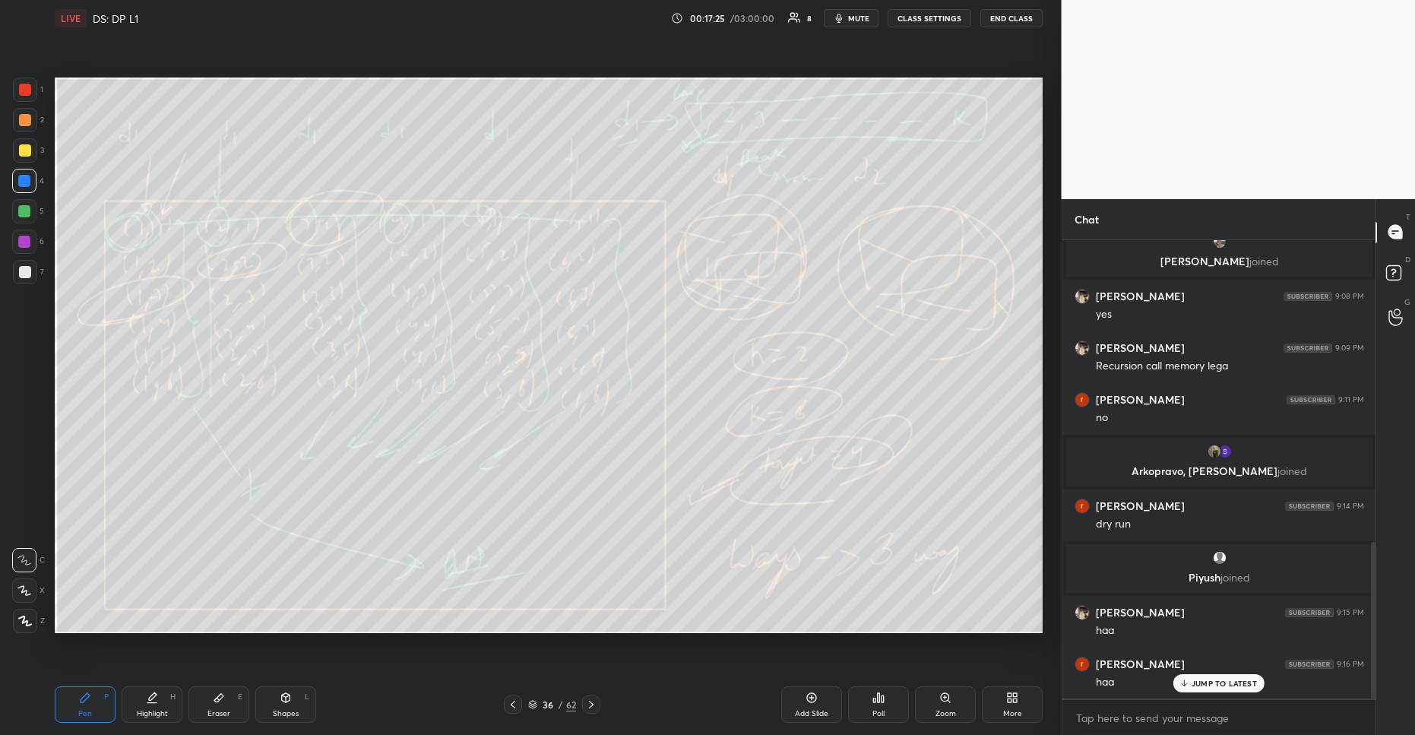
click at [1223, 685] on p "JUMP TO LATEST" at bounding box center [1224, 683] width 65 height 9
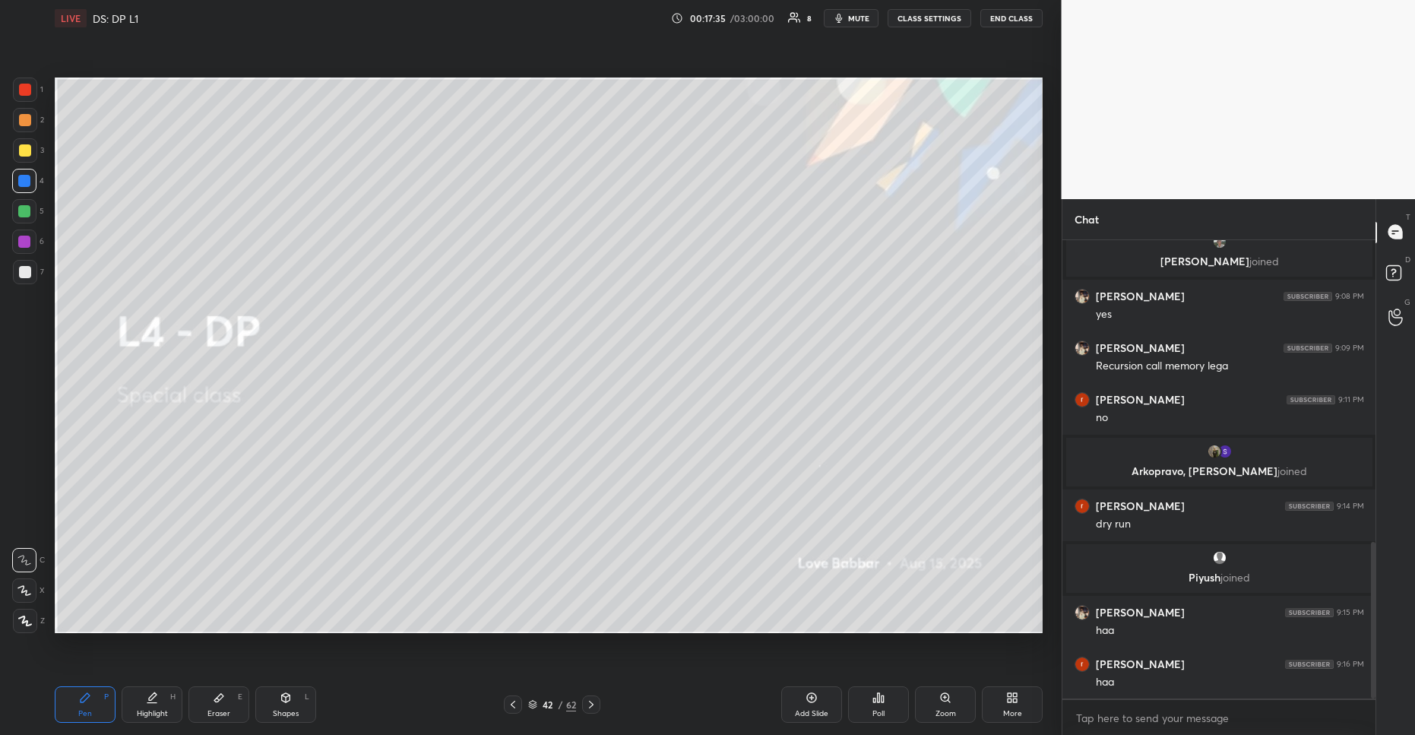
drag, startPoint x: 21, startPoint y: 154, endPoint x: 12, endPoint y: 169, distance: 17.3
click at [19, 155] on div at bounding box center [25, 150] width 12 height 12
click at [24, 214] on div at bounding box center [24, 211] width 12 height 12
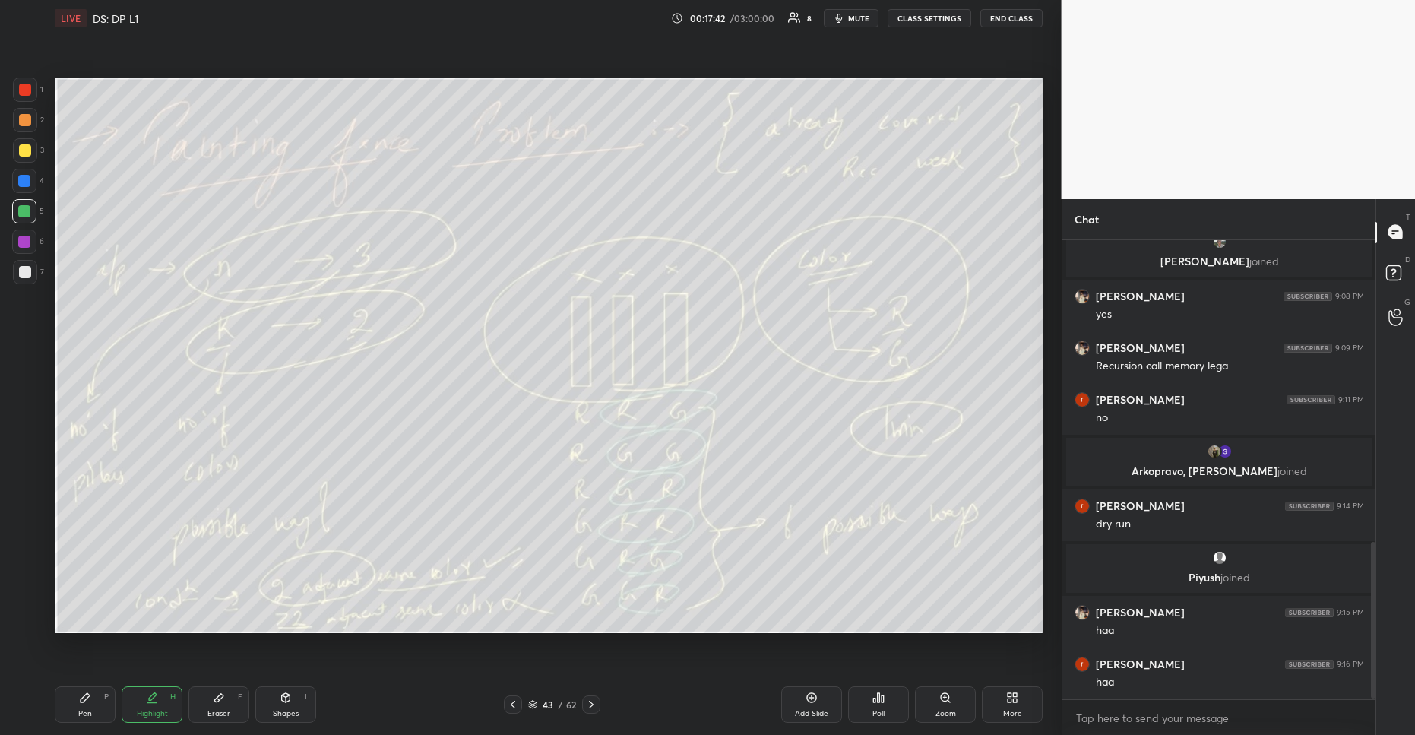
drag, startPoint x: 43, startPoint y: 92, endPoint x: 30, endPoint y: 97, distance: 13.3
click at [39, 94] on div "1 2 3 4 5 6 7 R O A L C X Z Erase all C X Z LIVE DS: DP L1 00:17:42 / 03:00:00 …" at bounding box center [525, 367] width 1050 height 735
click at [27, 93] on div at bounding box center [25, 90] width 12 height 12
click at [874, 695] on icon at bounding box center [879, 698] width 12 height 12
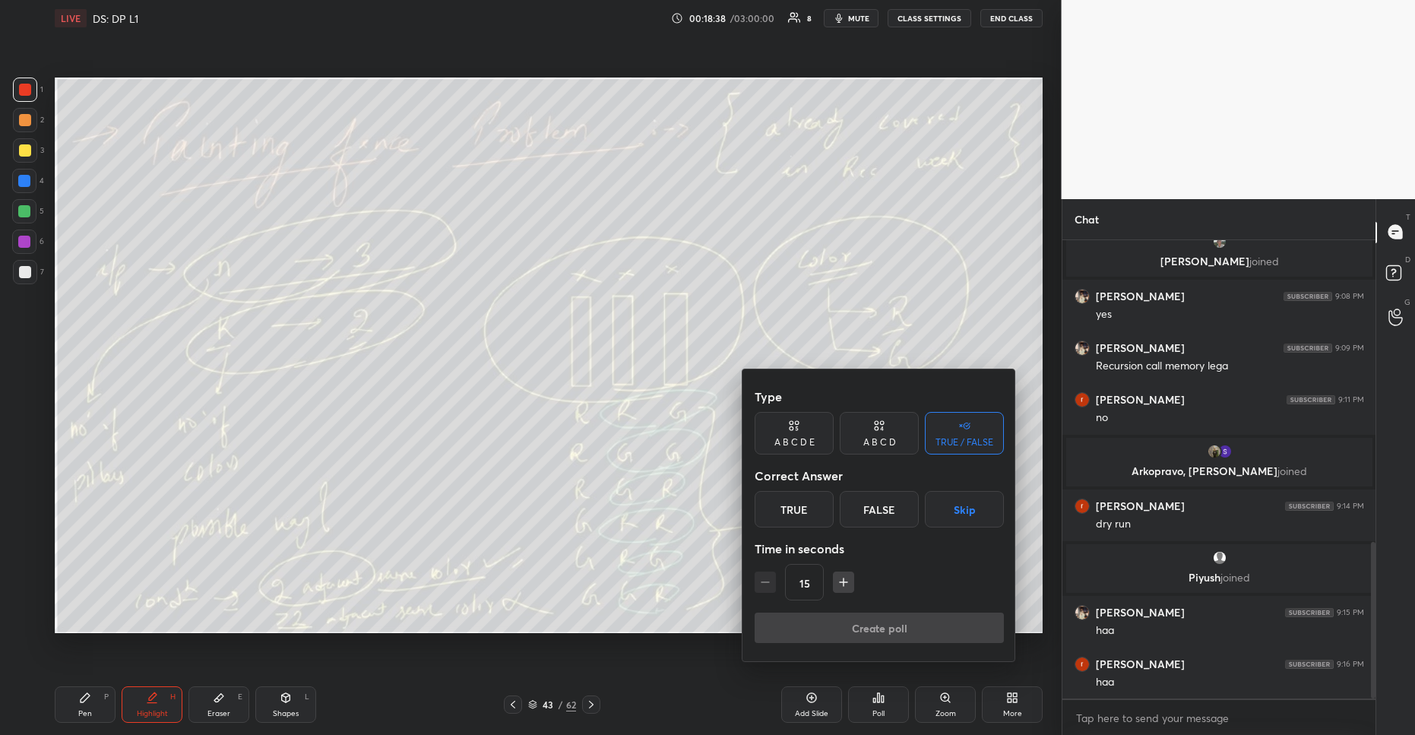
click at [856, 499] on div "False" at bounding box center [879, 509] width 79 height 36
click at [870, 623] on button "Create poll" at bounding box center [879, 628] width 249 height 30
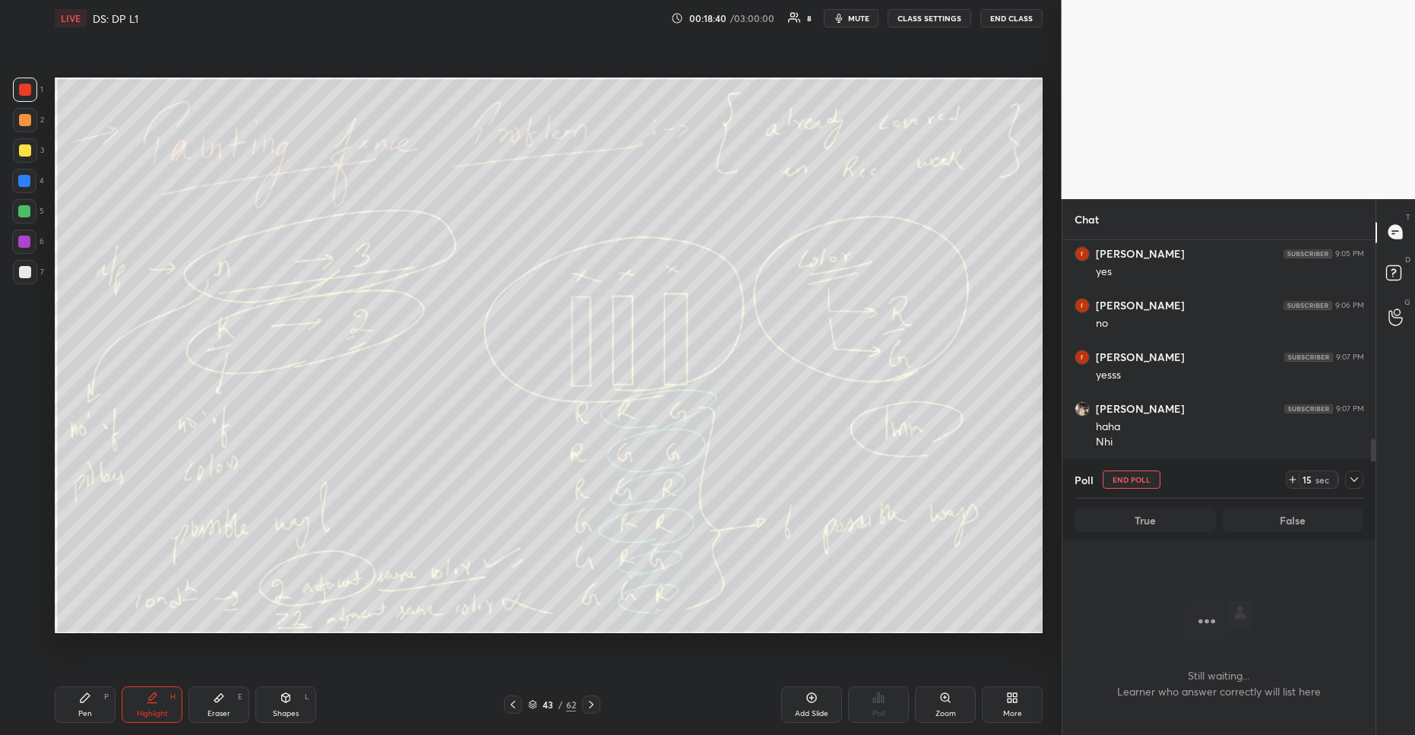
scroll to position [942, 0]
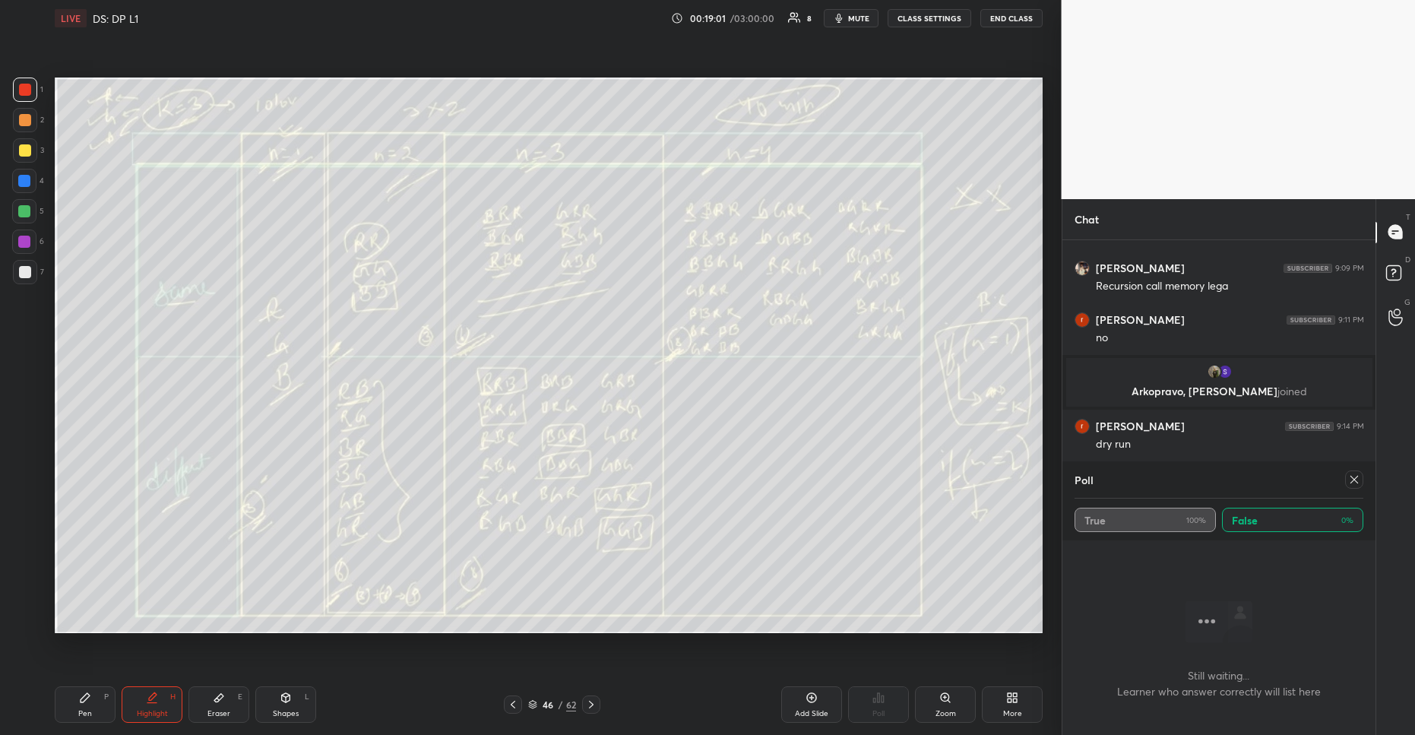
click at [1347, 483] on div at bounding box center [1354, 479] width 18 height 18
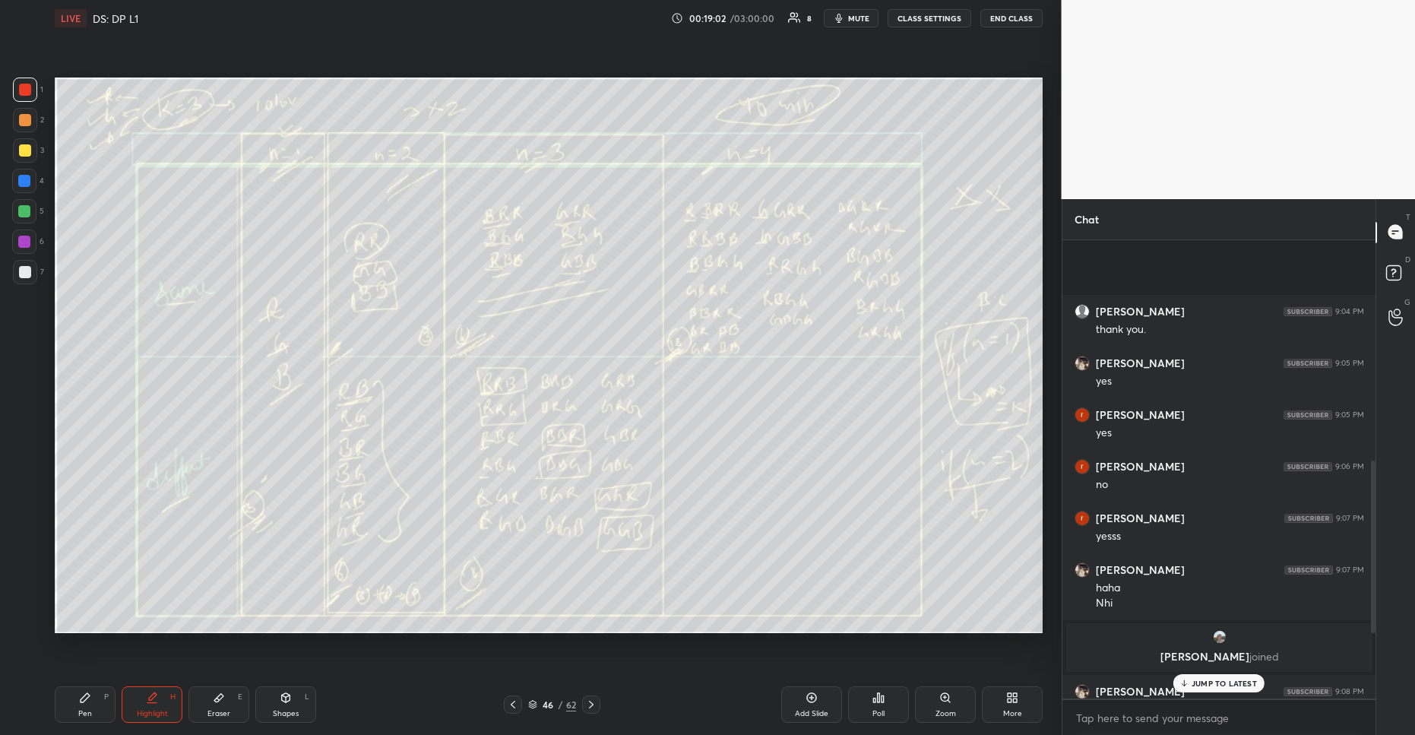
scroll to position [886, 0]
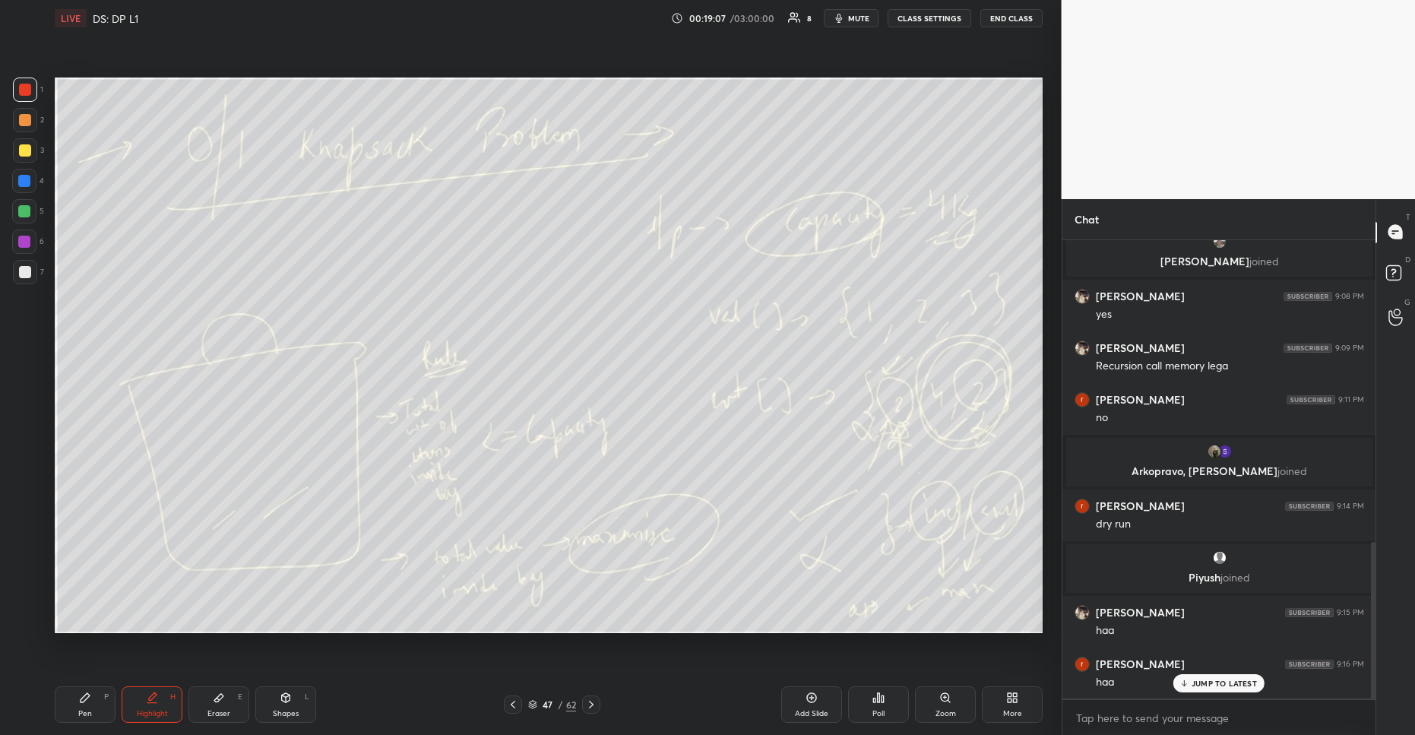
click at [1251, 684] on p "JUMP TO LATEST" at bounding box center [1224, 683] width 65 height 9
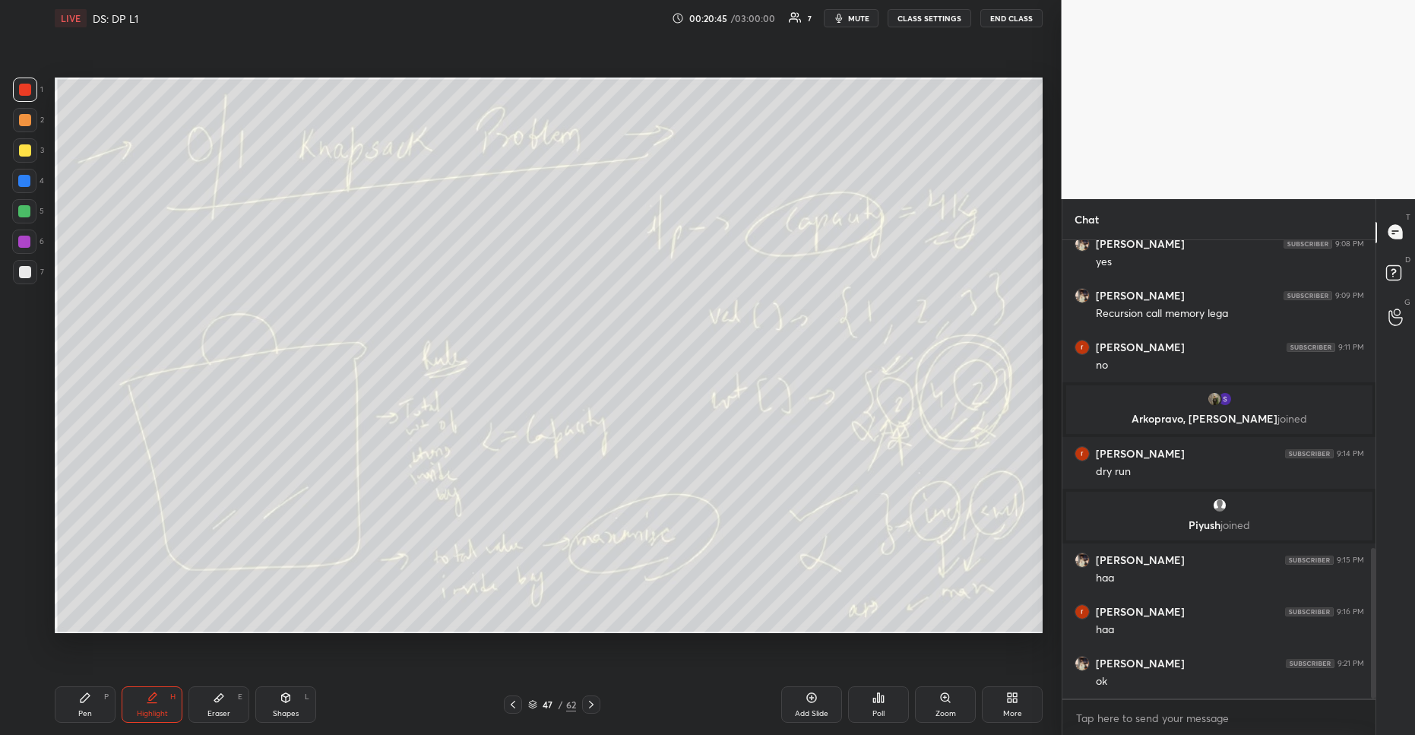
drag, startPoint x: 33, startPoint y: 214, endPoint x: 52, endPoint y: 239, distance: 30.9
click at [30, 212] on div at bounding box center [24, 211] width 24 height 24
click at [796, 694] on div "Add Slide" at bounding box center [811, 704] width 61 height 36
click at [883, 695] on icon at bounding box center [879, 698] width 12 height 12
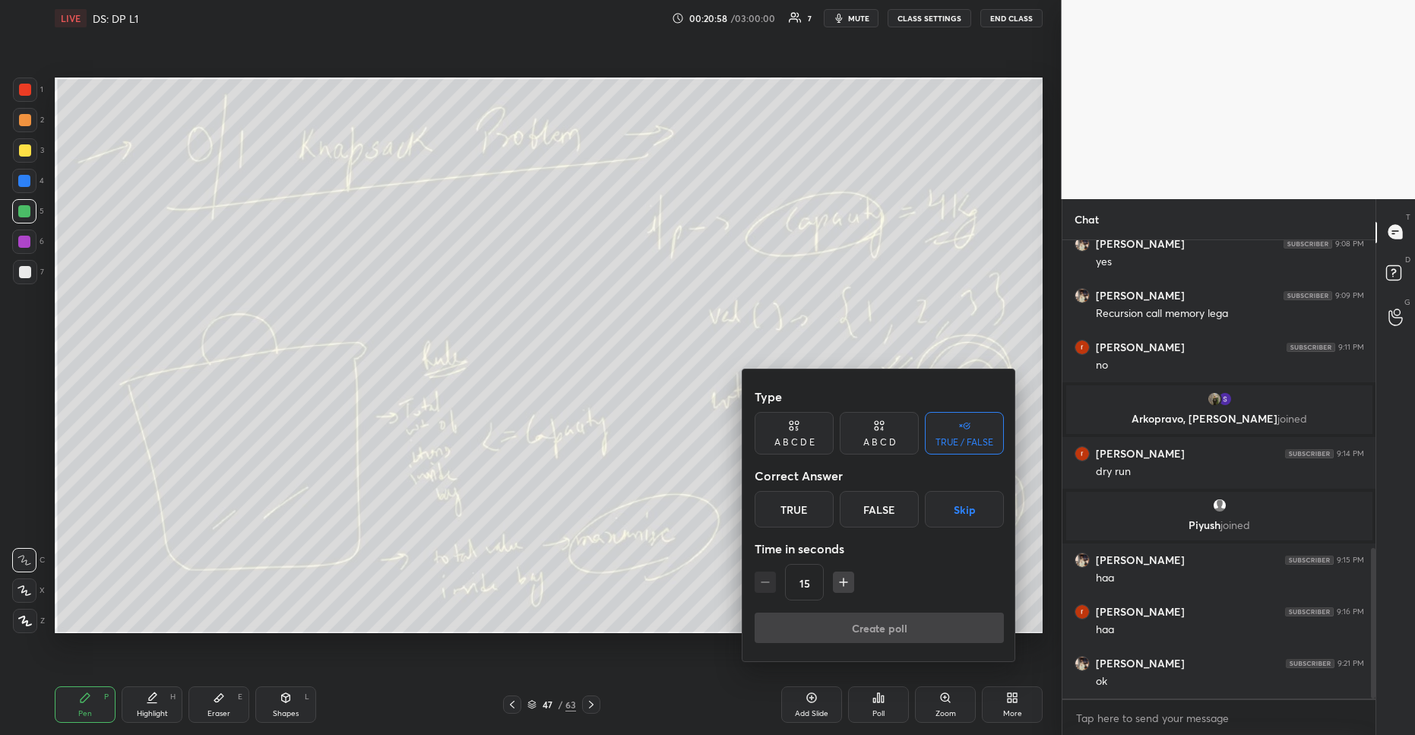
click at [864, 521] on div "False" at bounding box center [879, 509] width 79 height 36
click at [870, 639] on button "Create poll" at bounding box center [879, 628] width 249 height 30
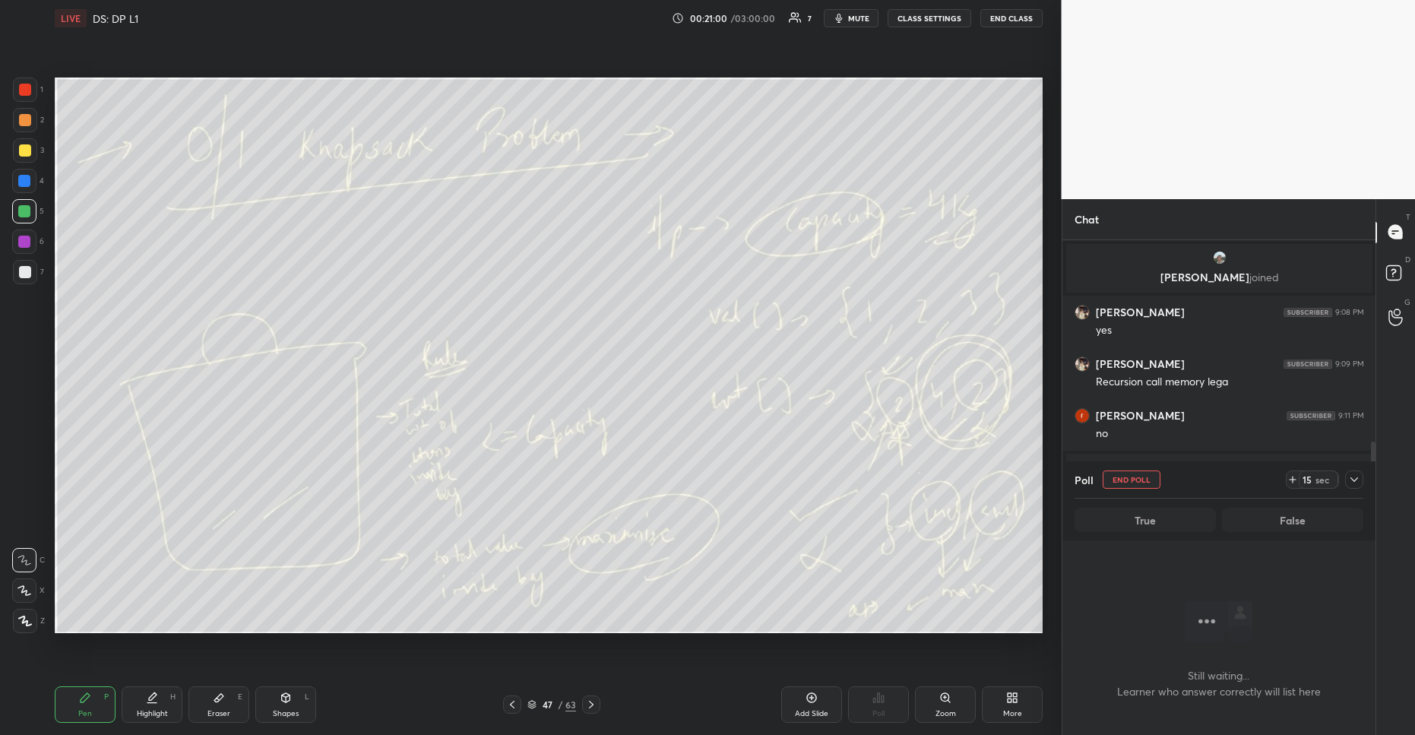
scroll to position [993, 0]
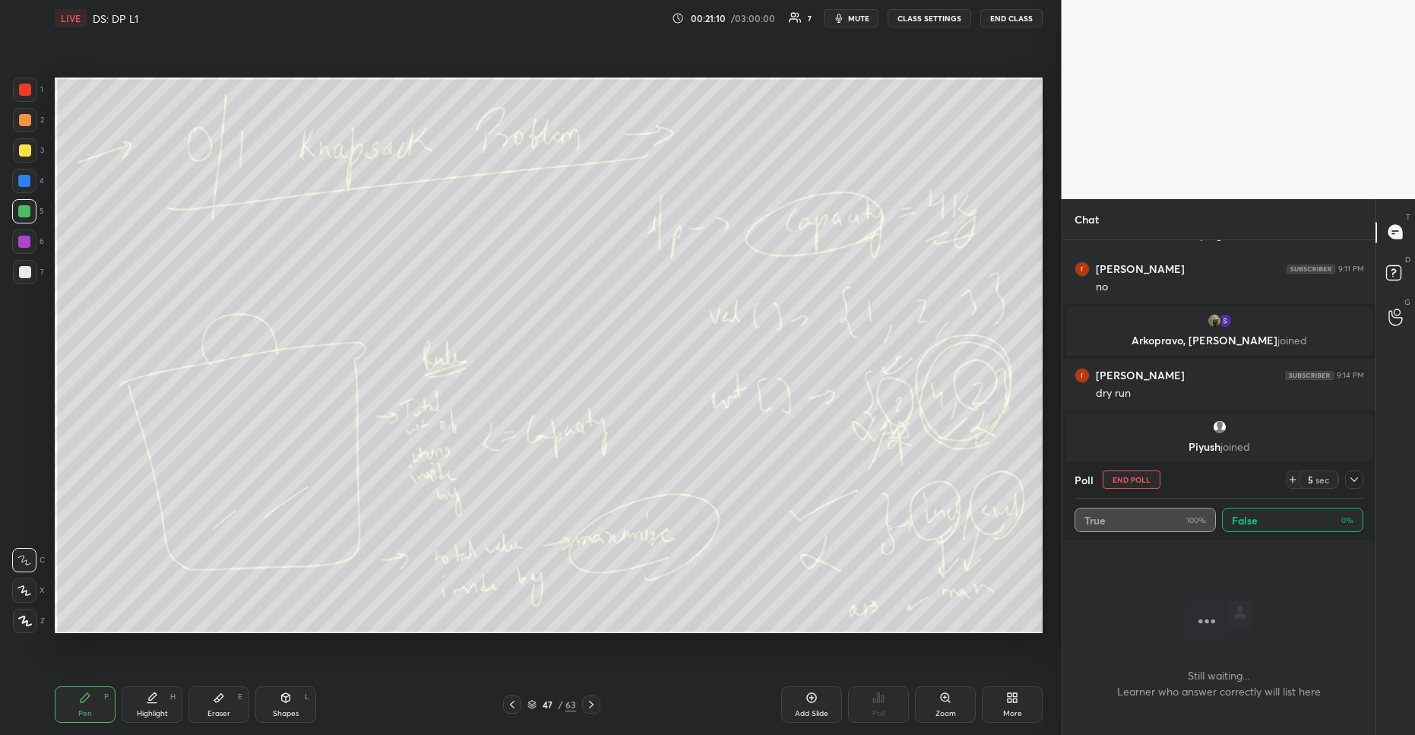
click at [1131, 476] on button "END POLL" at bounding box center [1132, 479] width 58 height 18
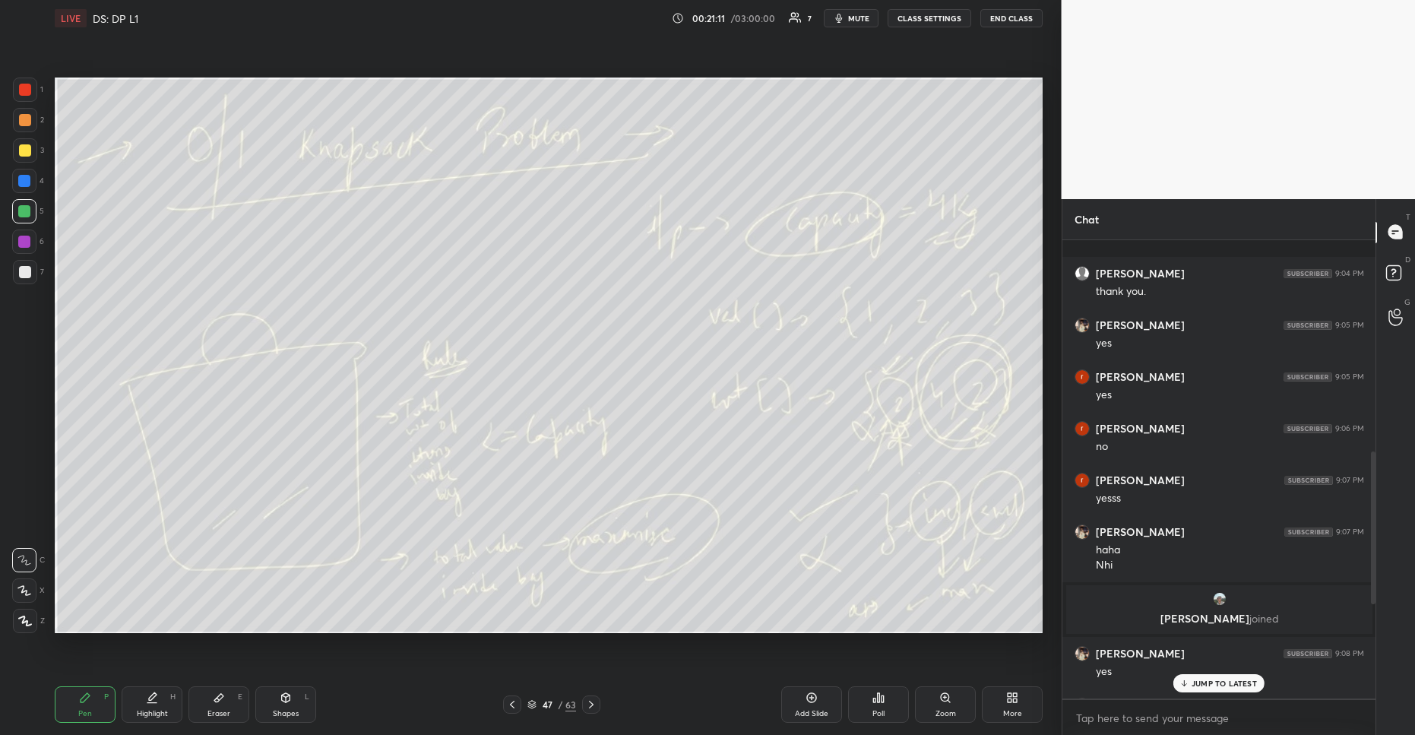
scroll to position [939, 0]
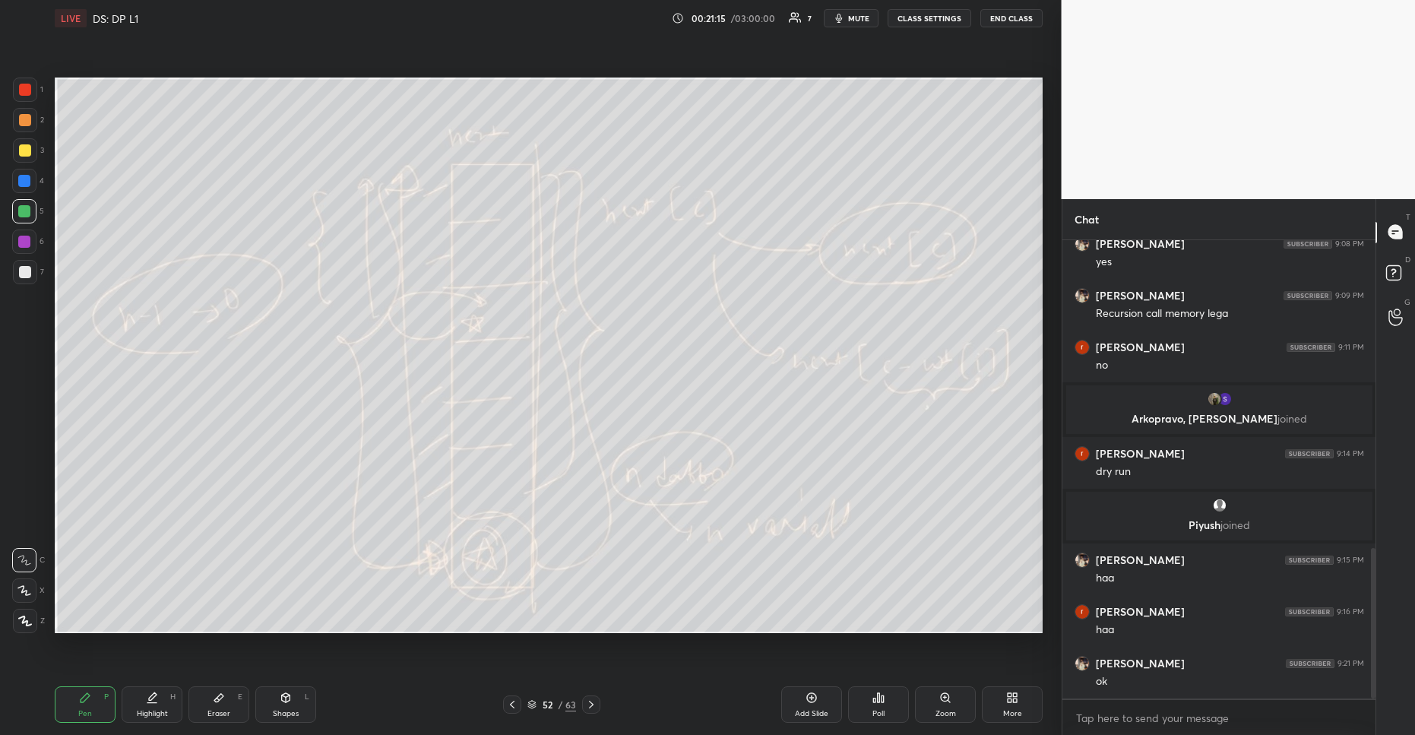
click at [0, 157] on div "1 2 3 4 5 6 7 R O A L C X Z Erase all C X Z" at bounding box center [24, 356] width 49 height 556
click at [27, 145] on div at bounding box center [25, 150] width 12 height 12
click at [20, 271] on div at bounding box center [25, 272] width 12 height 12
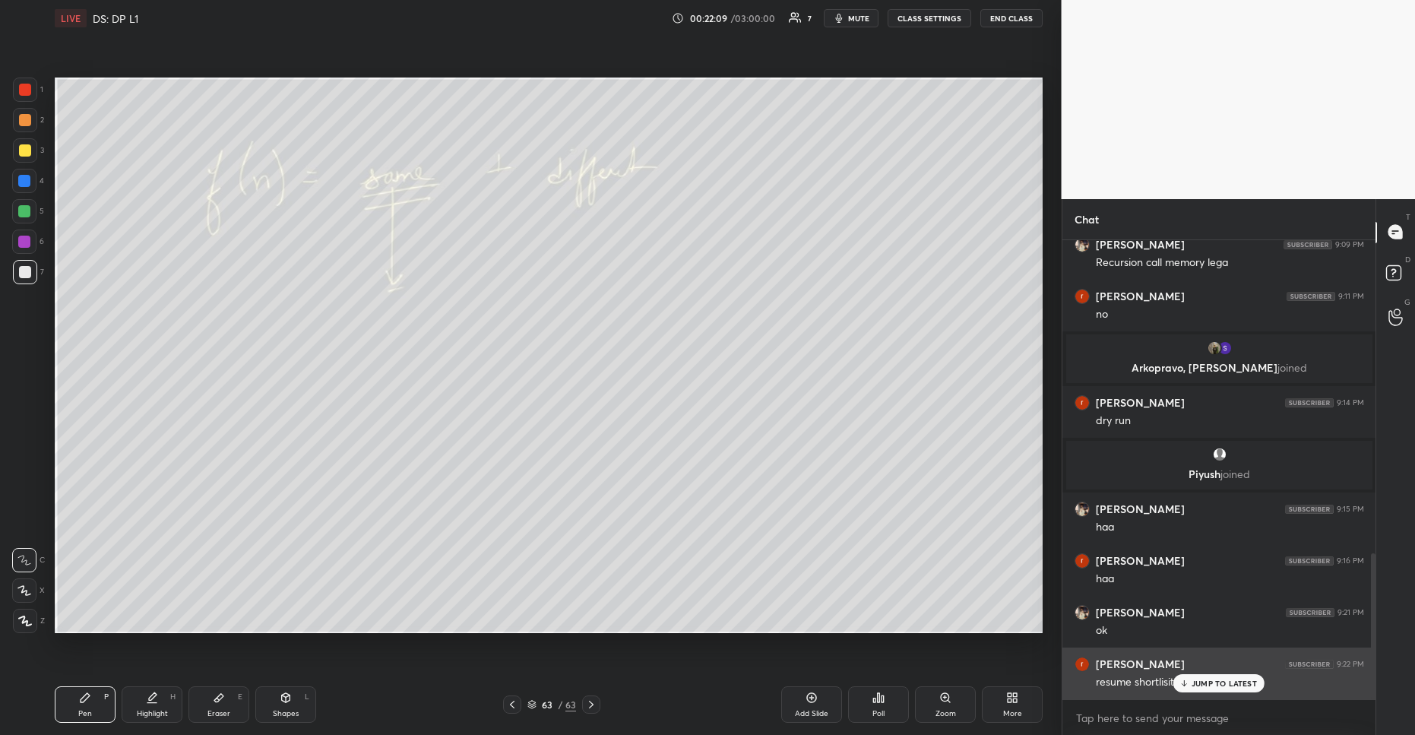
click at [1200, 697] on div "[PERSON_NAME] 9:22 PM resume shortlisitng" at bounding box center [1220, 674] width 314 height 52
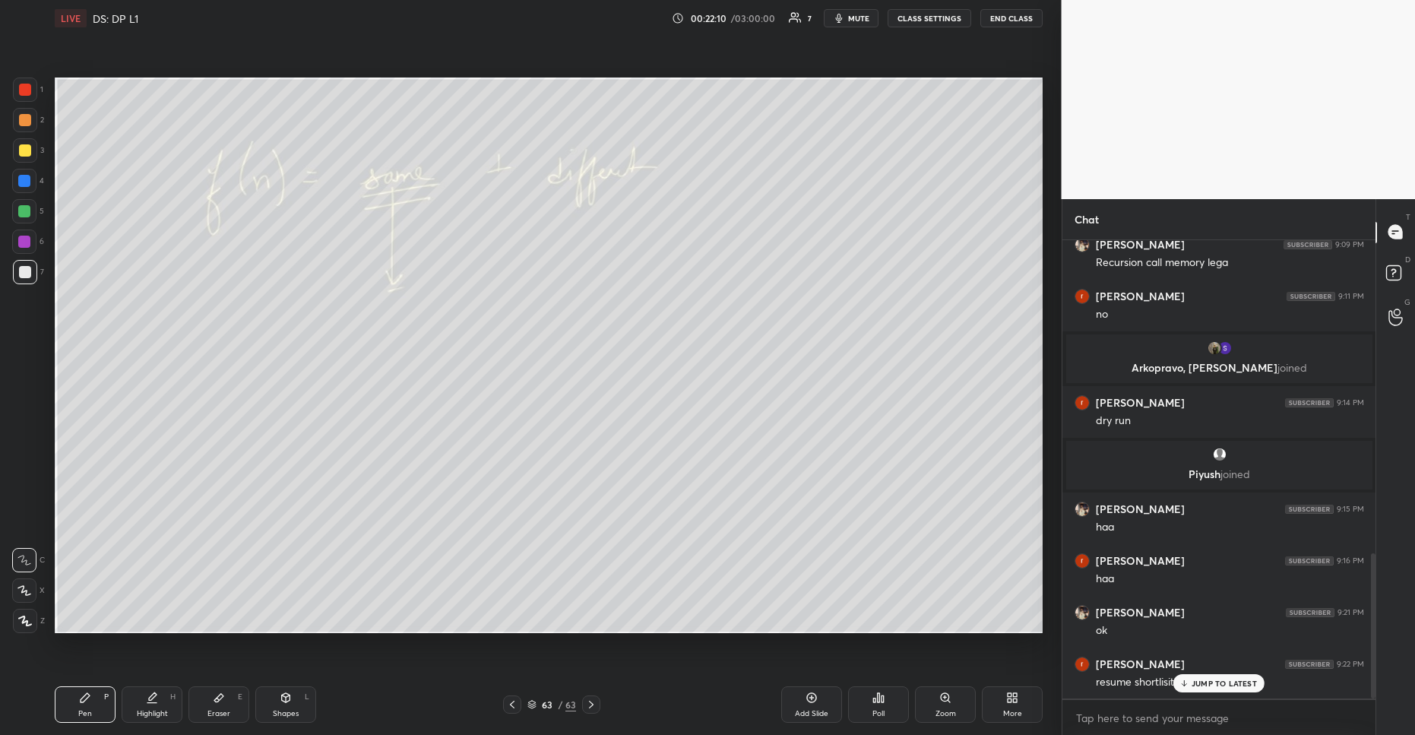
click at [1201, 686] on p "JUMP TO LATEST" at bounding box center [1224, 683] width 65 height 9
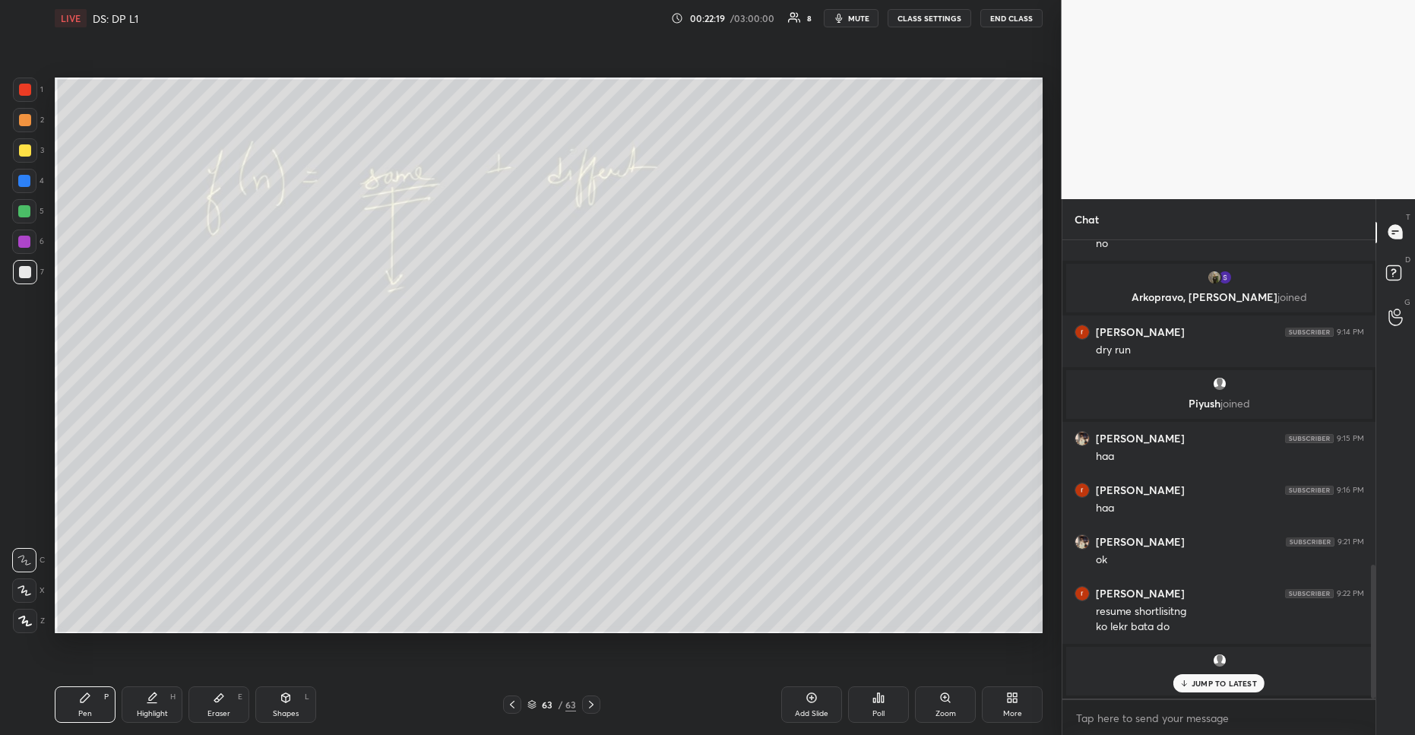
scroll to position [1111, 0]
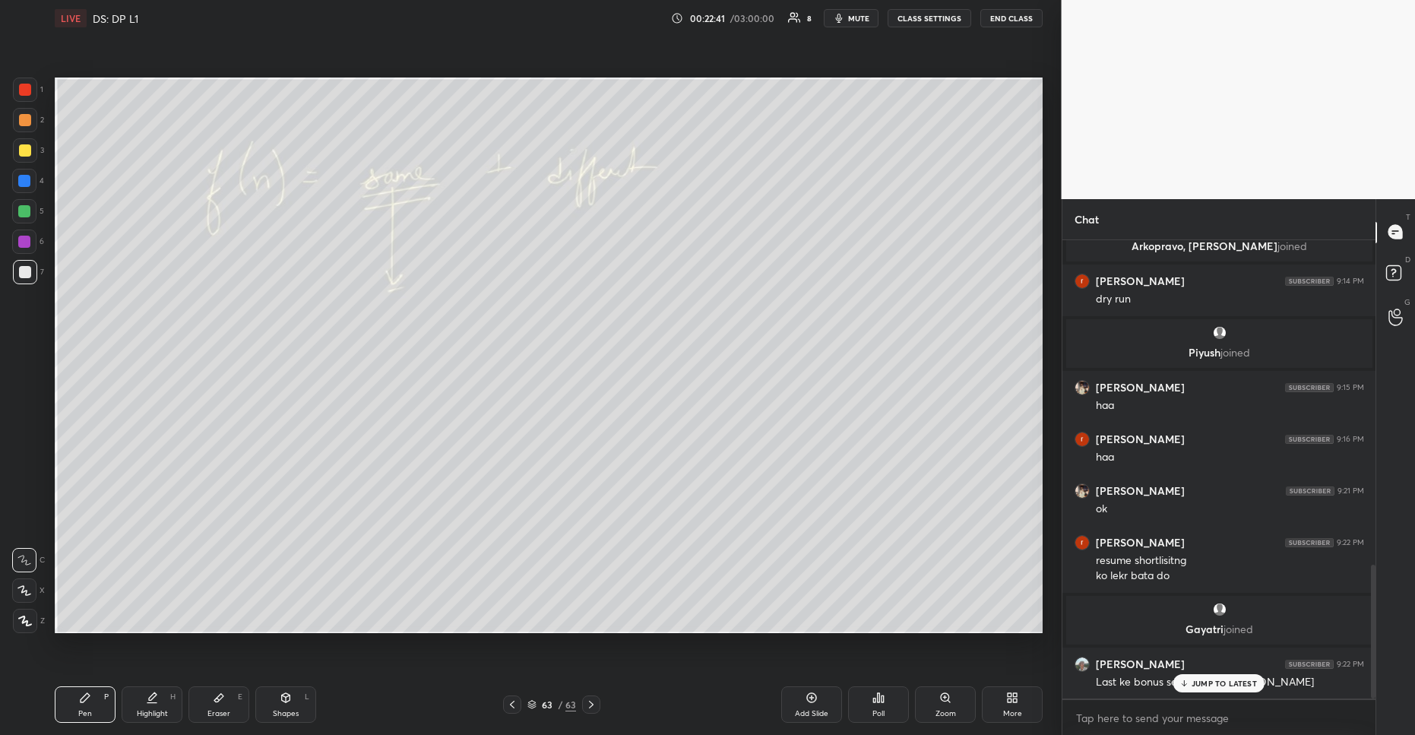
click at [1246, 686] on p "JUMP TO LATEST" at bounding box center [1224, 683] width 65 height 9
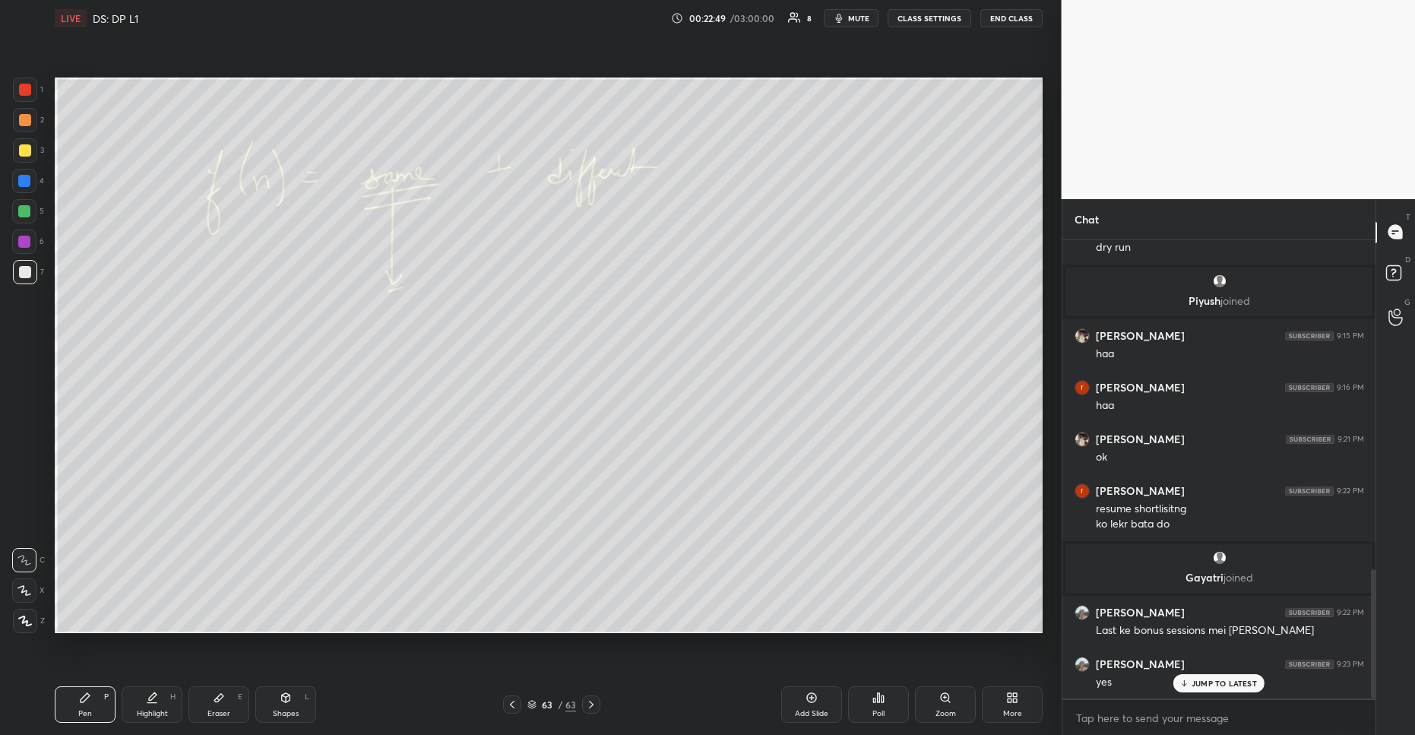
click at [1220, 686] on p "JUMP TO LATEST" at bounding box center [1224, 683] width 65 height 9
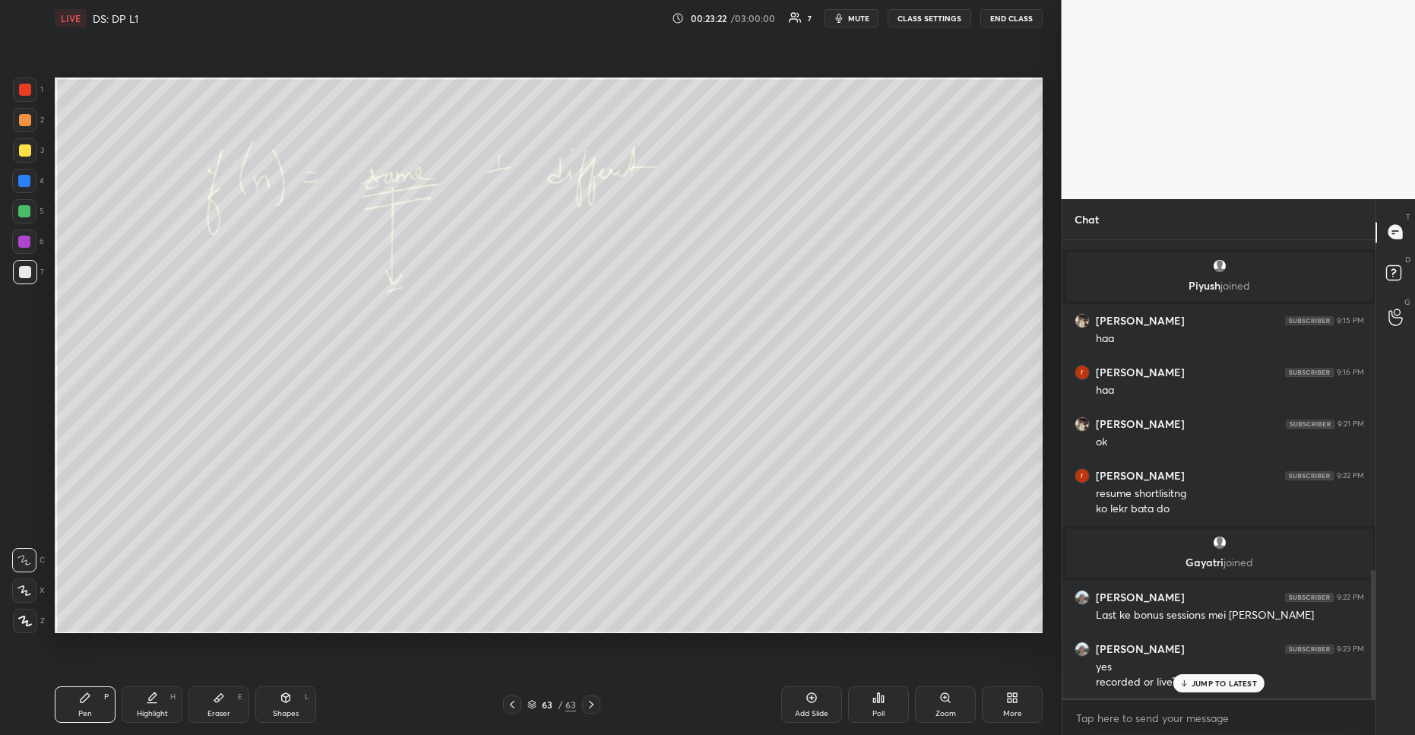
click at [1200, 685] on p "JUMP TO LATEST" at bounding box center [1224, 683] width 65 height 9
drag, startPoint x: 812, startPoint y: 695, endPoint x: 751, endPoint y: 649, distance: 76.5
click at [807, 695] on icon at bounding box center [812, 698] width 12 height 12
click at [25, 150] on div at bounding box center [25, 150] width 12 height 12
click at [27, 274] on div at bounding box center [25, 272] width 12 height 12
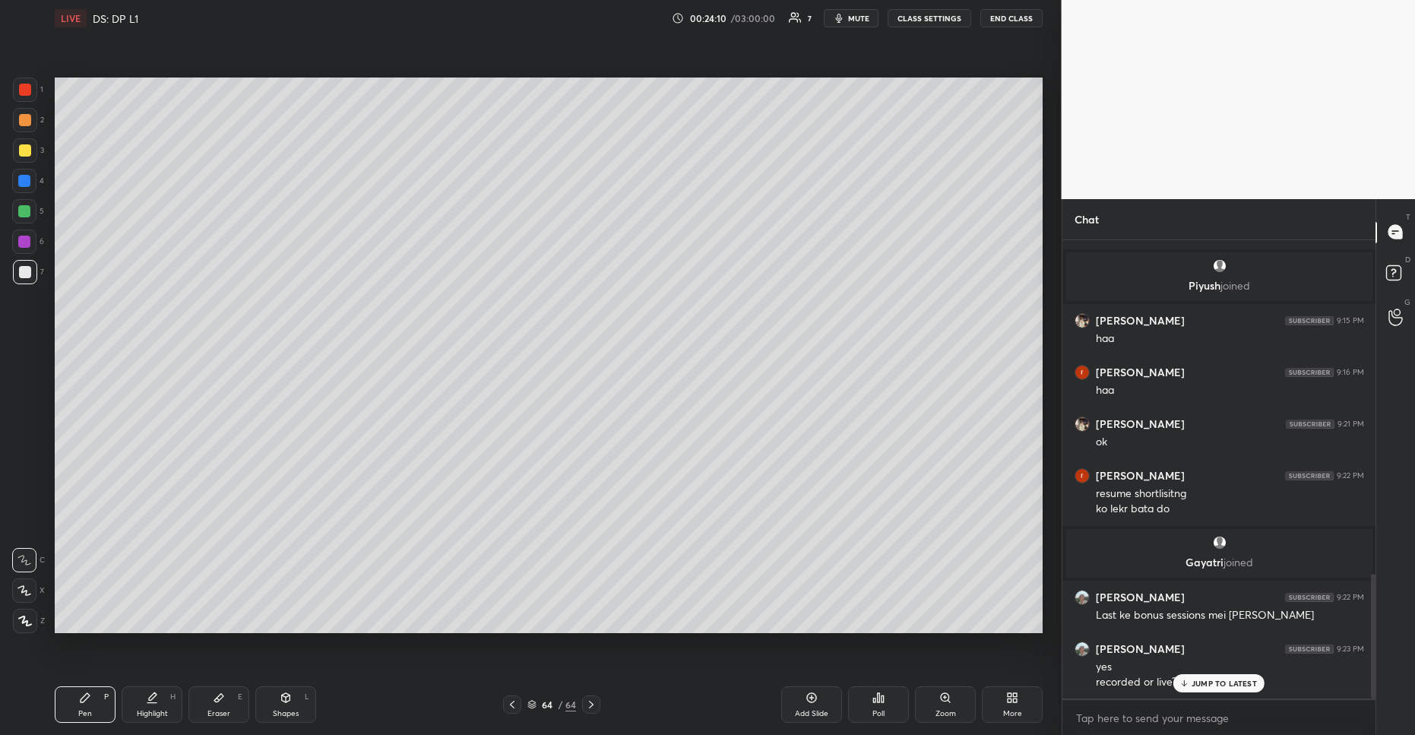
scroll to position [1230, 0]
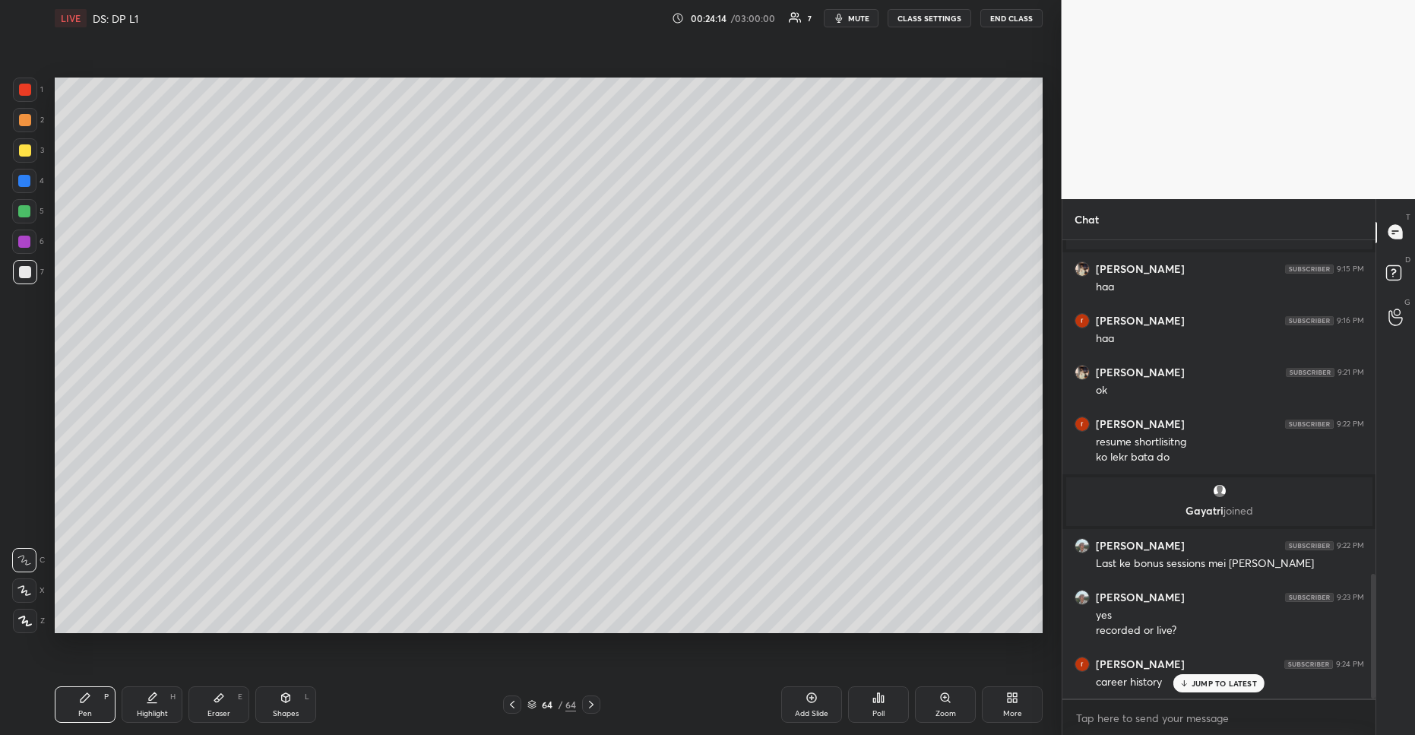
click at [33, 154] on div at bounding box center [25, 150] width 24 height 24
click at [1202, 682] on p "JUMP TO LATEST" at bounding box center [1224, 683] width 65 height 9
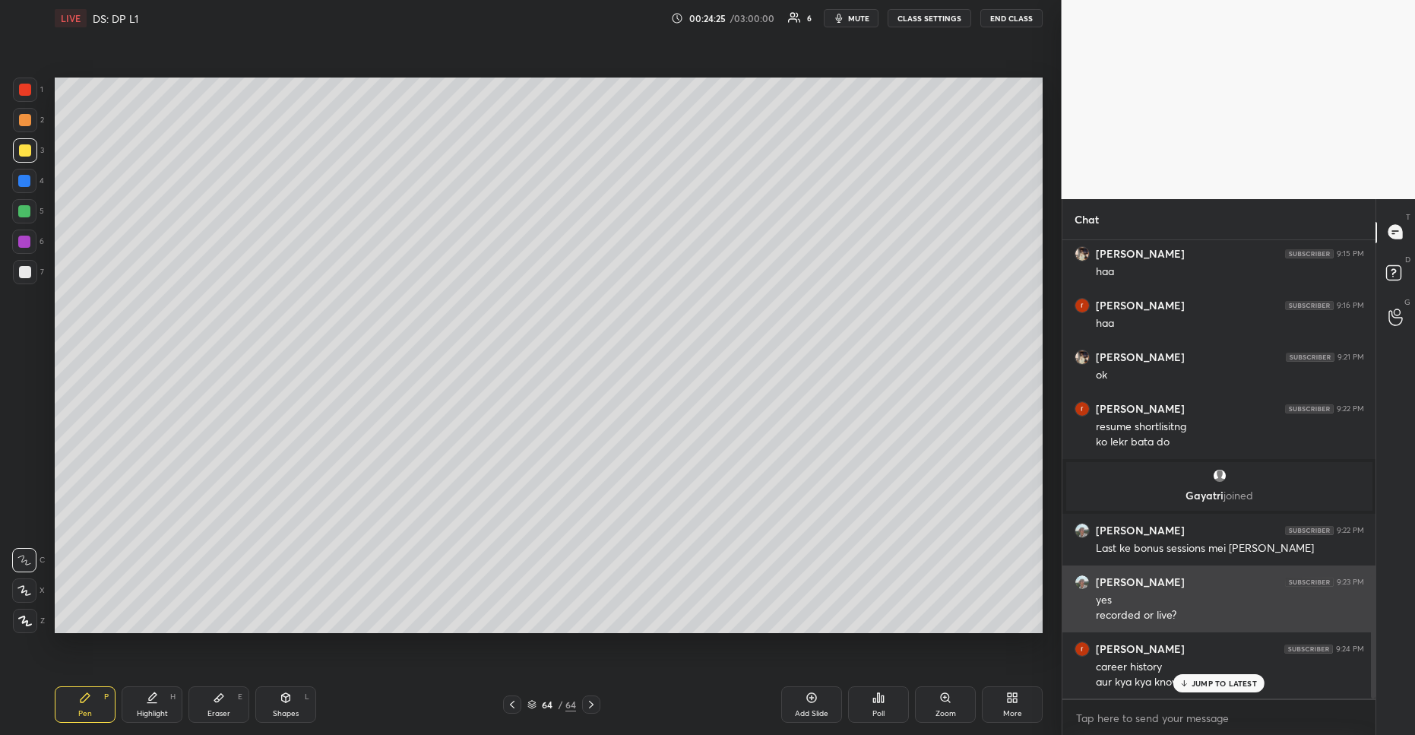
scroll to position [1260, 0]
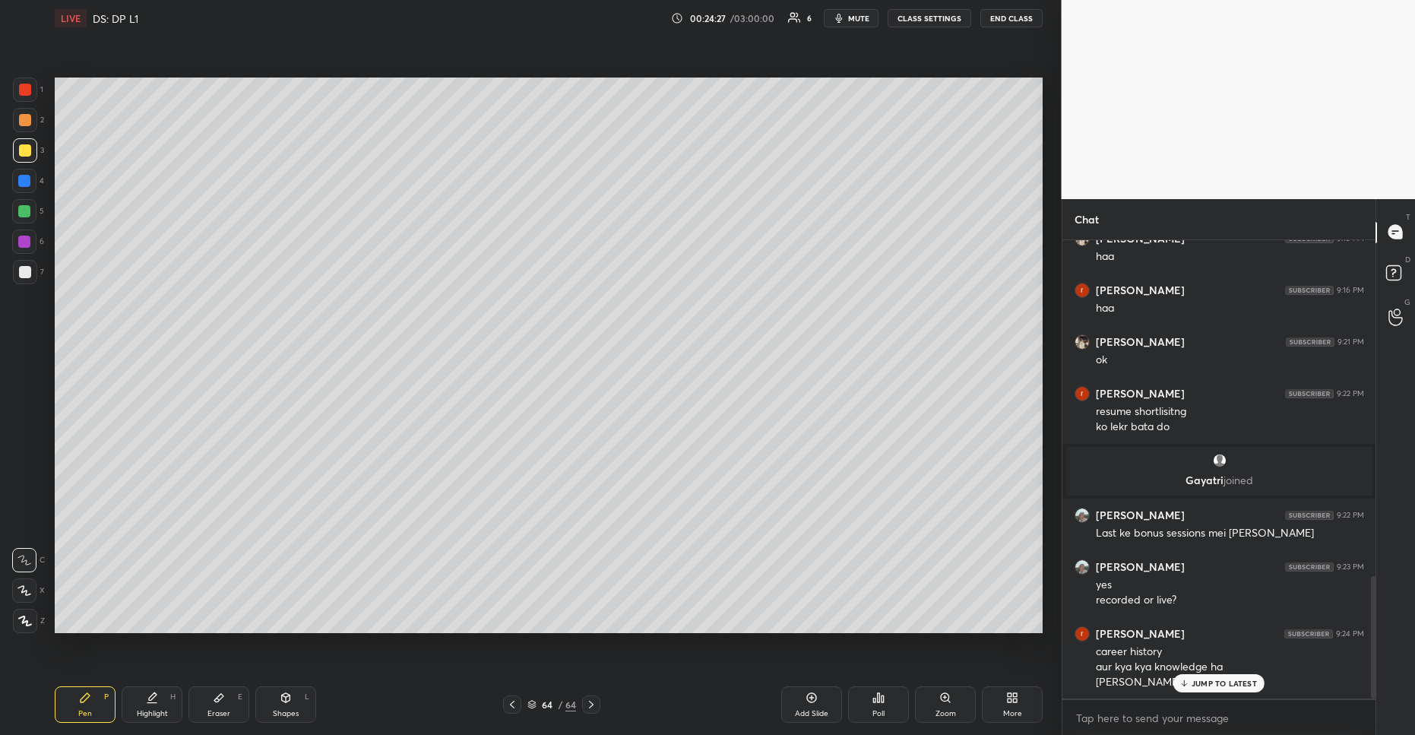
drag, startPoint x: 29, startPoint y: 190, endPoint x: 27, endPoint y: 208, distance: 18.4
click at [28, 192] on div at bounding box center [24, 181] width 24 height 24
click at [27, 247] on div at bounding box center [24, 242] width 24 height 24
click at [21, 274] on div at bounding box center [25, 272] width 12 height 12
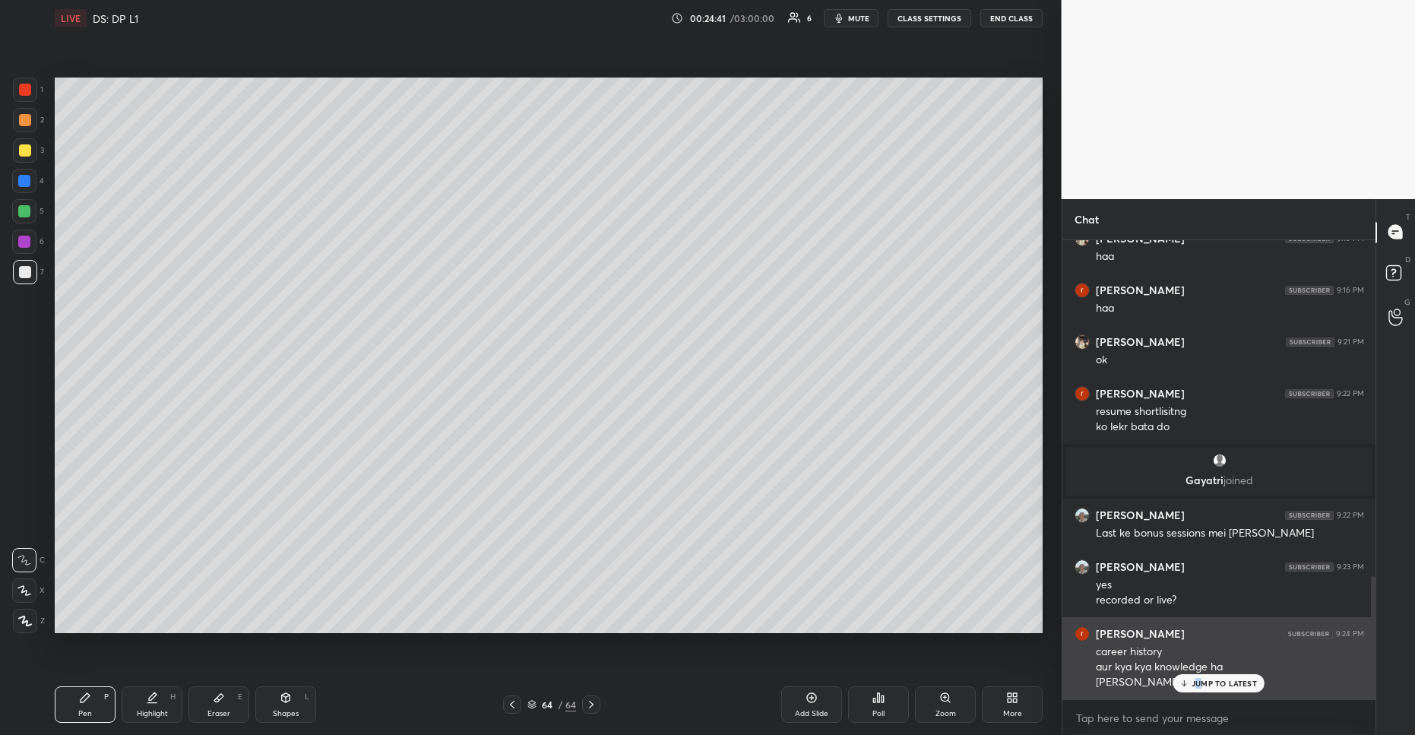
click at [1197, 683] on p "JUMP TO LATEST" at bounding box center [1224, 683] width 65 height 9
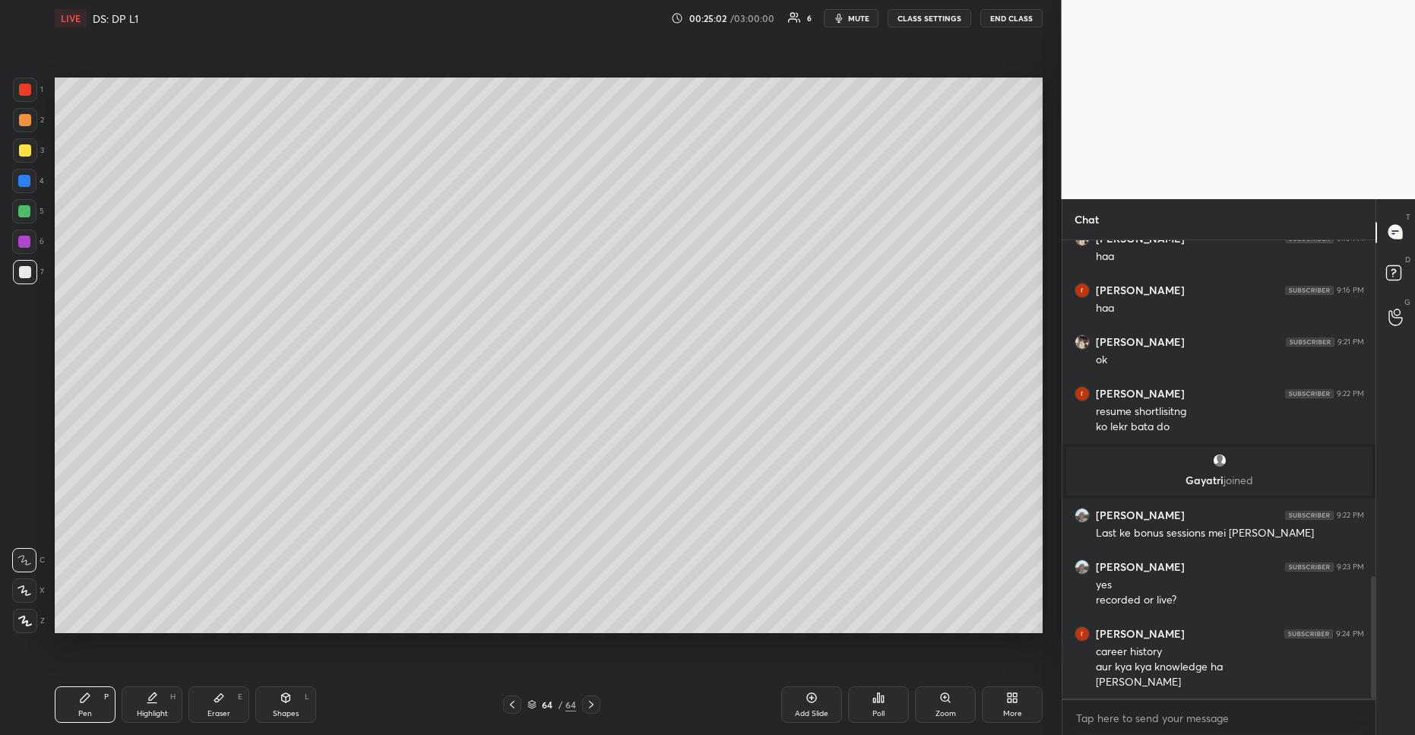
drag, startPoint x: 25, startPoint y: 95, endPoint x: 33, endPoint y: 104, distance: 12.4
click at [26, 97] on div at bounding box center [25, 90] width 24 height 24
click at [23, 151] on div at bounding box center [25, 150] width 12 height 12
click at [20, 270] on div at bounding box center [25, 272] width 12 height 12
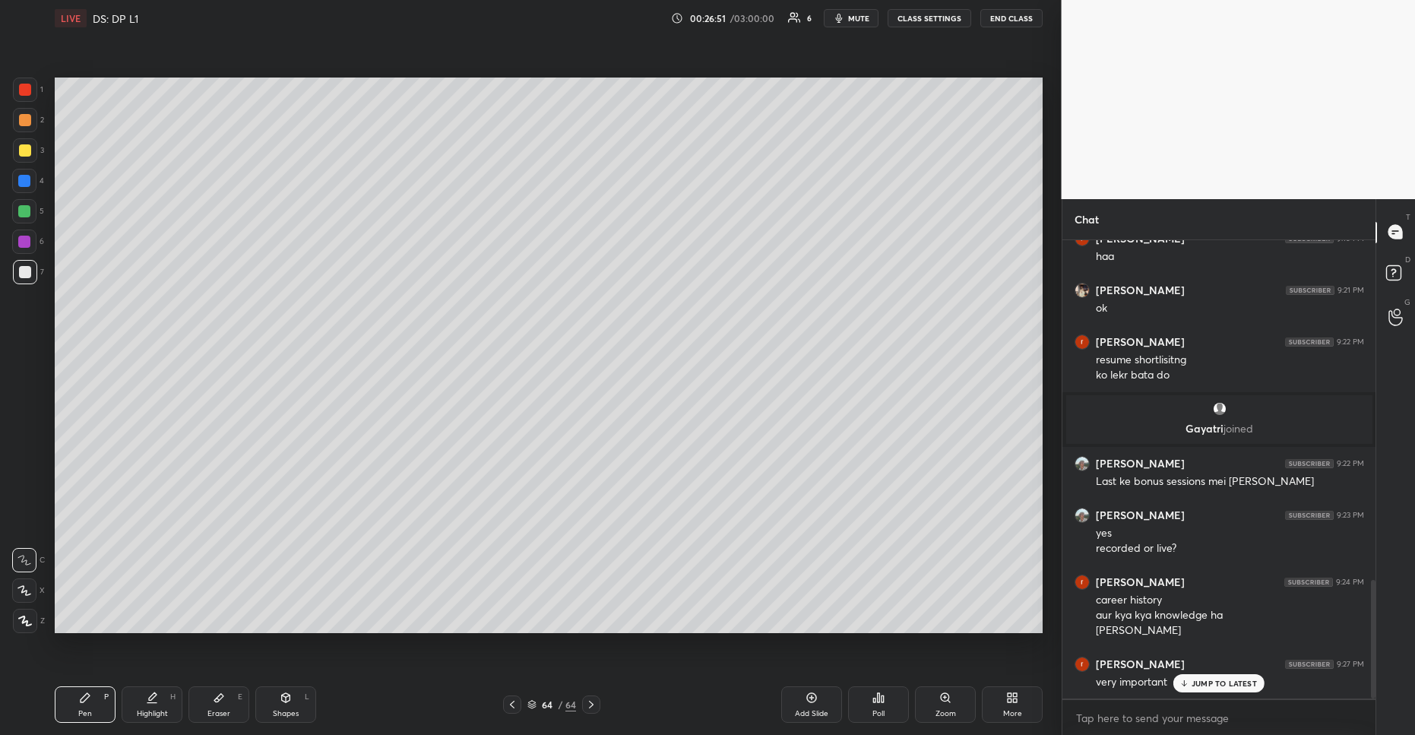
click at [1199, 680] on p "JUMP TO LATEST" at bounding box center [1224, 683] width 65 height 9
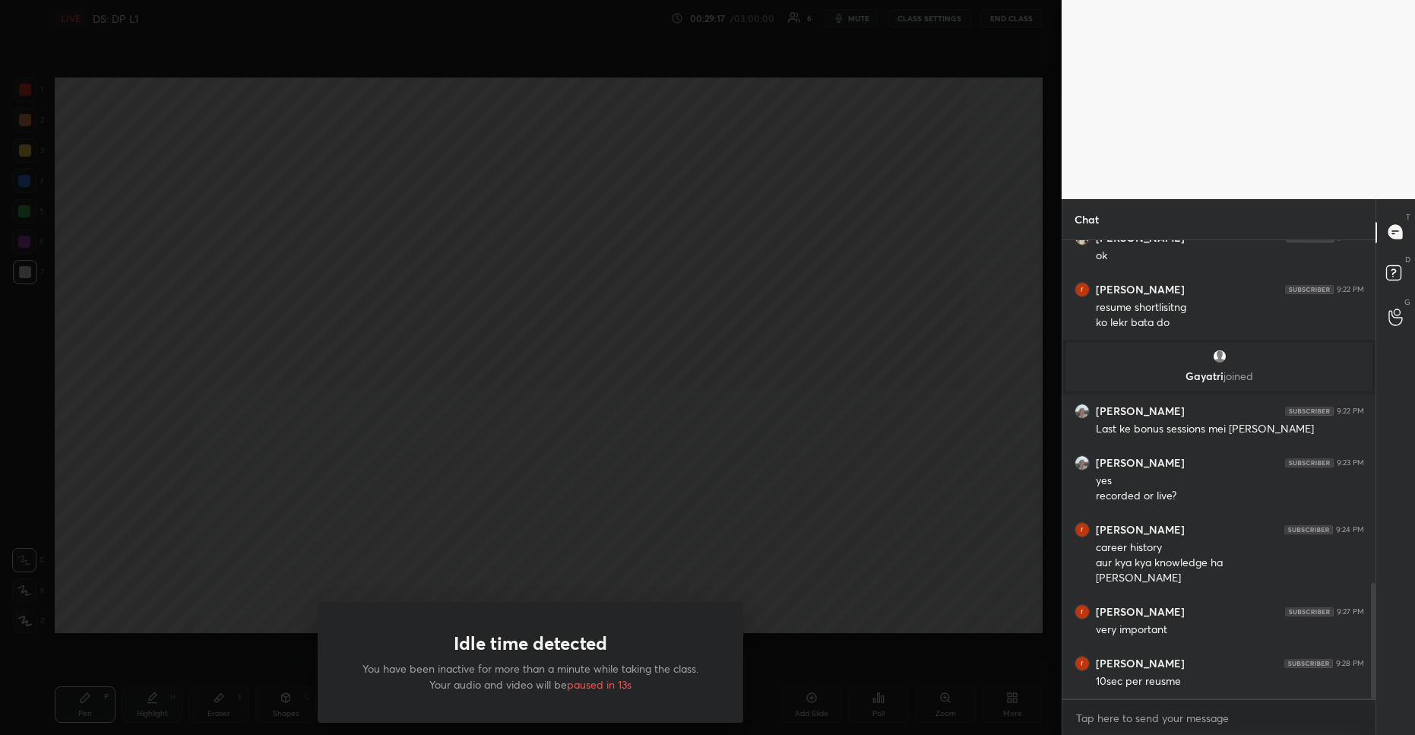
drag, startPoint x: 775, startPoint y: 310, endPoint x: 765, endPoint y: 331, distance: 22.8
click at [766, 325] on div "Idle time detected You have been inactive for more than a minute while taking t…" at bounding box center [531, 367] width 1062 height 735
click at [784, 347] on div "Idle time detected You have been inactive for more than a minute while taking t…" at bounding box center [531, 367] width 1062 height 735
click at [737, 315] on div "Idle time detected You have been inactive for more than a minute while taking t…" at bounding box center [531, 367] width 1062 height 735
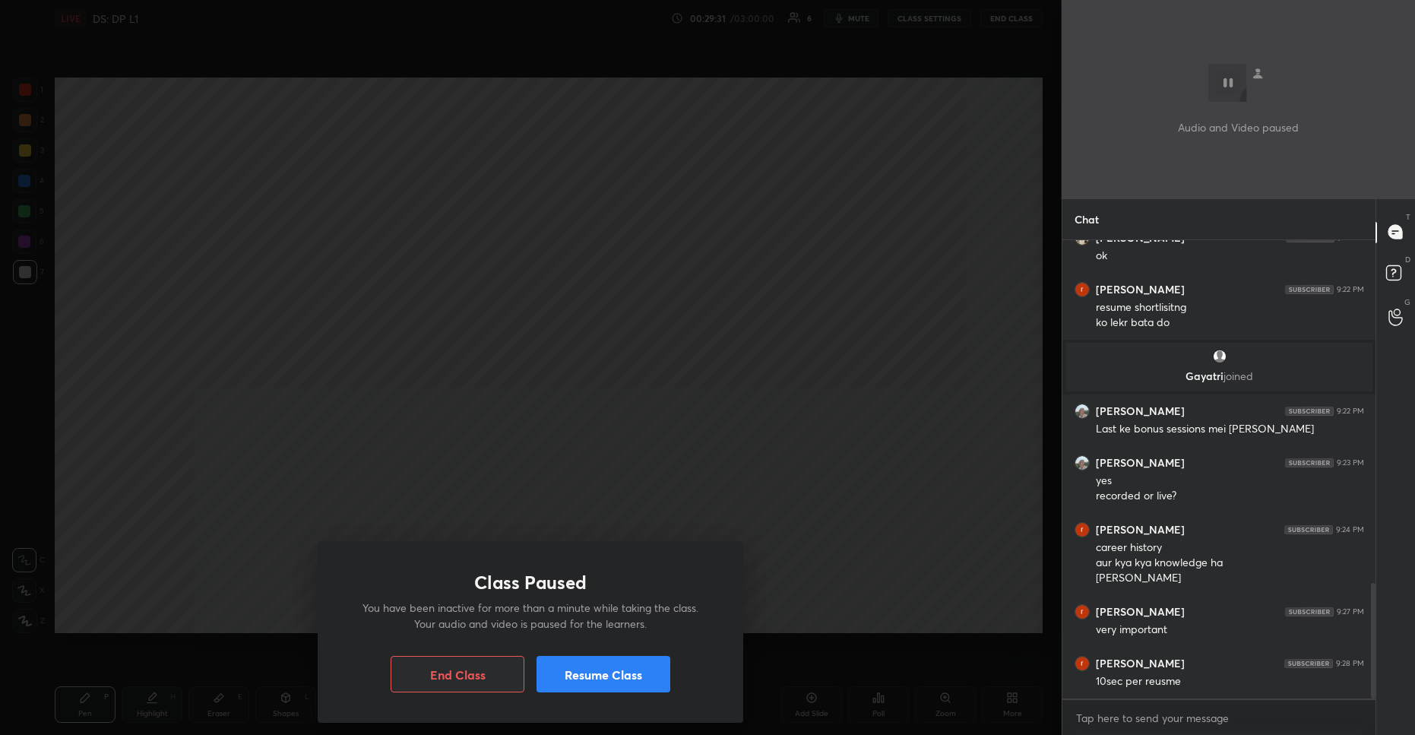
click at [616, 670] on button "Resume Class" at bounding box center [604, 674] width 134 height 36
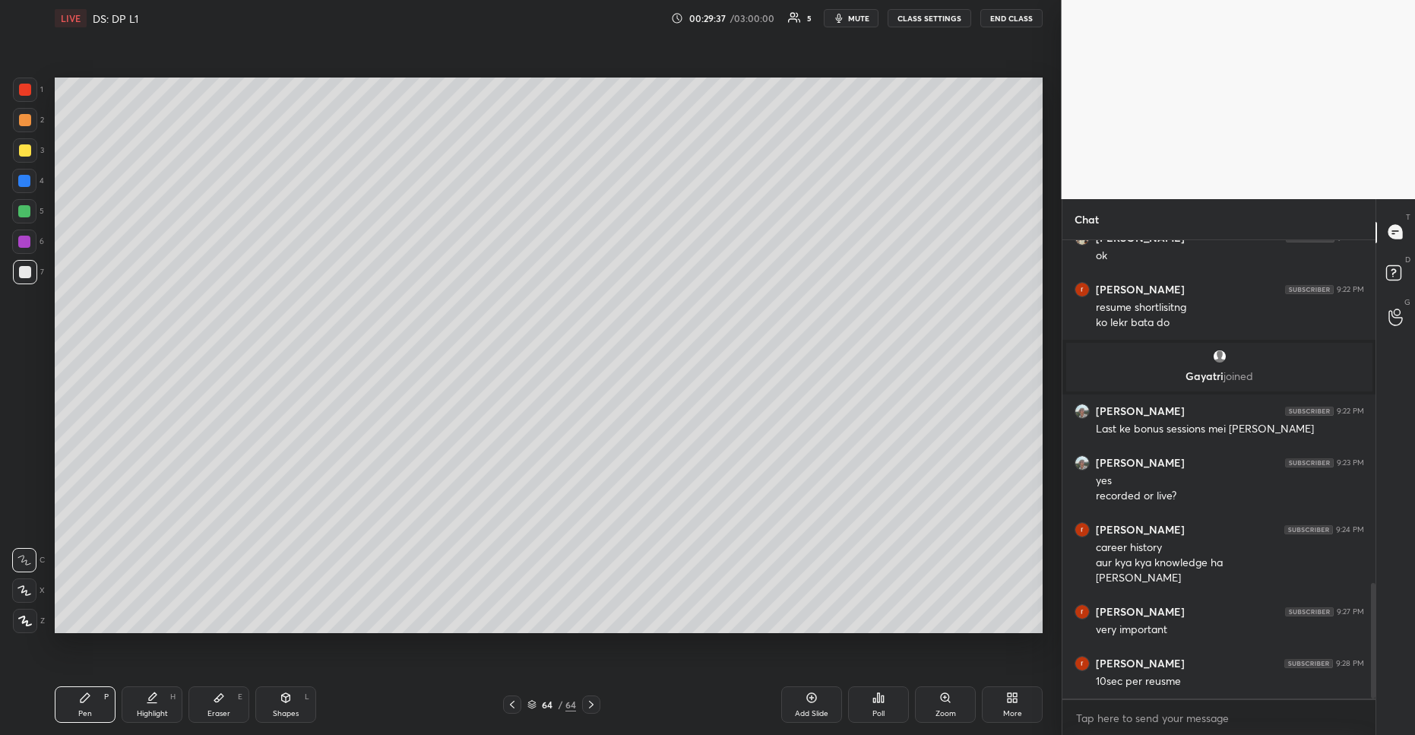
scroll to position [1429, 0]
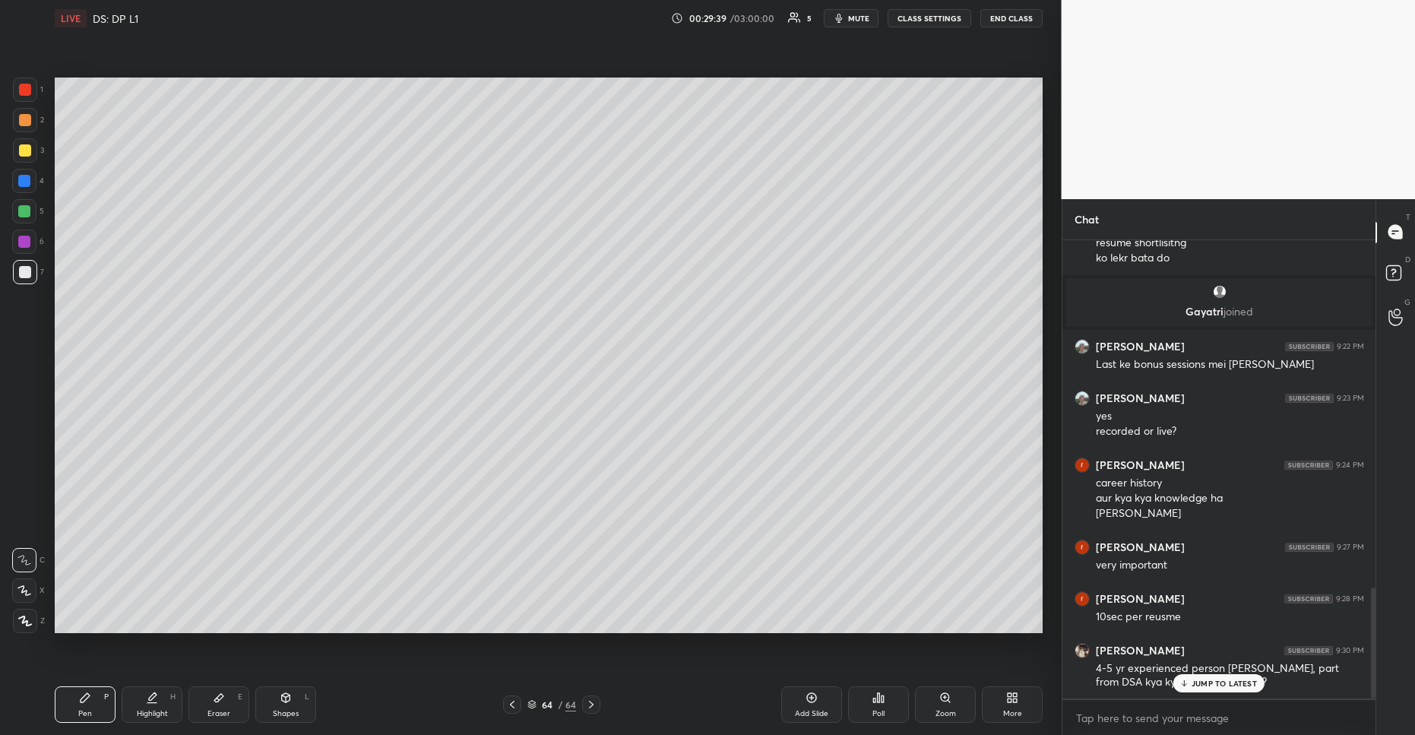
click at [1216, 682] on p "JUMP TO LATEST" at bounding box center [1224, 683] width 65 height 9
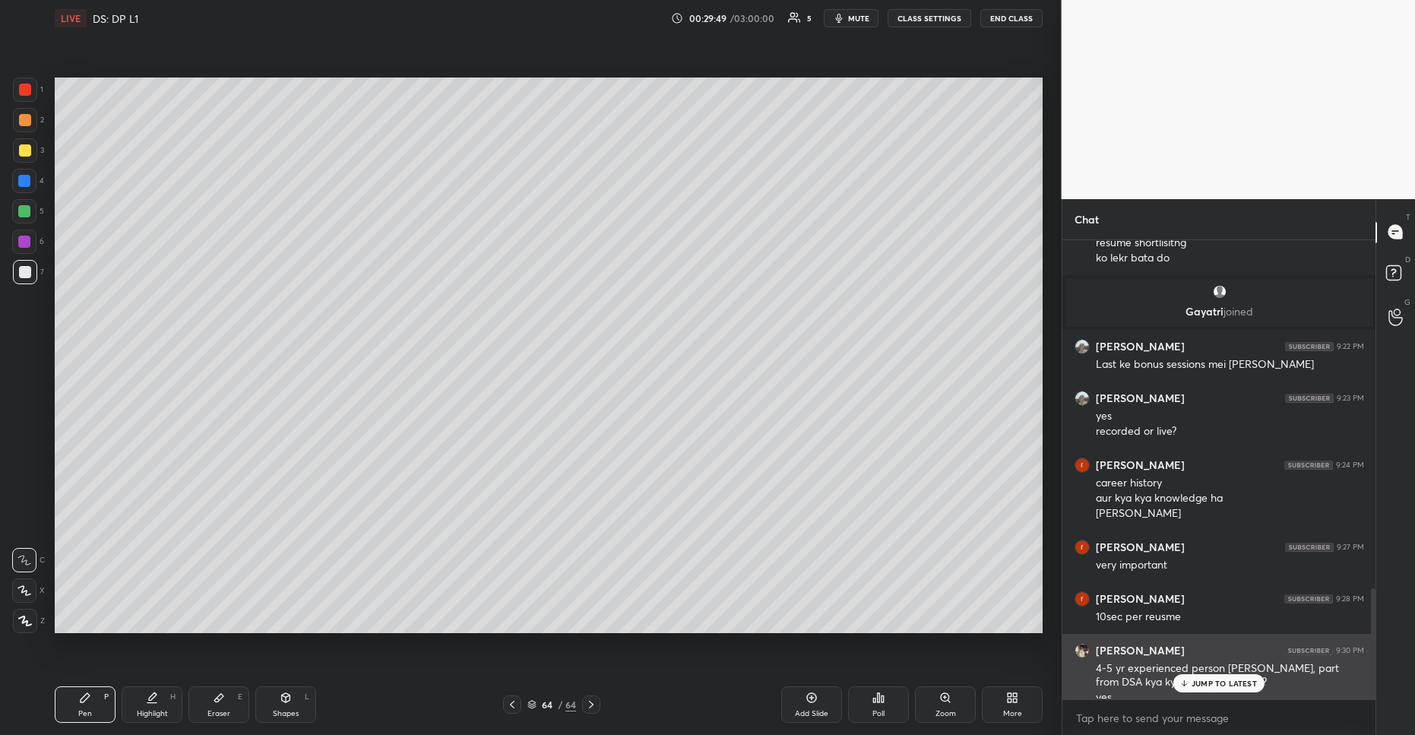
scroll to position [1444, 0]
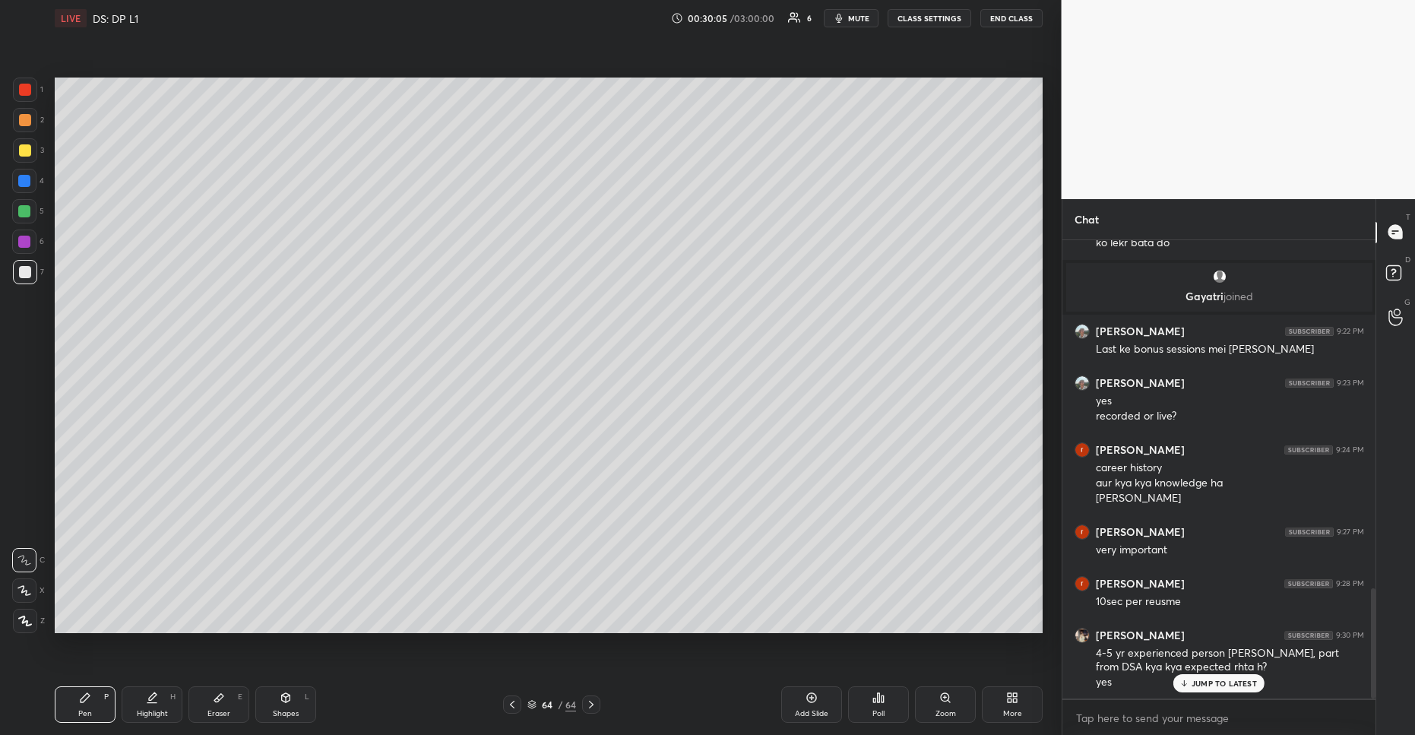
click at [1201, 681] on p "JUMP TO LATEST" at bounding box center [1224, 683] width 65 height 9
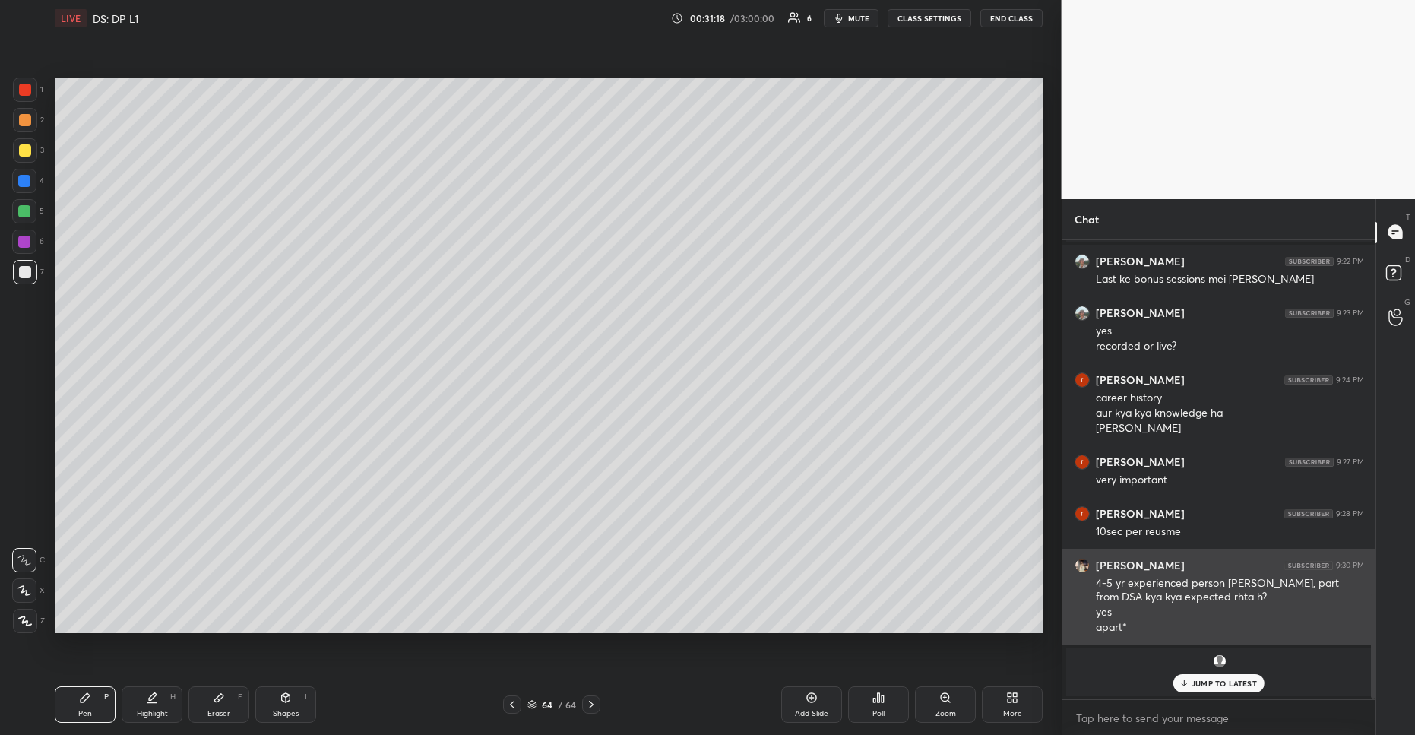
scroll to position [1566, 0]
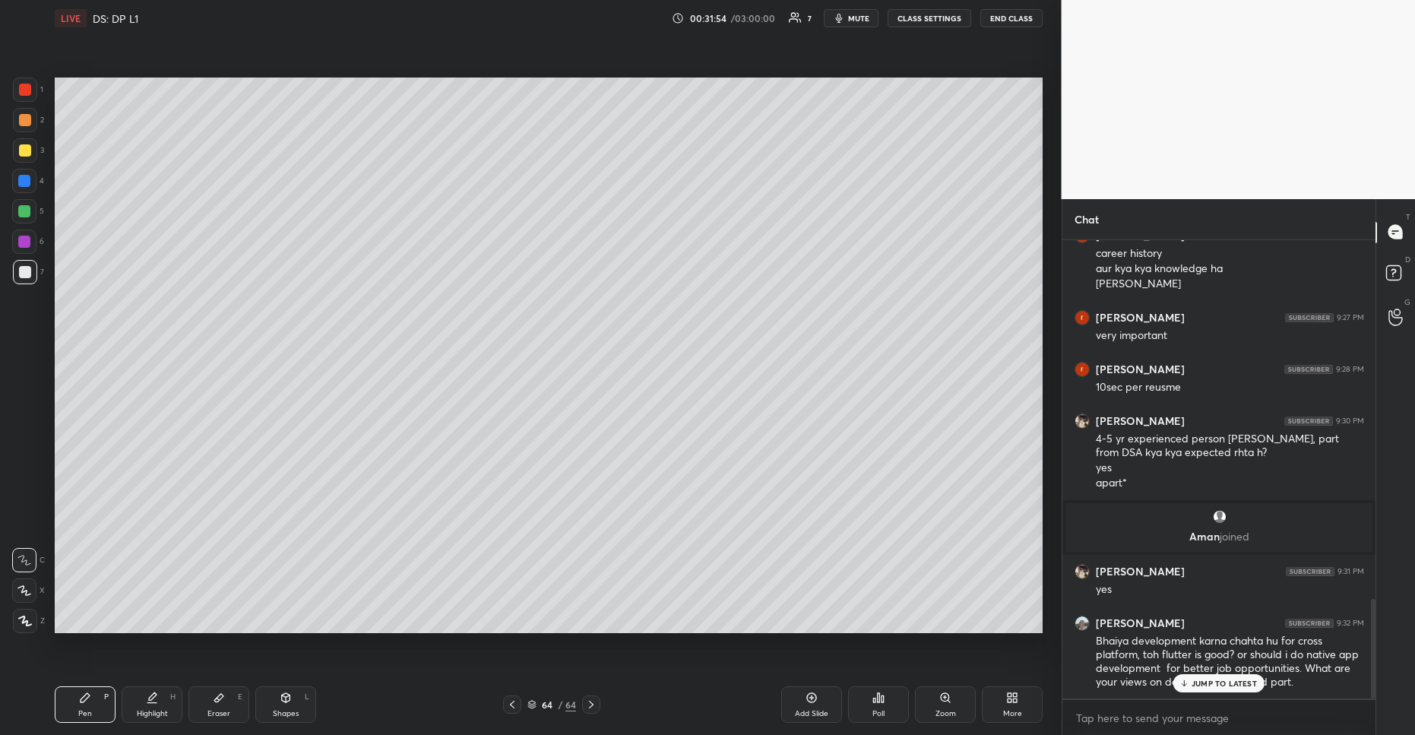
click at [1217, 681] on p "JUMP TO LATEST" at bounding box center [1224, 683] width 65 height 9
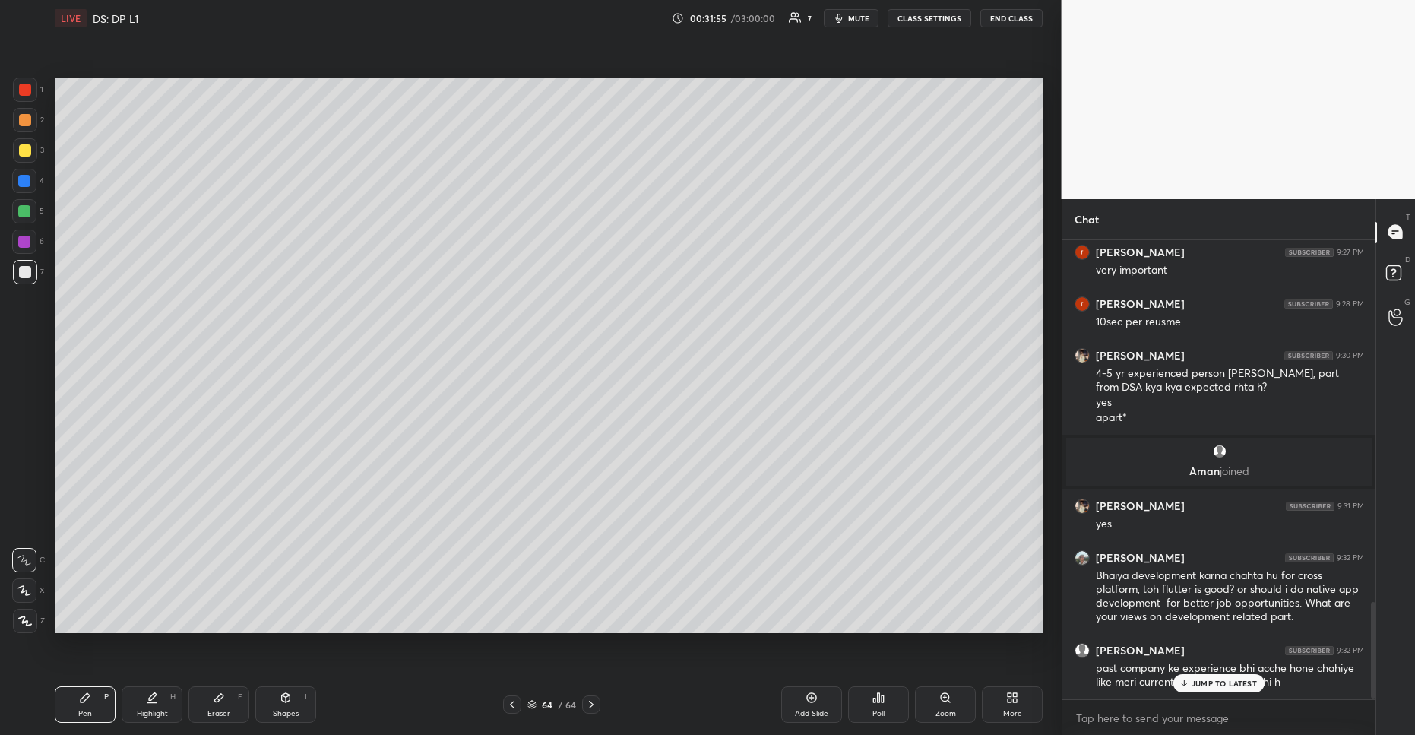
click at [1217, 681] on p "JUMP TO LATEST" at bounding box center [1224, 683] width 65 height 9
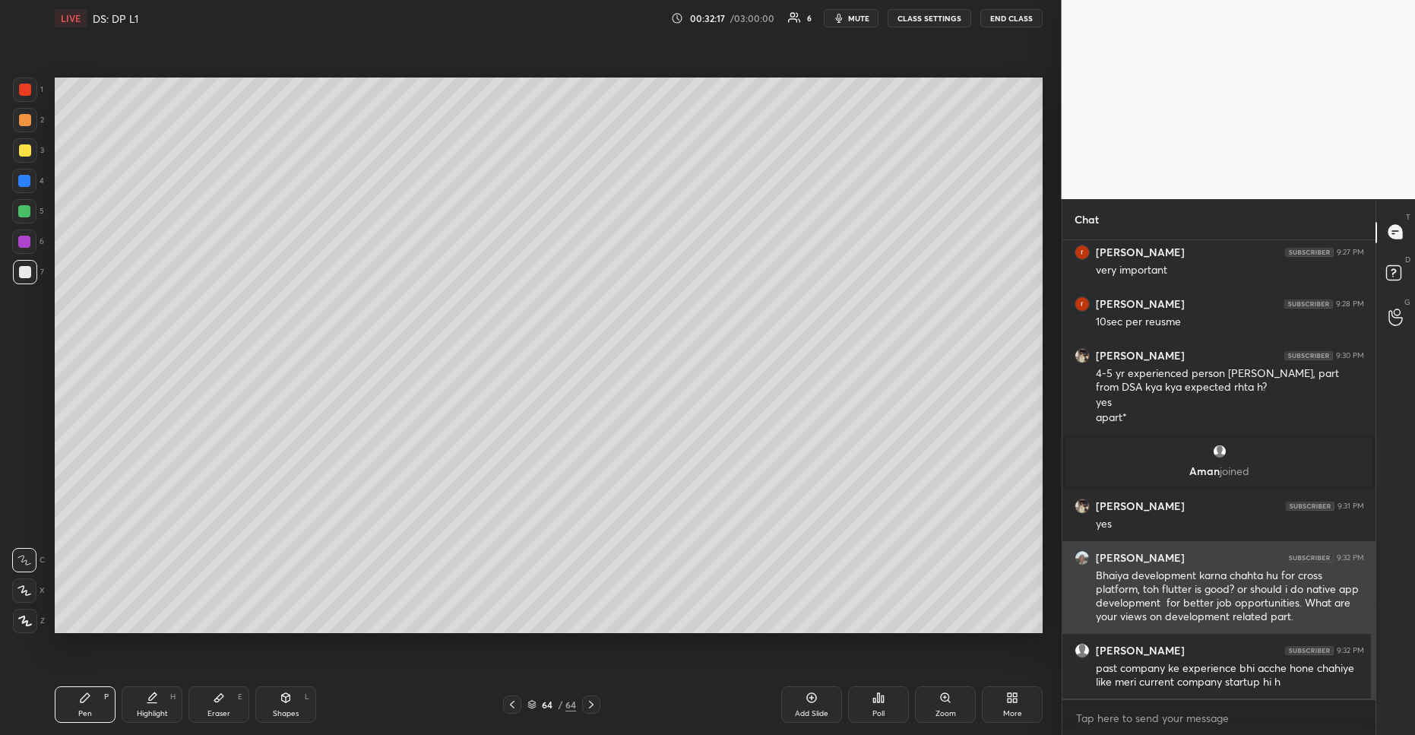
click at [1259, 610] on div "Bhaiya development karna chahta hu for cross platform, toh flutter is good? or …" at bounding box center [1230, 597] width 268 height 56
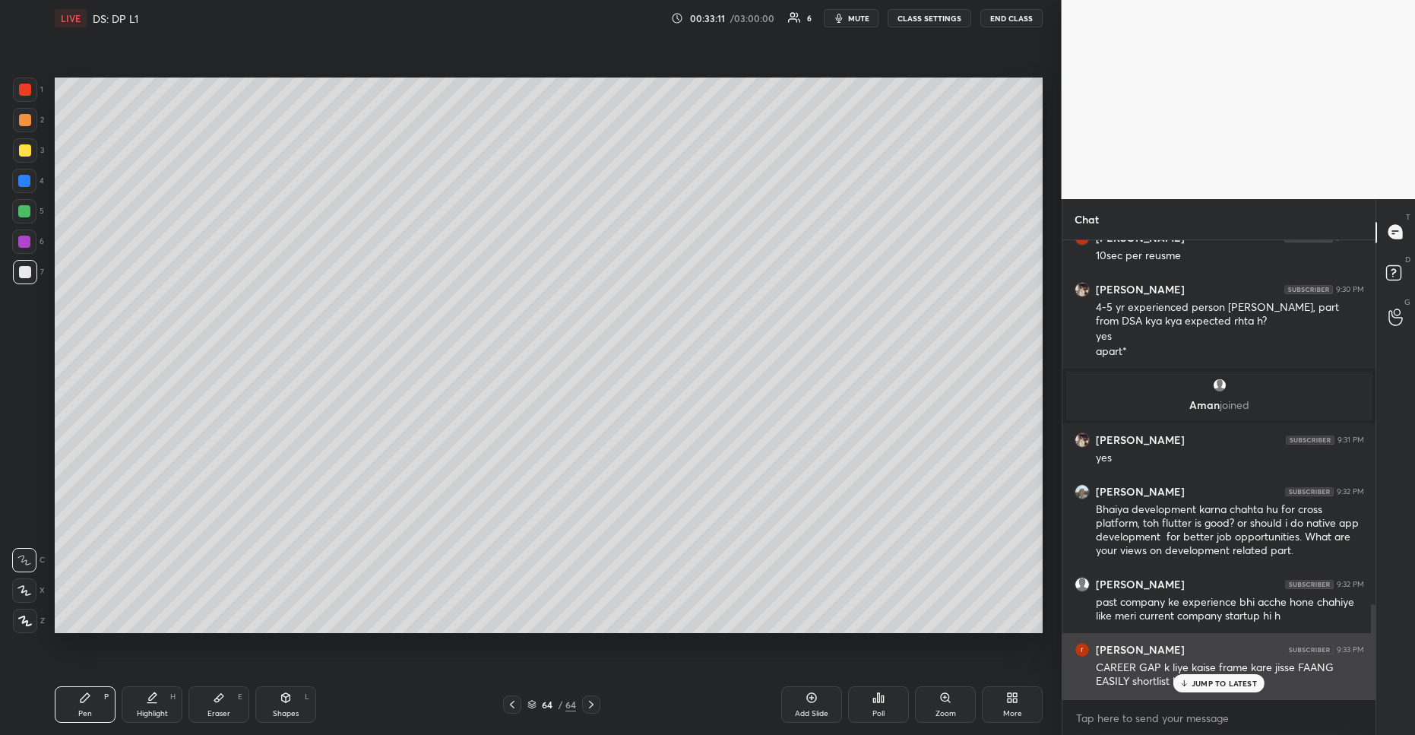
scroll to position [1785, 0]
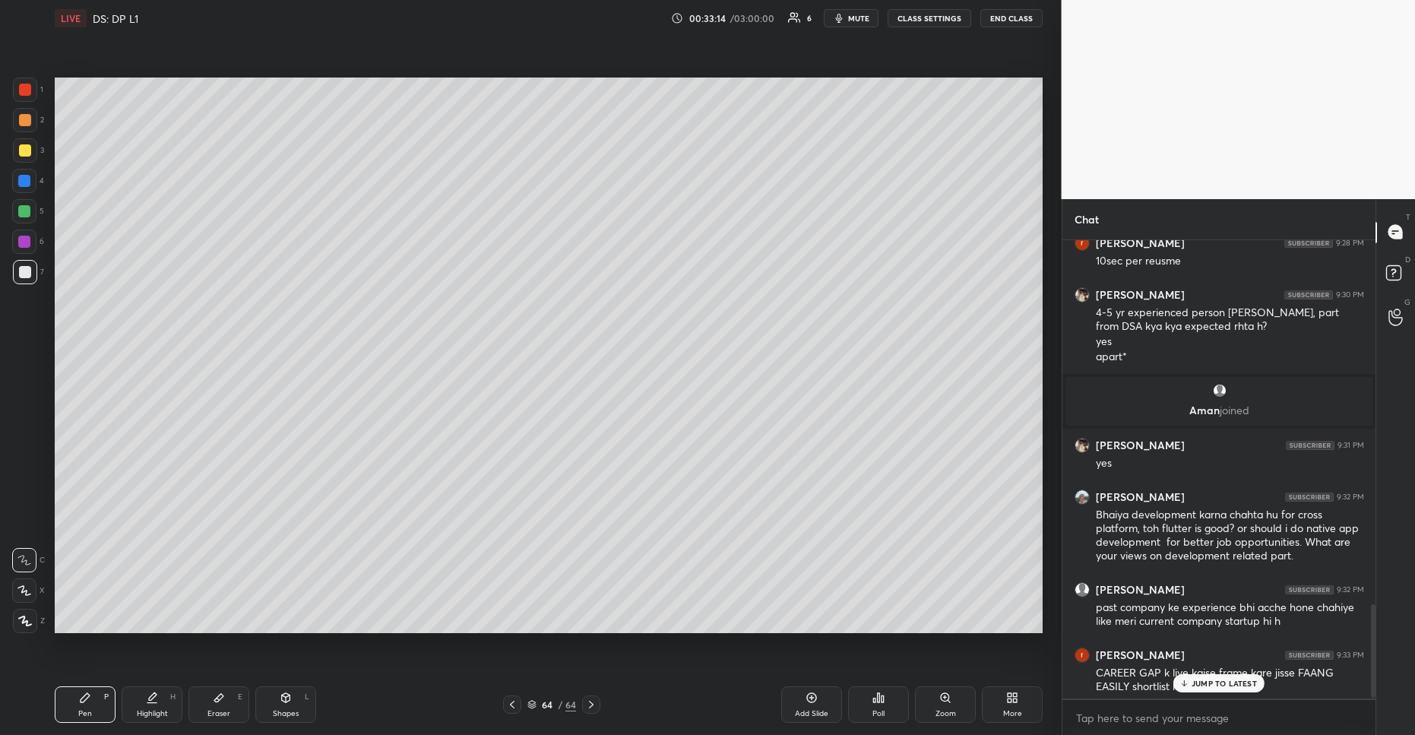
click at [1228, 683] on p "JUMP TO LATEST" at bounding box center [1224, 683] width 65 height 9
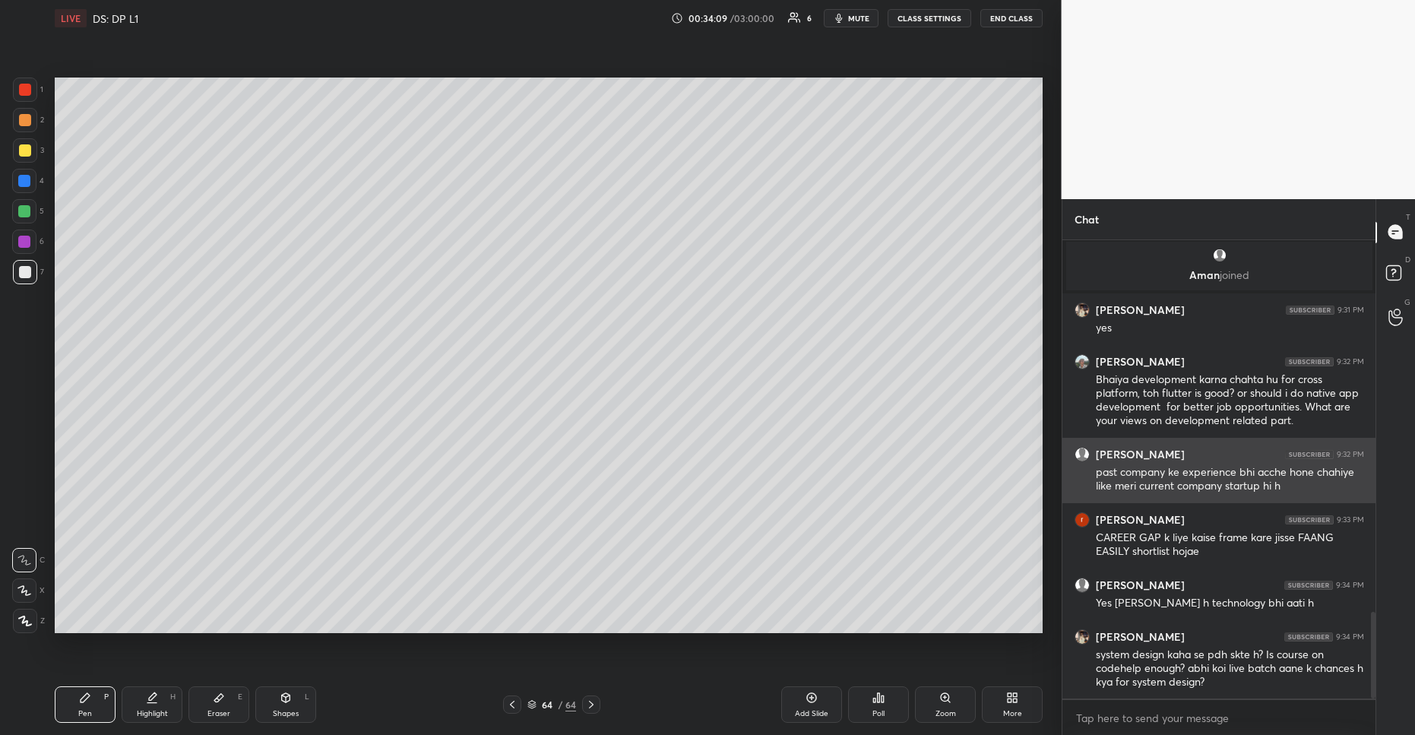
scroll to position [1972, 0]
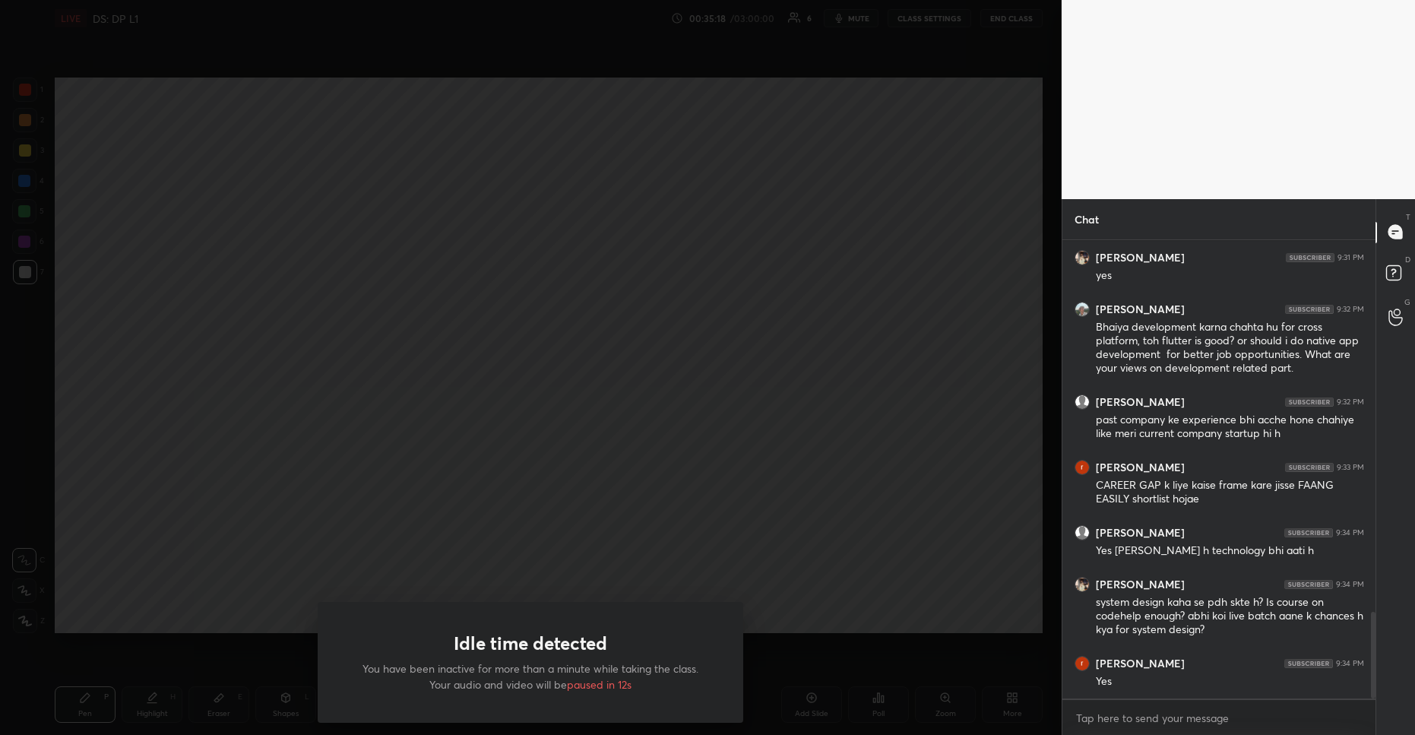
drag, startPoint x: 594, startPoint y: 304, endPoint x: 643, endPoint y: 367, distance: 80.1
click at [673, 366] on div "Idle time detected You have been inactive for more than a minute while taking t…" at bounding box center [531, 367] width 1062 height 735
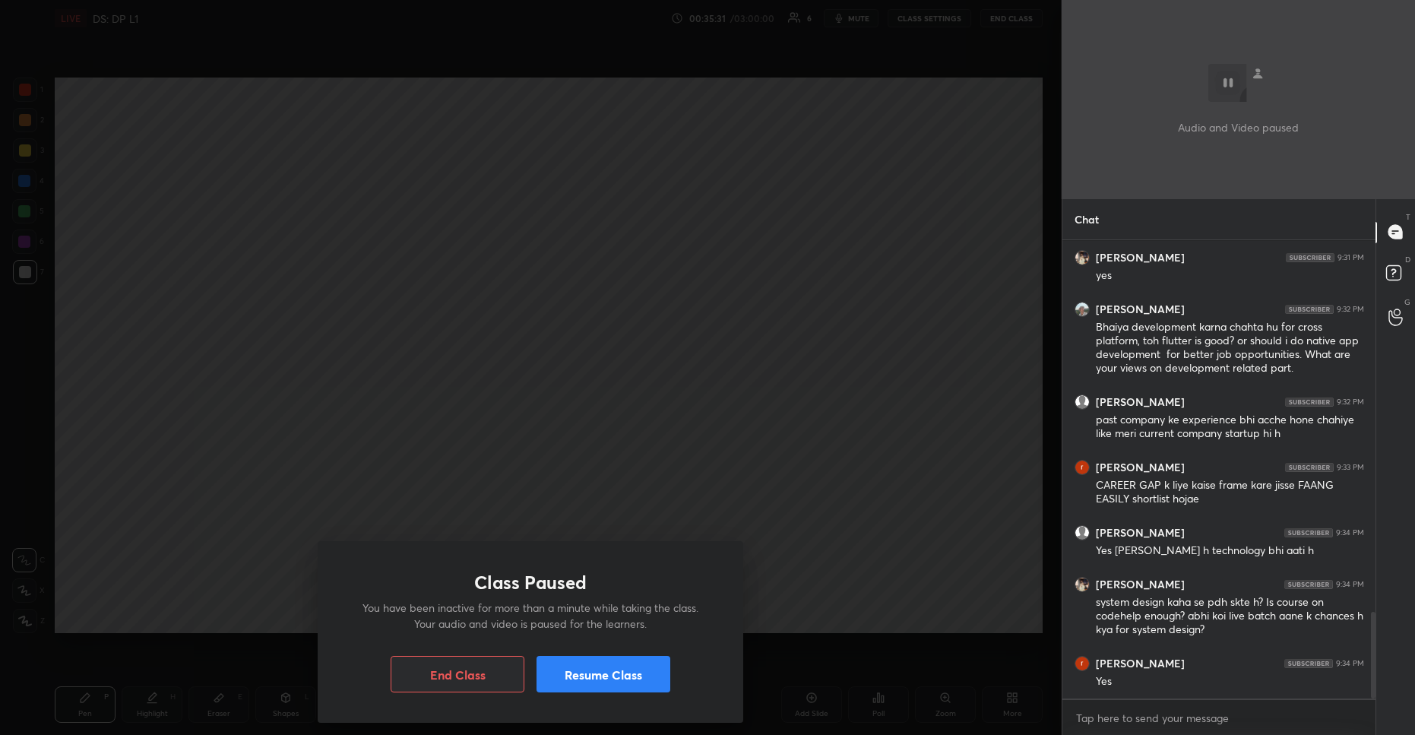
drag, startPoint x: 503, startPoint y: 302, endPoint x: 609, endPoint y: 466, distance: 195.2
click at [586, 442] on div "Class Paused You have been inactive for more than a minute while taking the cla…" at bounding box center [531, 367] width 1062 height 735
click at [638, 684] on button "Resume Class" at bounding box center [604, 674] width 134 height 36
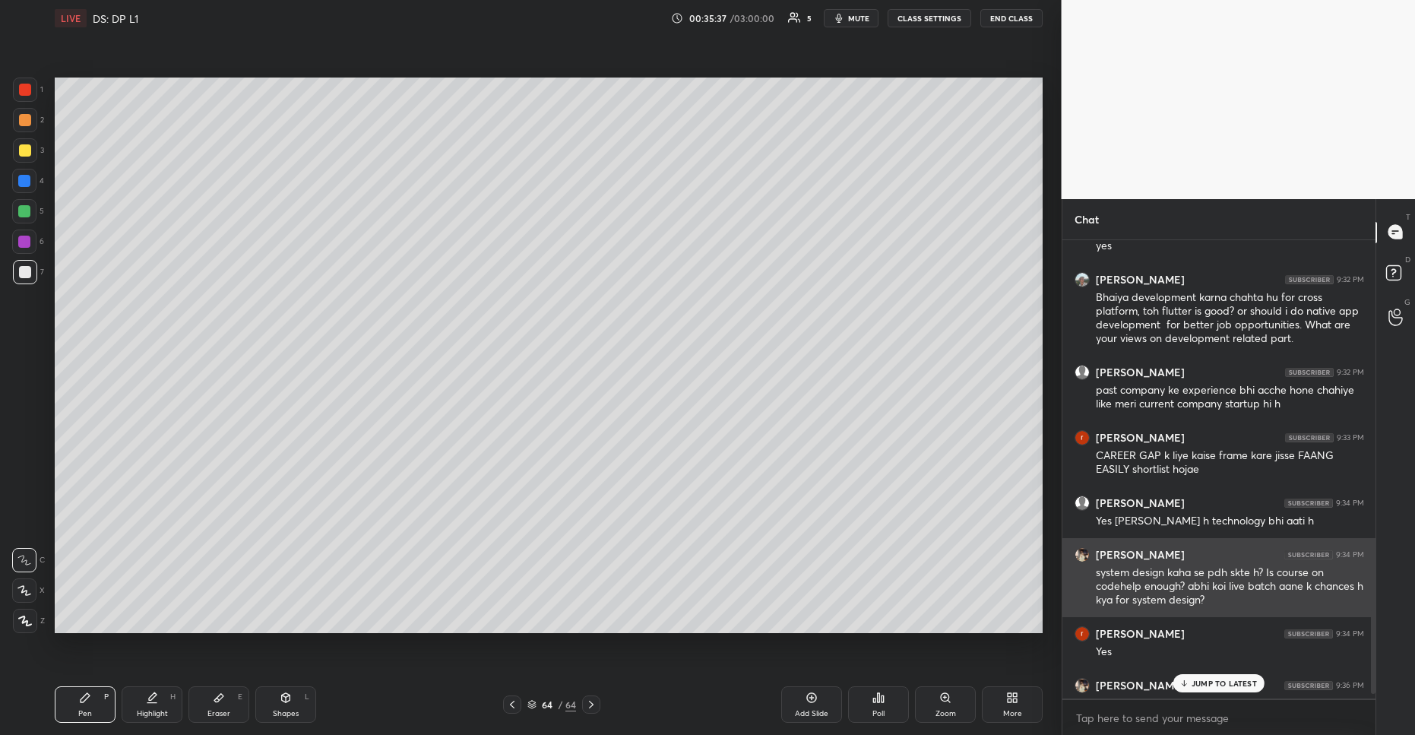
scroll to position [2023, 0]
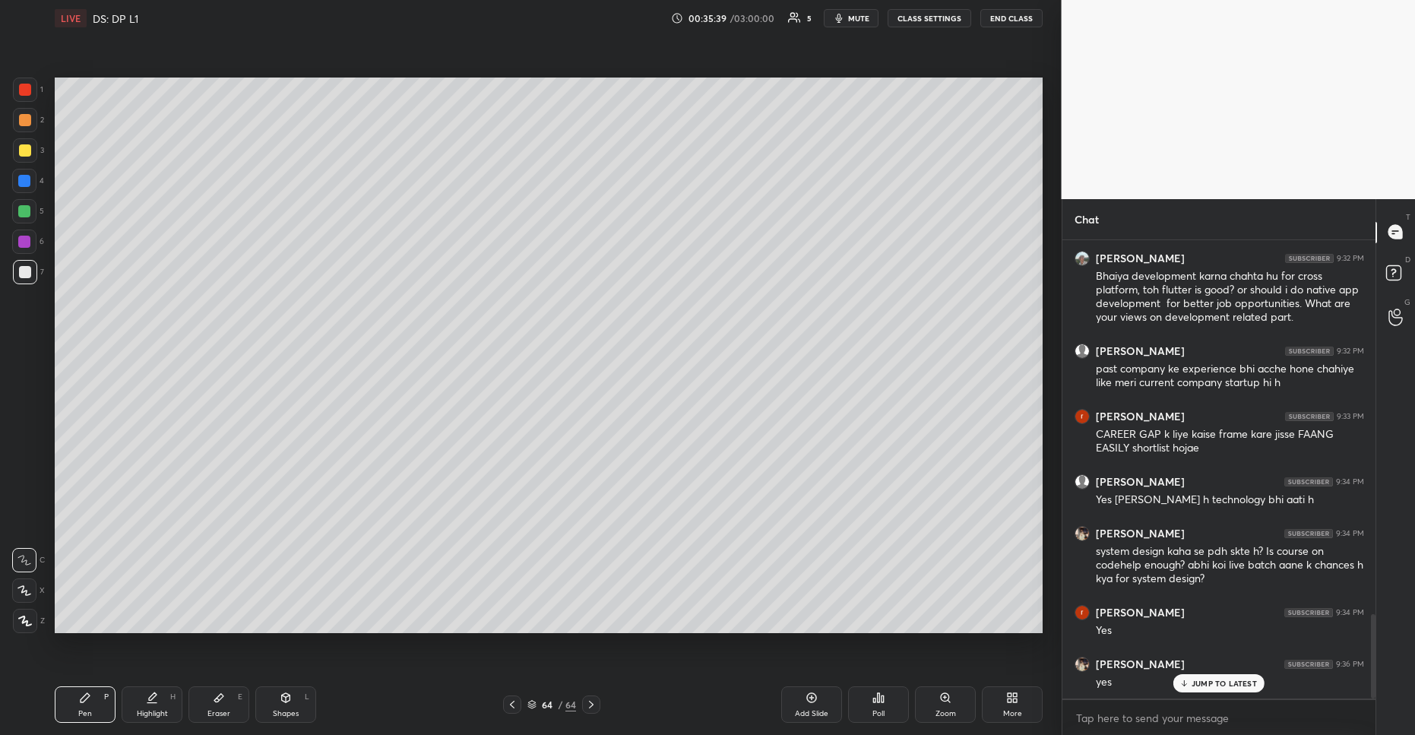
click at [1230, 692] on div "JUMP TO LATEST" at bounding box center [1219, 683] width 91 height 18
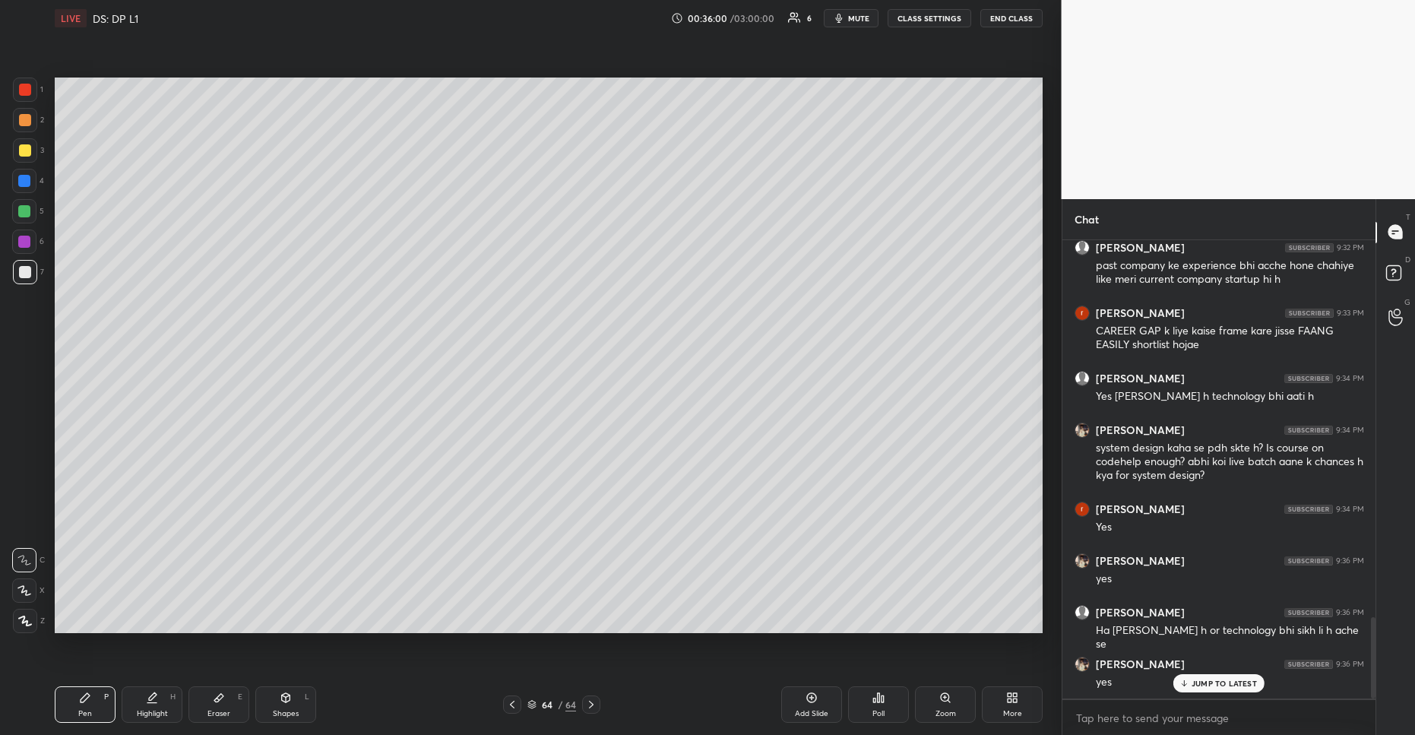
scroll to position [2142, 0]
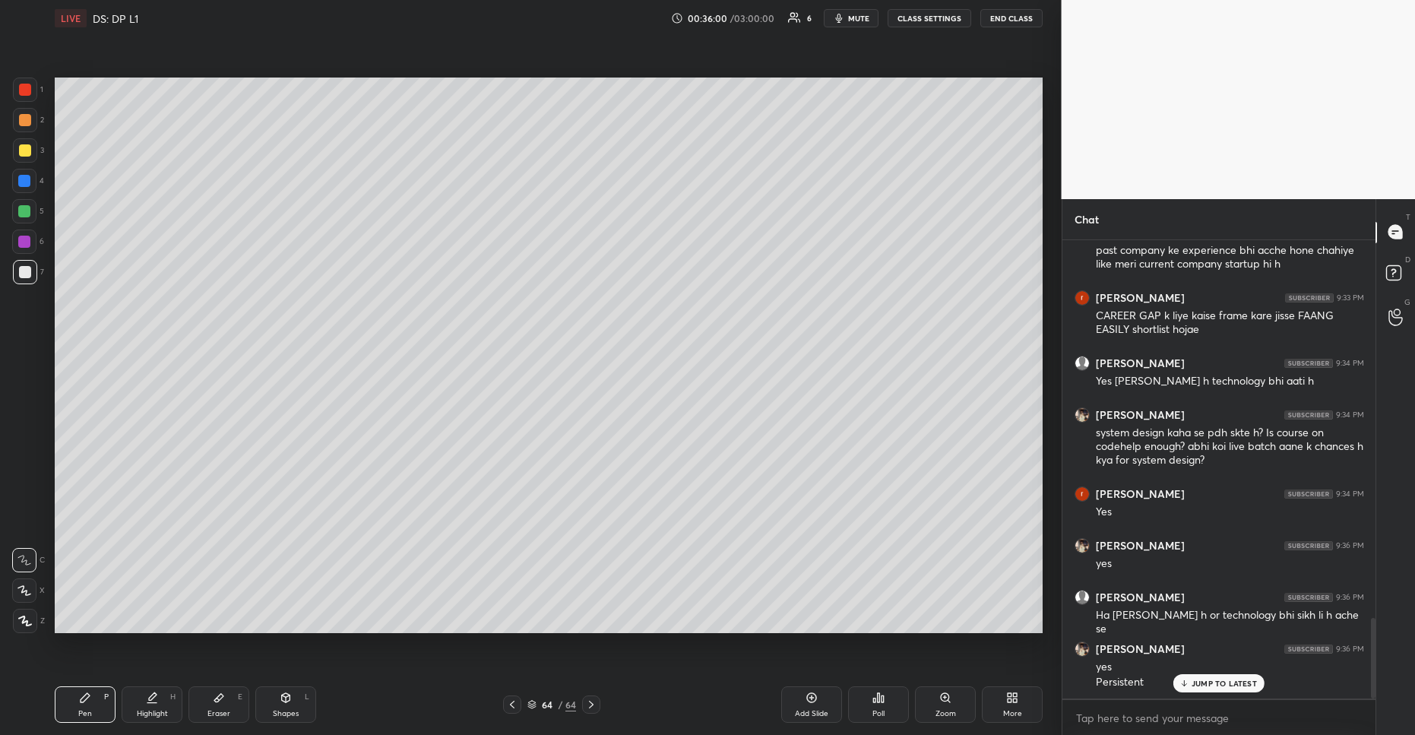
click at [1205, 686] on p "JUMP TO LATEST" at bounding box center [1224, 683] width 65 height 9
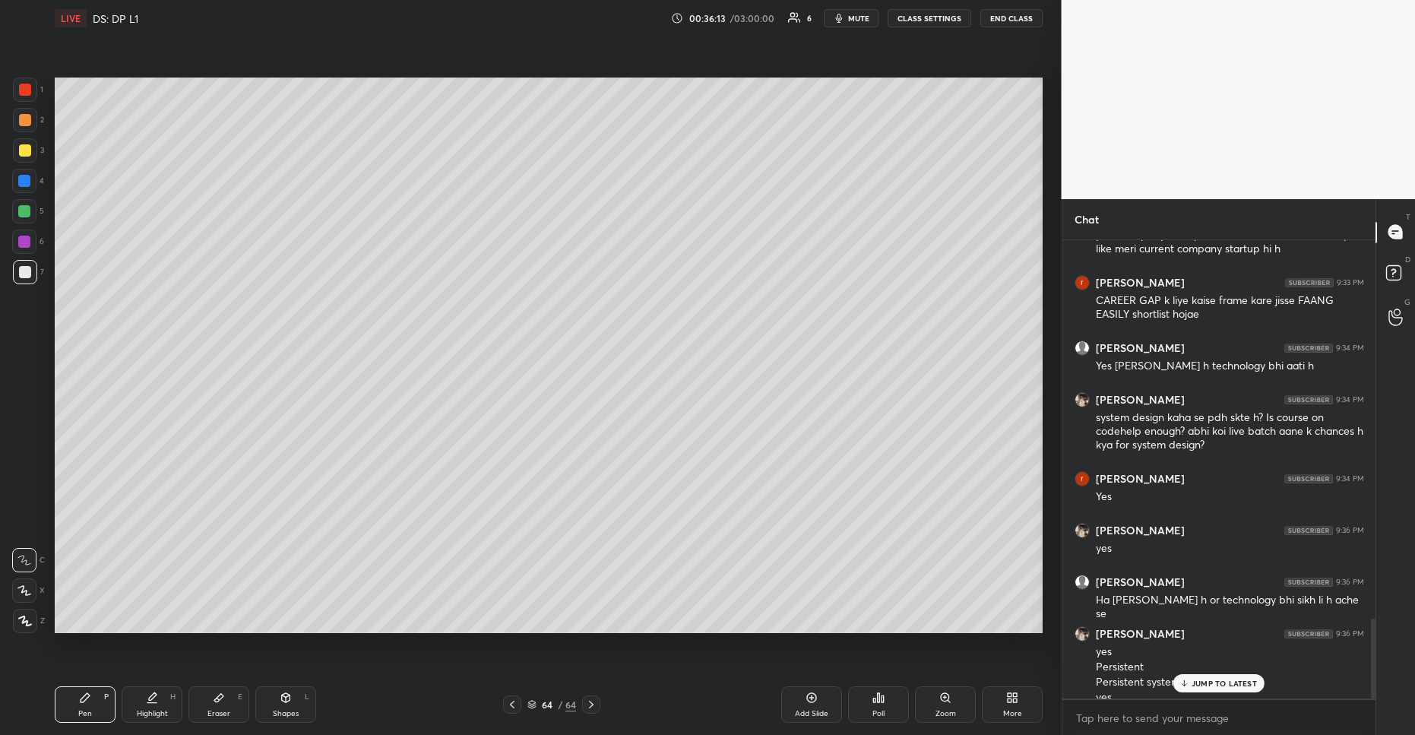
scroll to position [2172, 0]
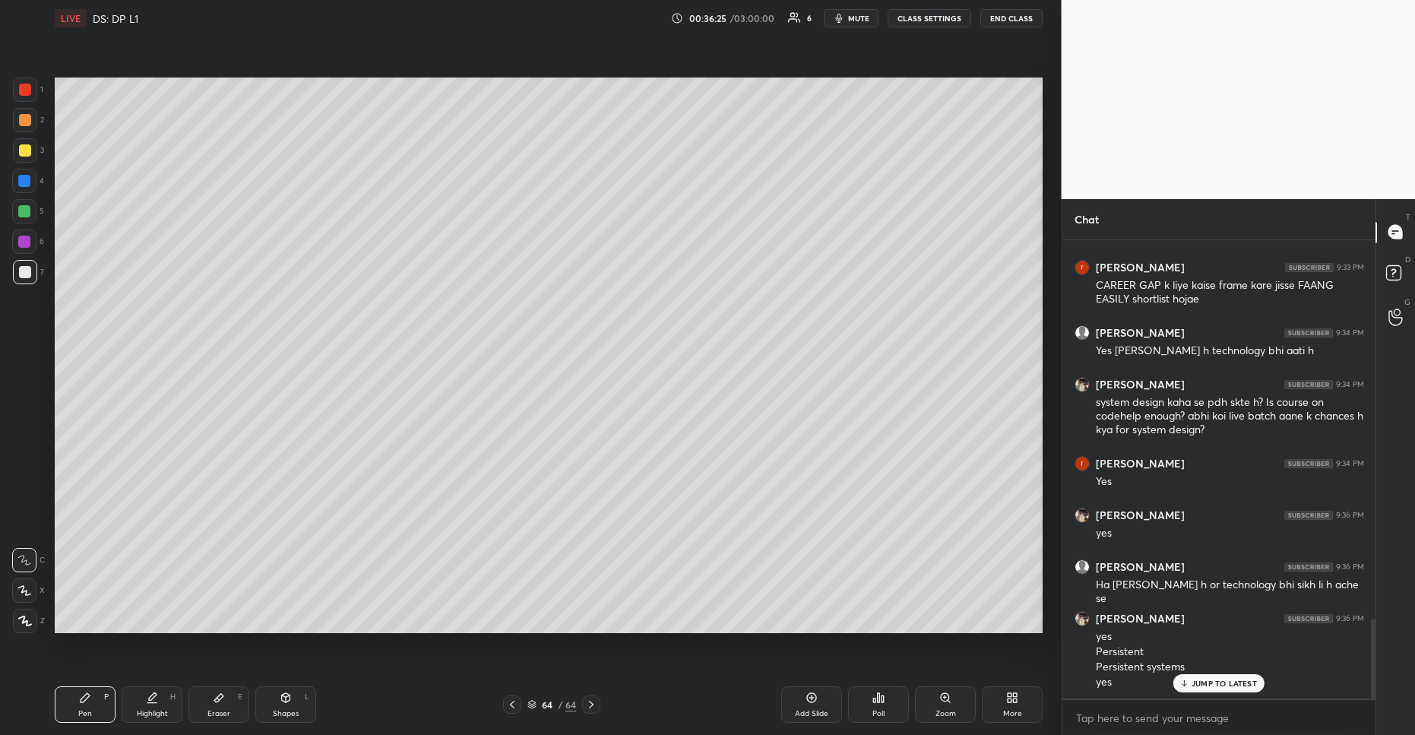
click at [1205, 686] on p "JUMP TO LATEST" at bounding box center [1224, 683] width 65 height 9
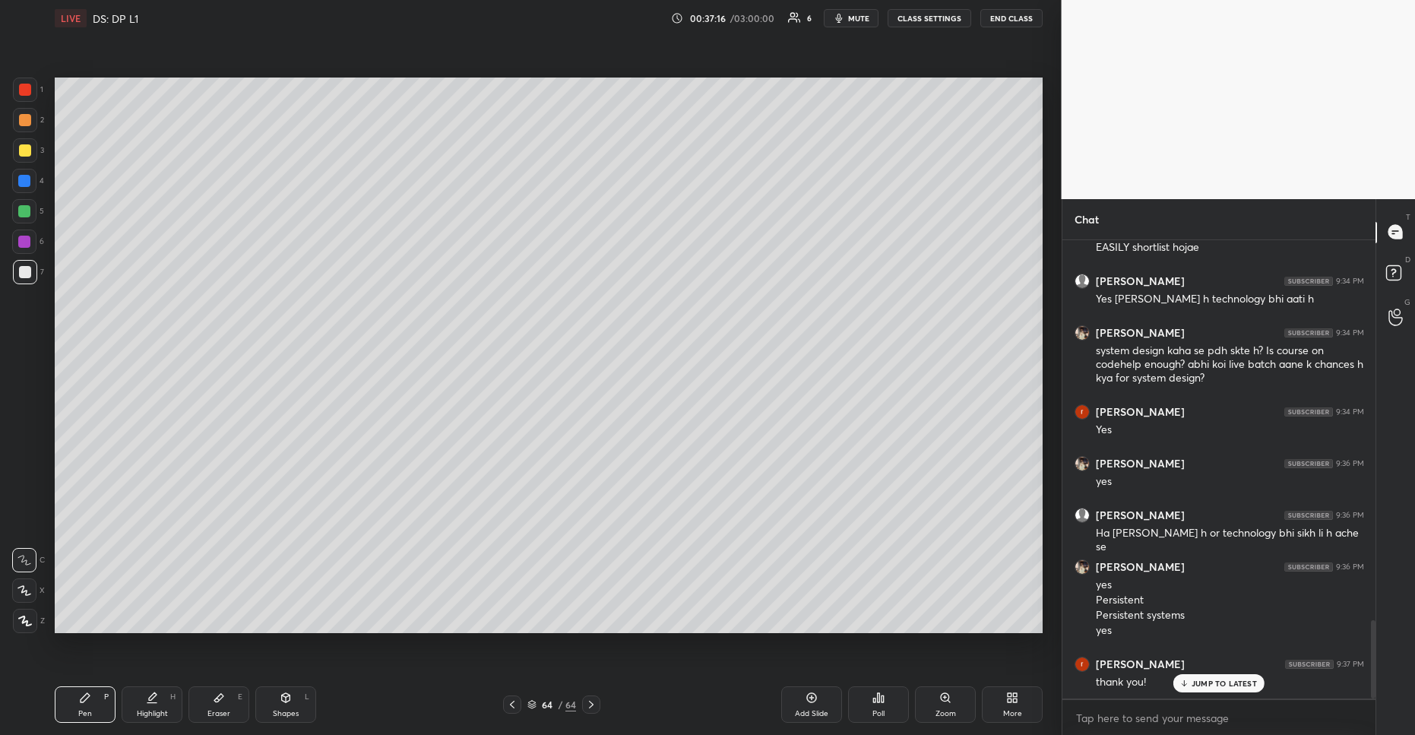
scroll to position [2276, 0]
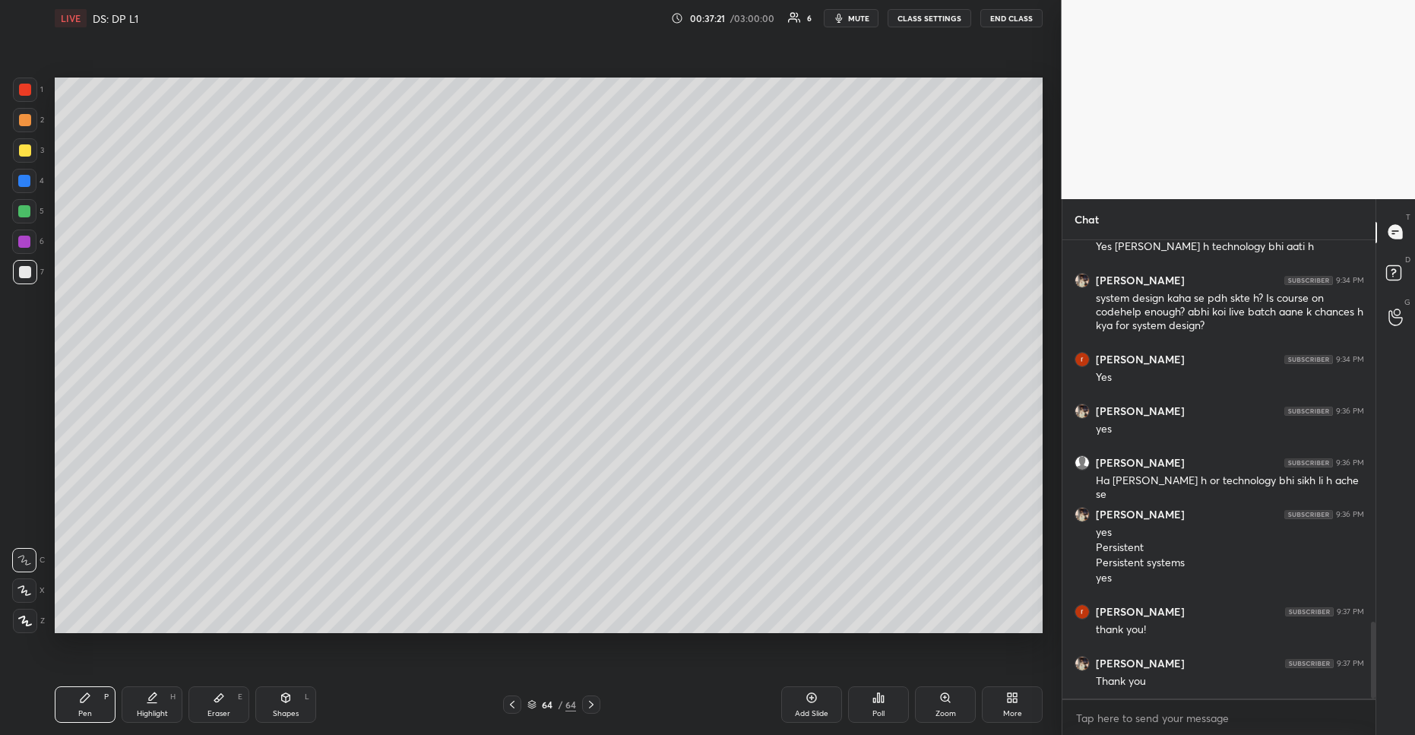
click at [1019, 27] on div "LIVE DS: DP L1 00:37:21 / 03:00:00 6 mute CLASS SETTINGS END CLASS" at bounding box center [549, 18] width 988 height 36
click at [1012, 18] on button "END CLASS" at bounding box center [1012, 18] width 62 height 18
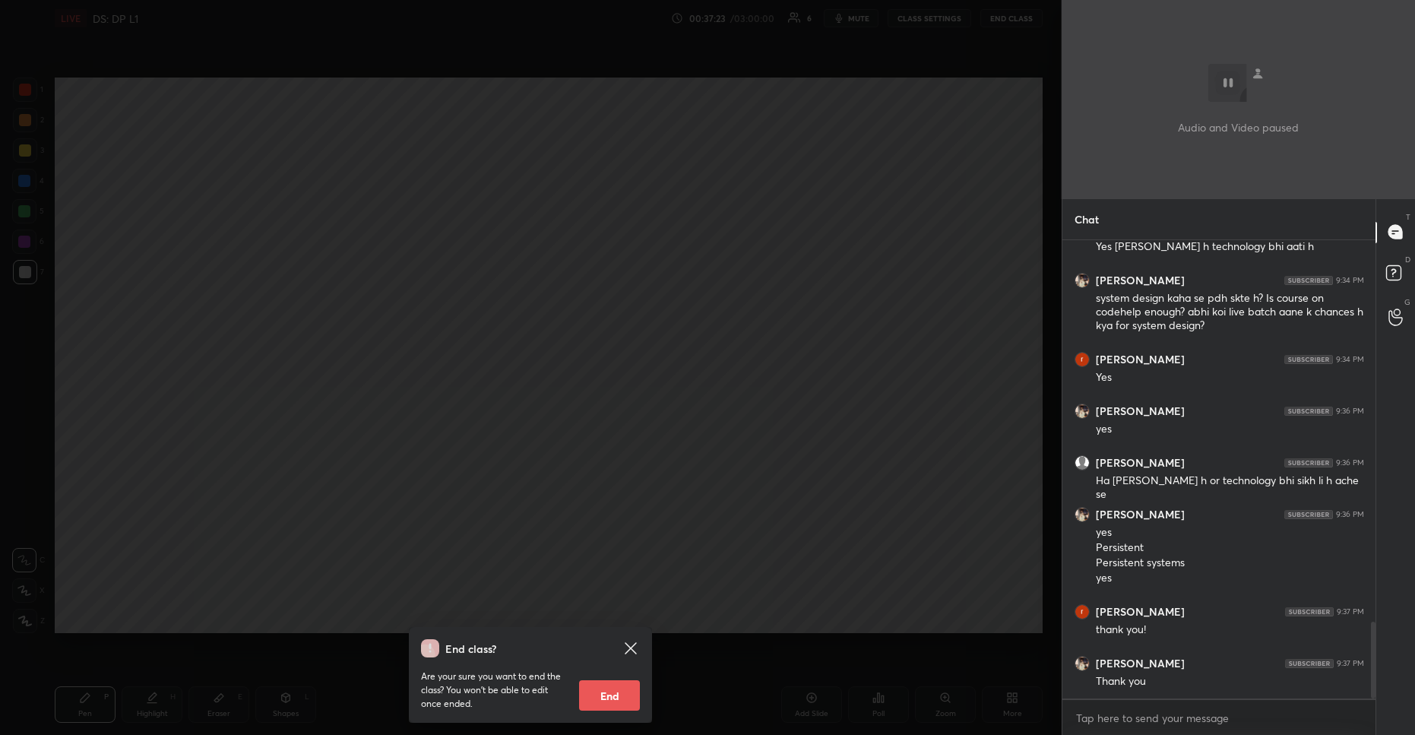
click at [607, 686] on button "End" at bounding box center [609, 695] width 61 height 30
type textarea "x"
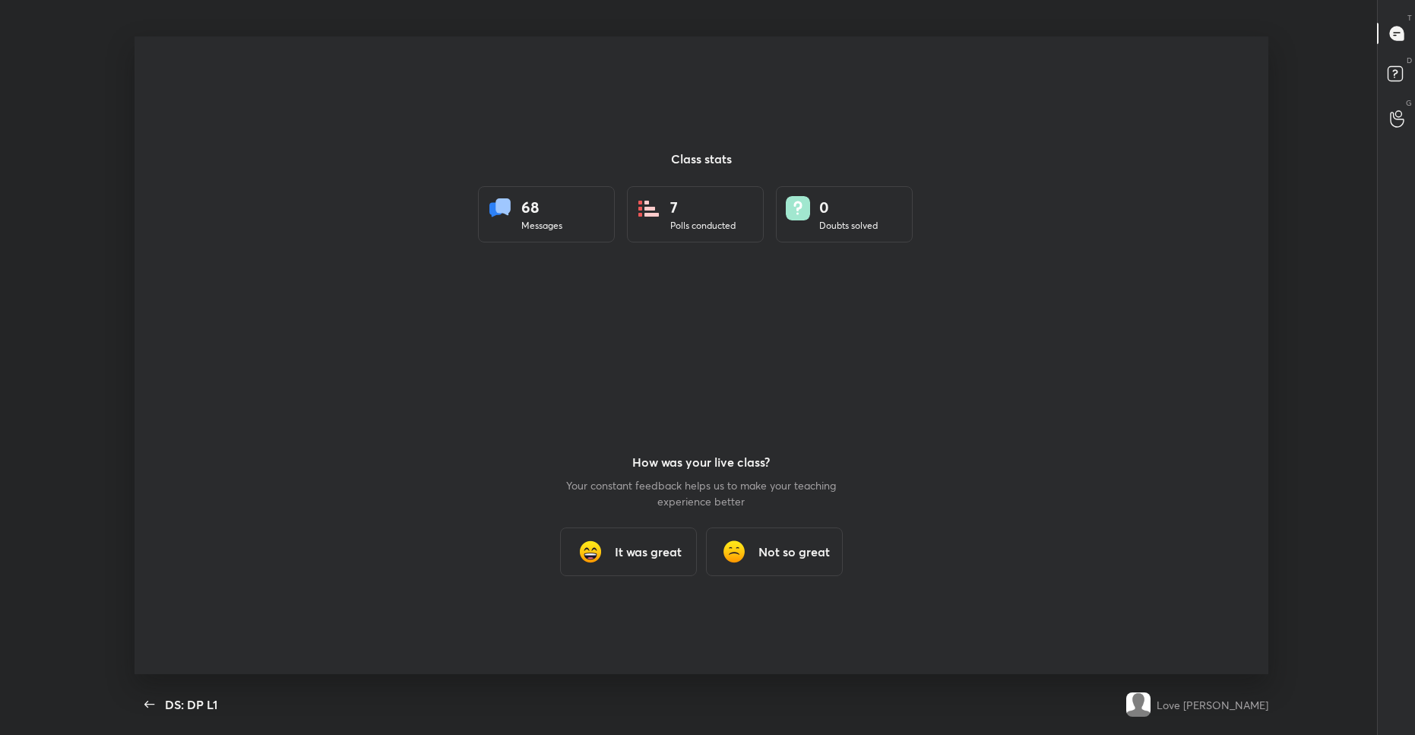
scroll to position [75371, 74606]
